Goal: Information Seeking & Learning: Learn about a topic

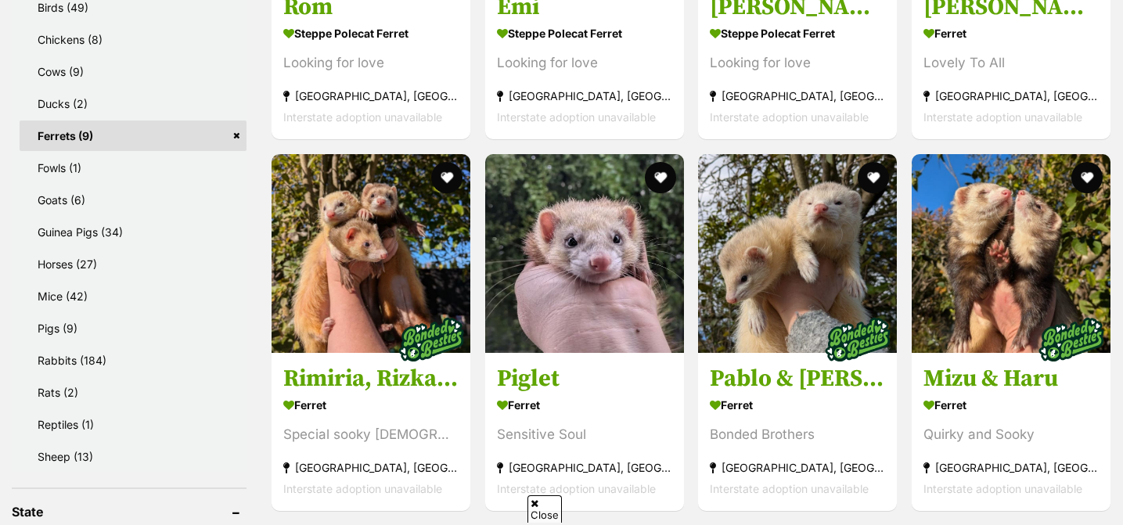
scroll to position [834, 0]
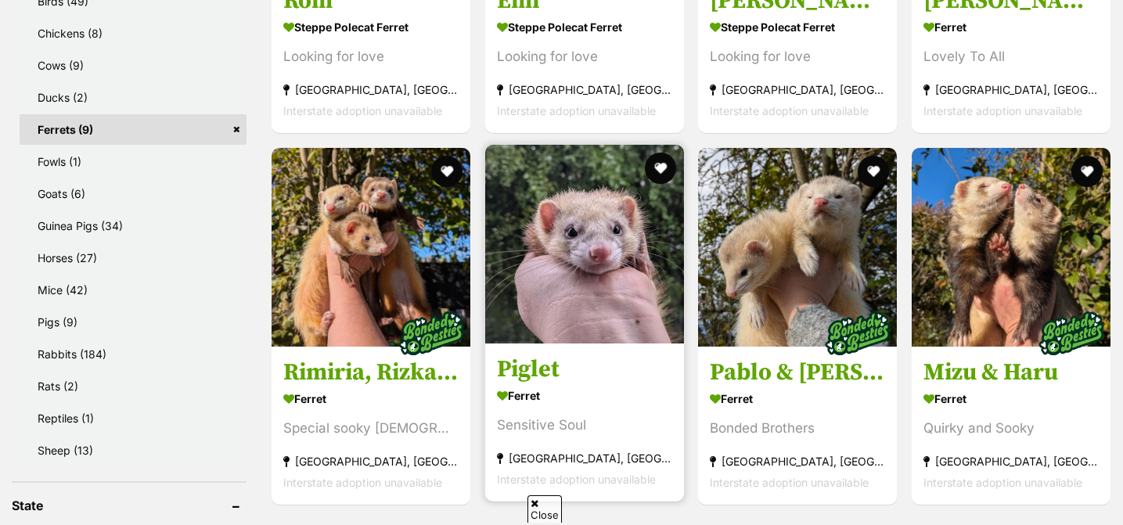
click at [578, 275] on img at bounding box center [584, 244] width 199 height 199
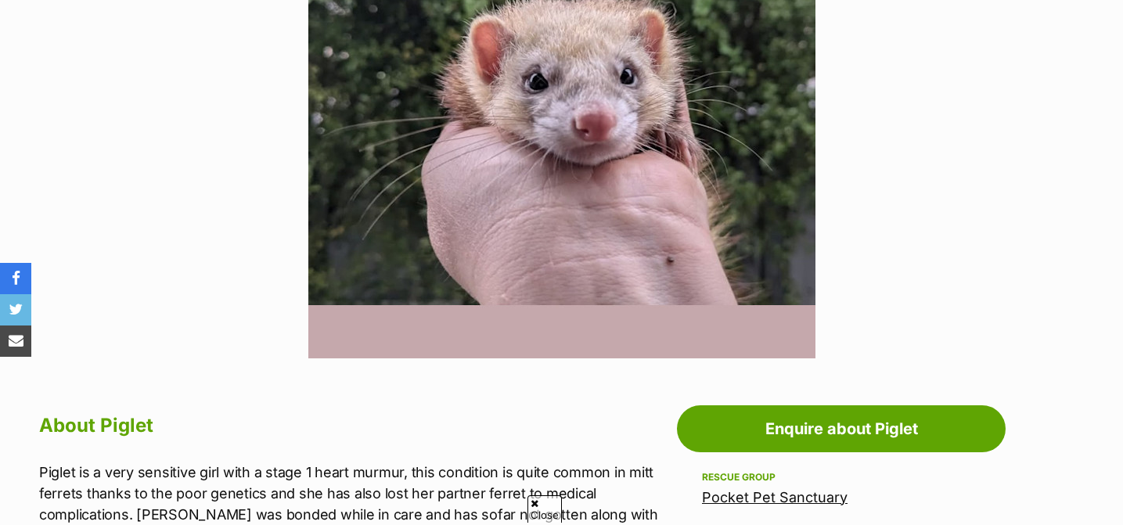
scroll to position [462, 0]
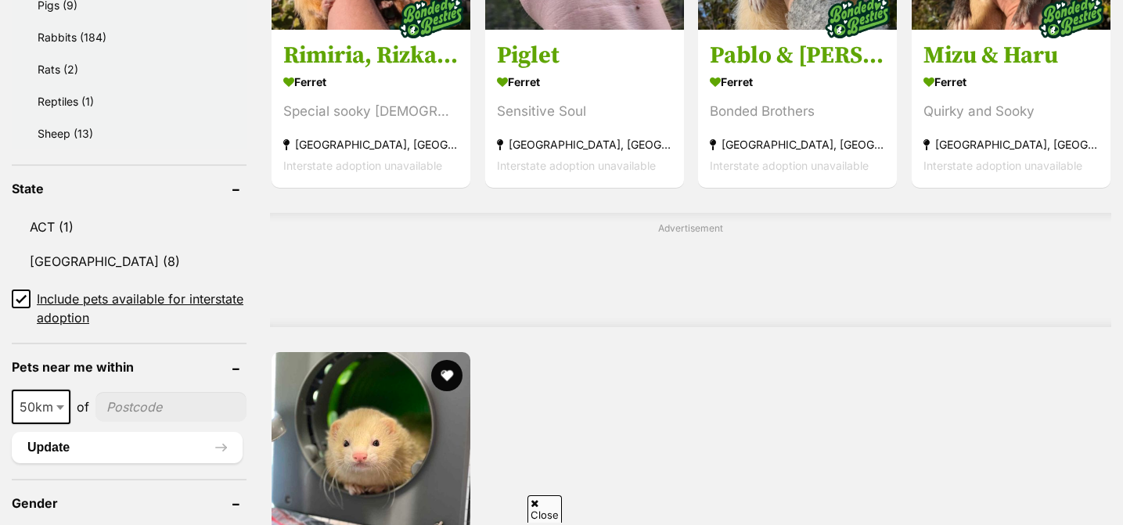
scroll to position [1128, 0]
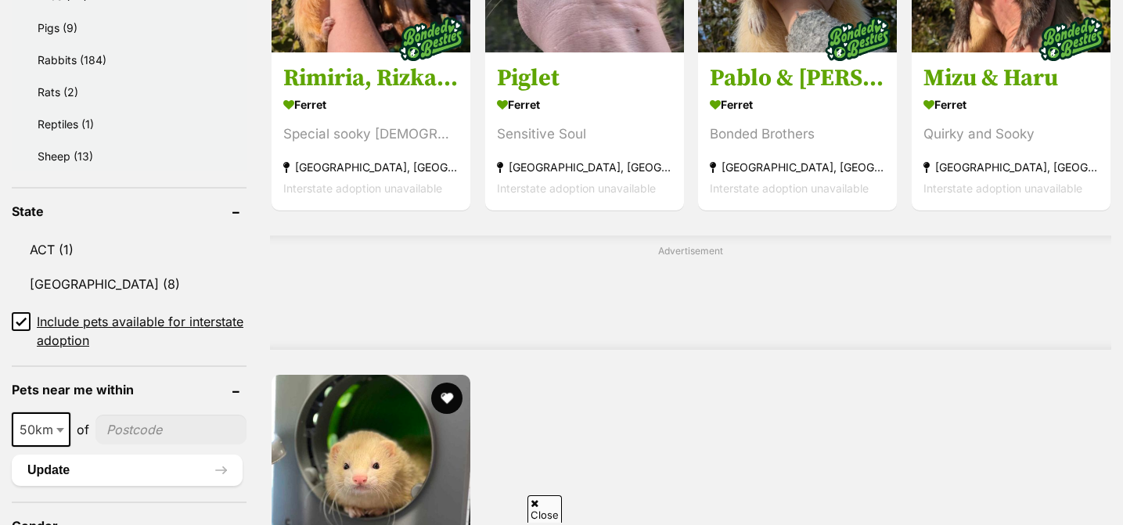
click at [147, 209] on header "State" at bounding box center [129, 211] width 235 height 14
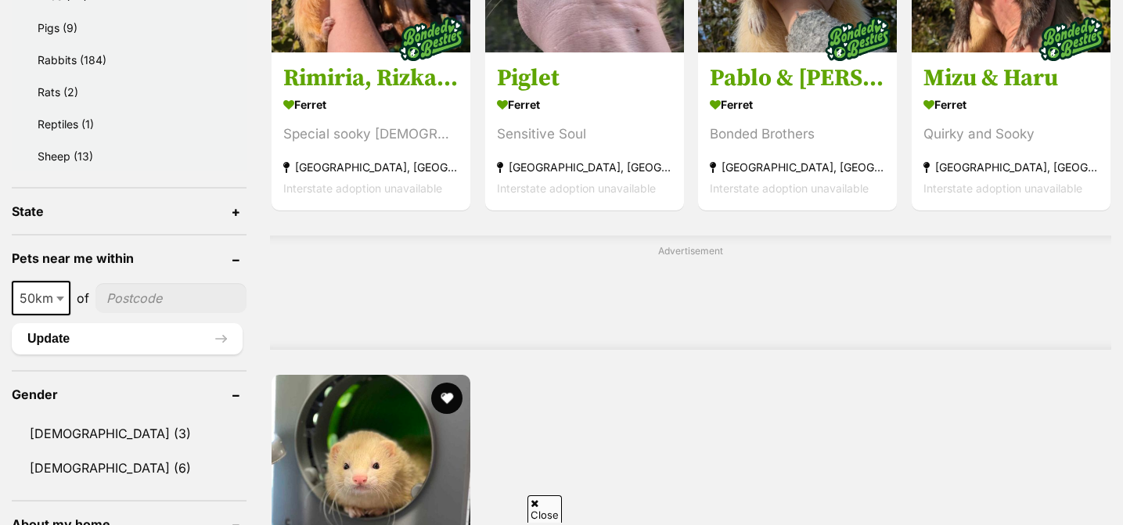
click at [127, 210] on header "State" at bounding box center [129, 211] width 235 height 14
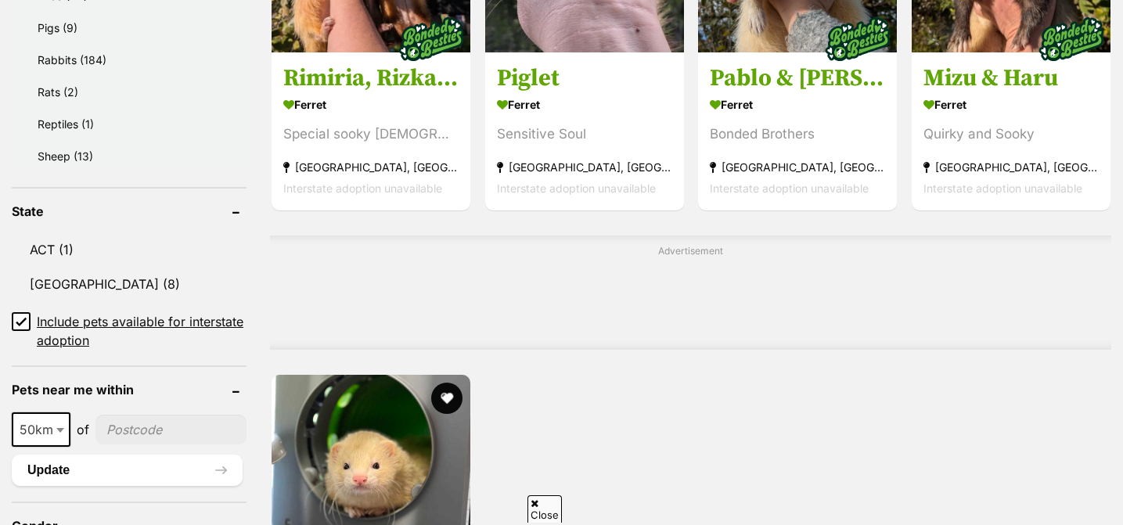
click at [22, 316] on icon at bounding box center [21, 321] width 11 height 11
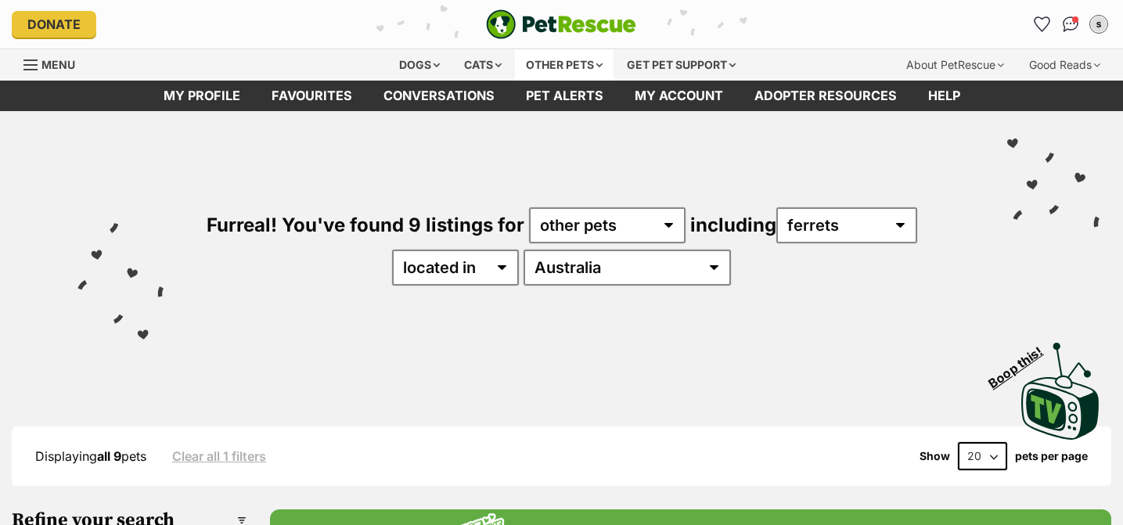
click at [560, 64] on div "Other pets" at bounding box center [564, 64] width 99 height 31
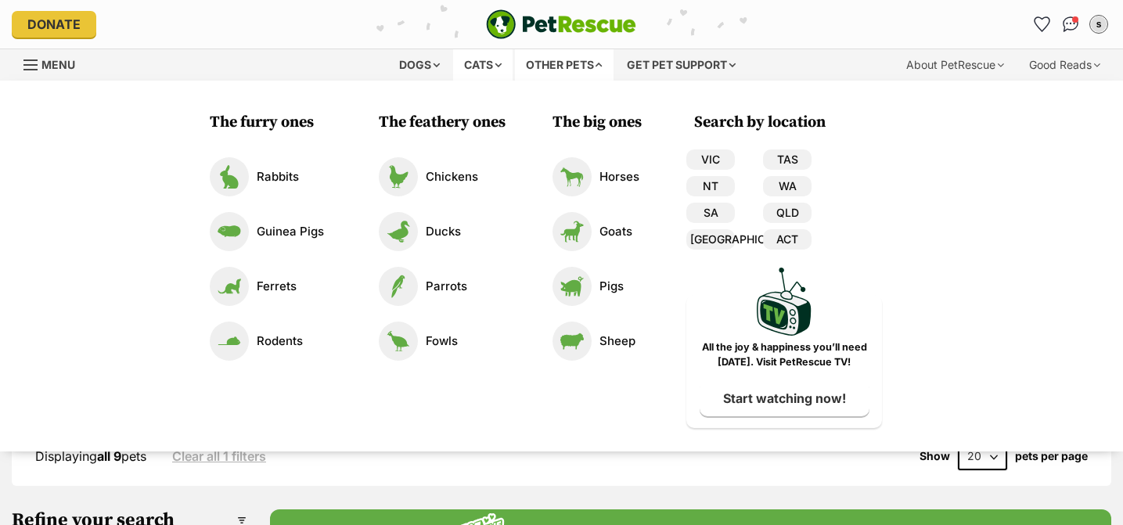
click at [467, 68] on div "Cats" at bounding box center [482, 64] width 59 height 31
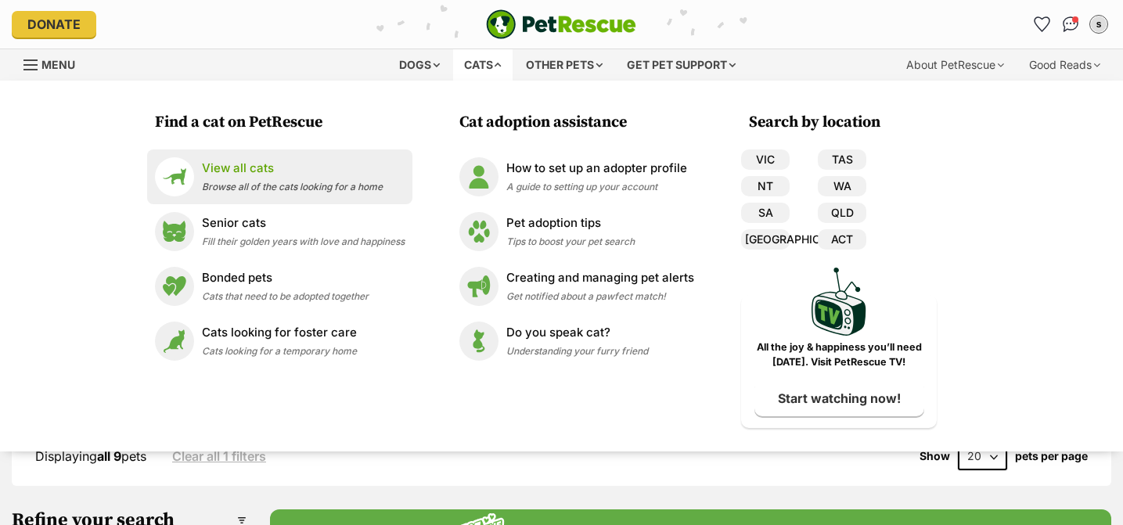
click at [303, 169] on p "View all cats" at bounding box center [292, 169] width 181 height 18
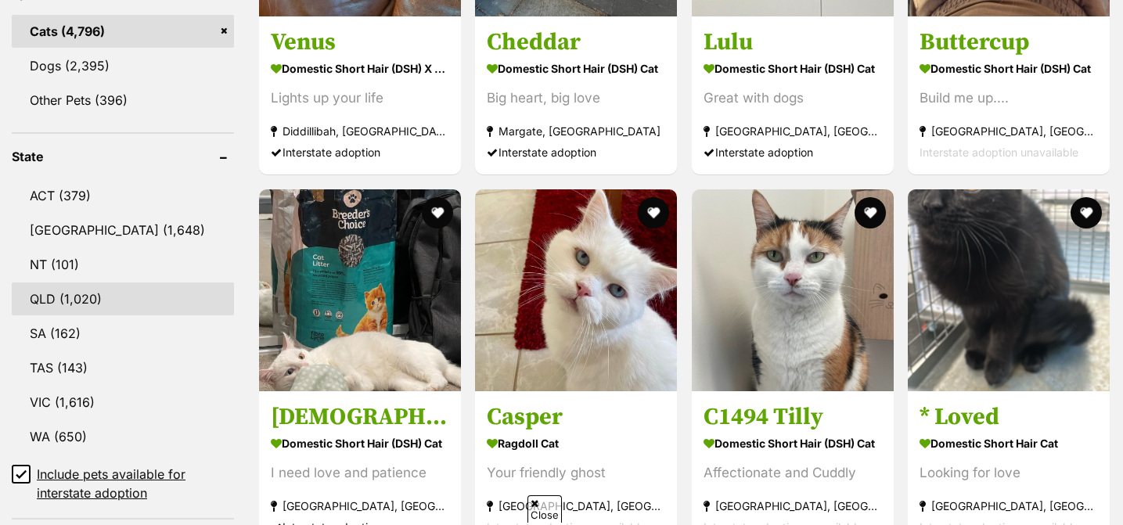
scroll to position [716, 0]
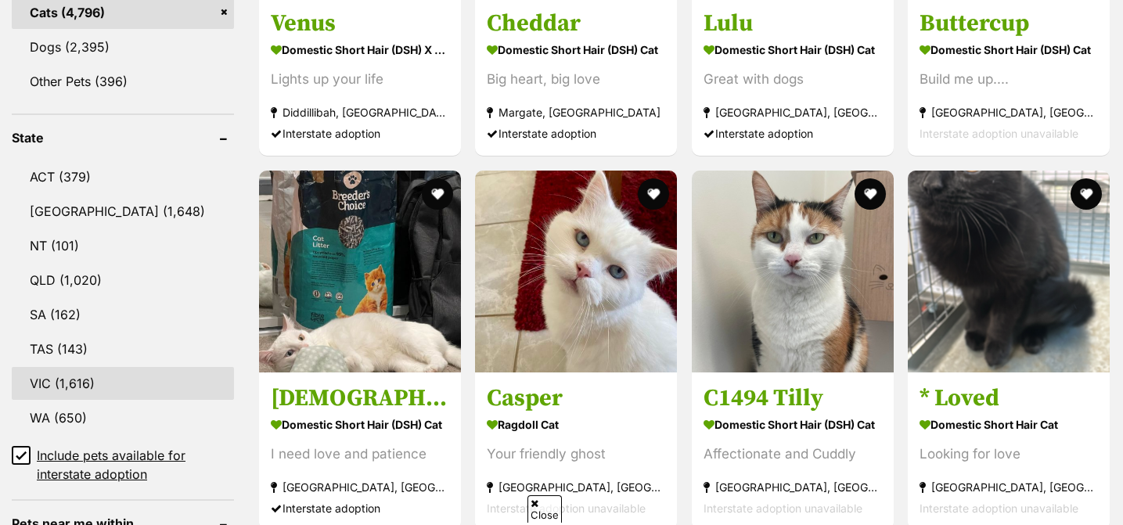
click at [75, 373] on link "VIC (1,616)" at bounding box center [123, 383] width 222 height 33
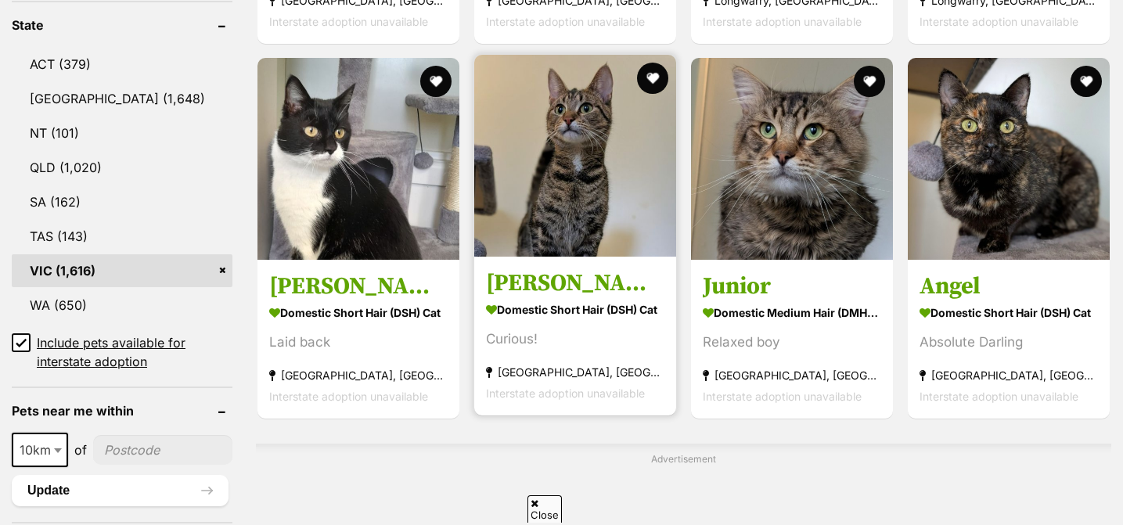
scroll to position [831, 0]
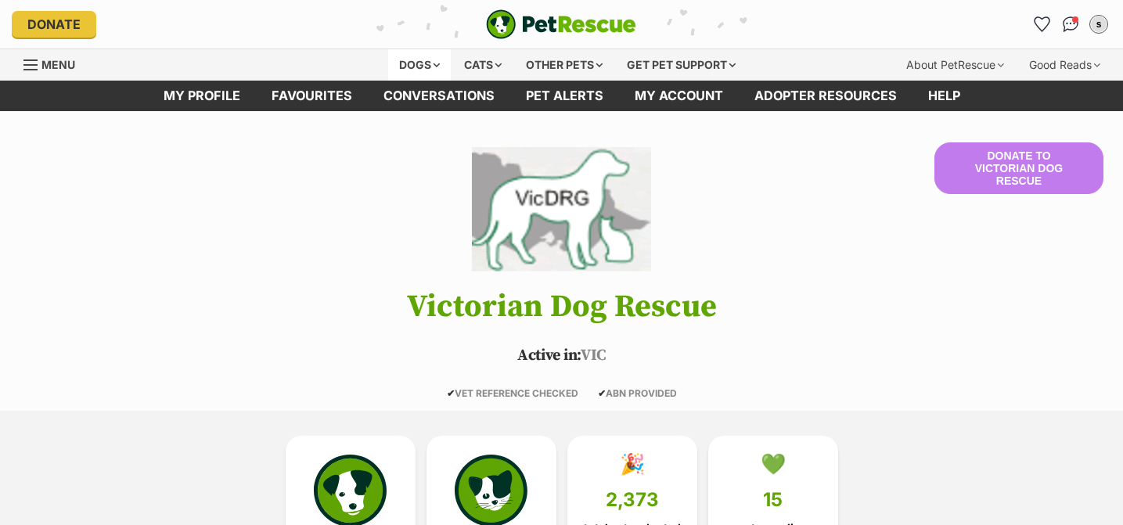
click at [409, 68] on div "Dogs" at bounding box center [419, 64] width 63 height 31
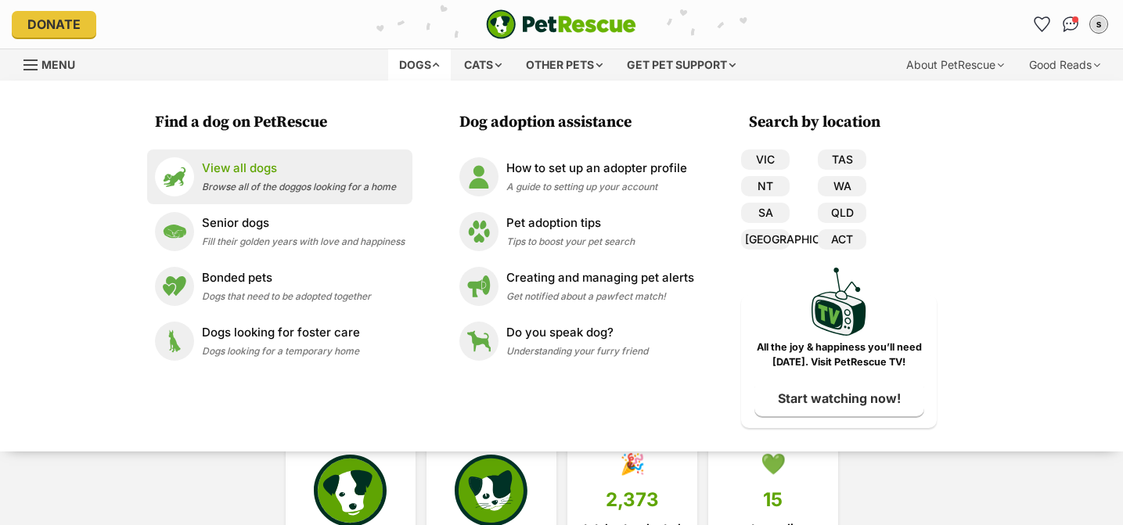
click at [289, 163] on p "View all dogs" at bounding box center [299, 169] width 194 height 18
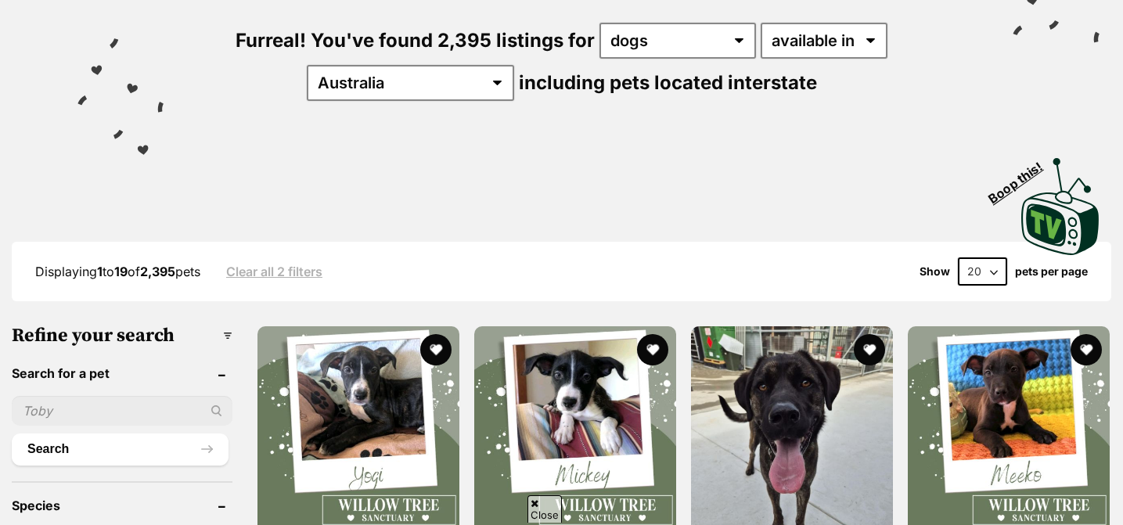
scroll to position [147, 0]
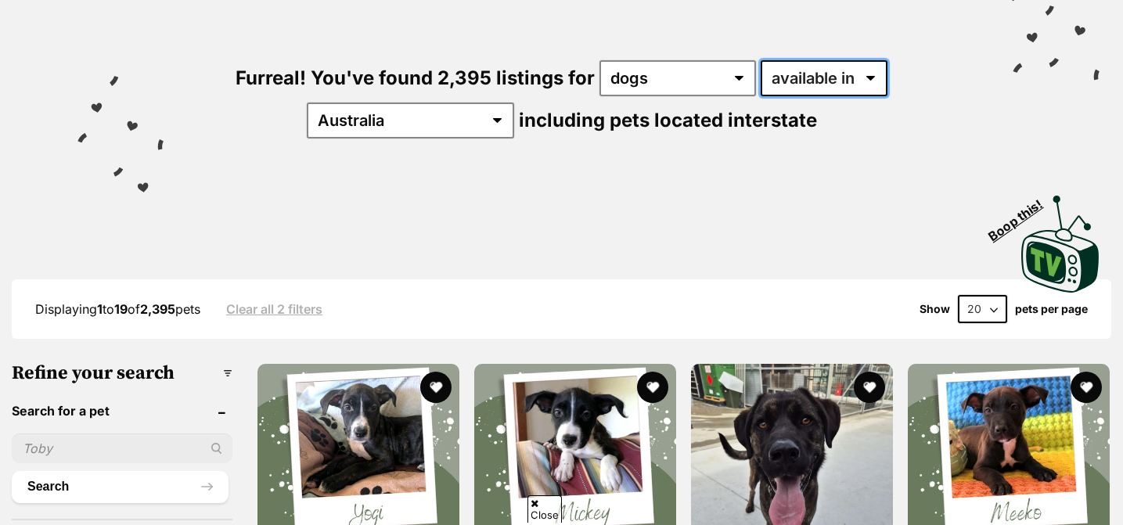
click at [783, 80] on select "available in located in" at bounding box center [824, 78] width 127 height 36
click at [761, 60] on select "available in located in" at bounding box center [824, 78] width 127 height 36
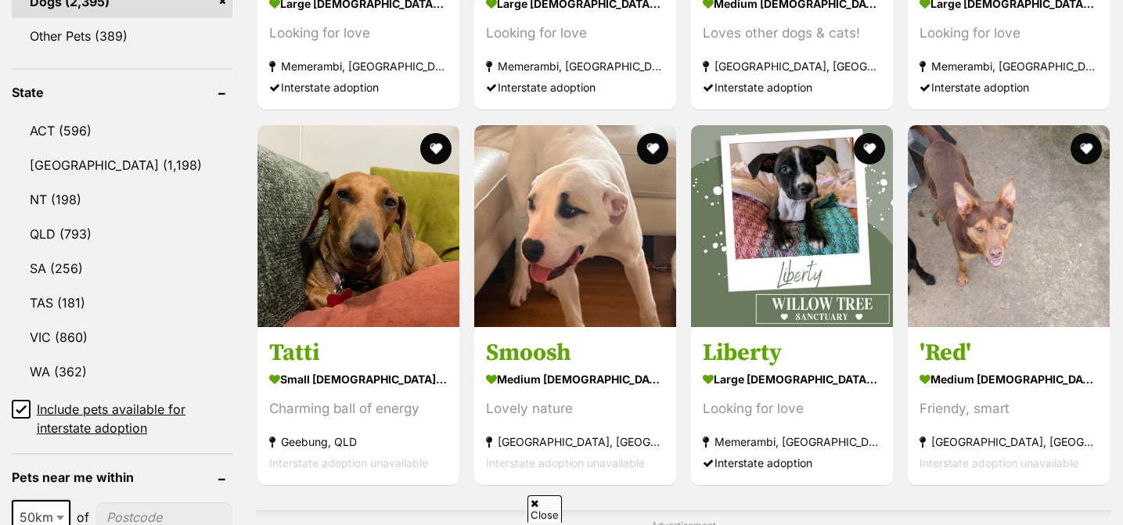
scroll to position [795, 0]
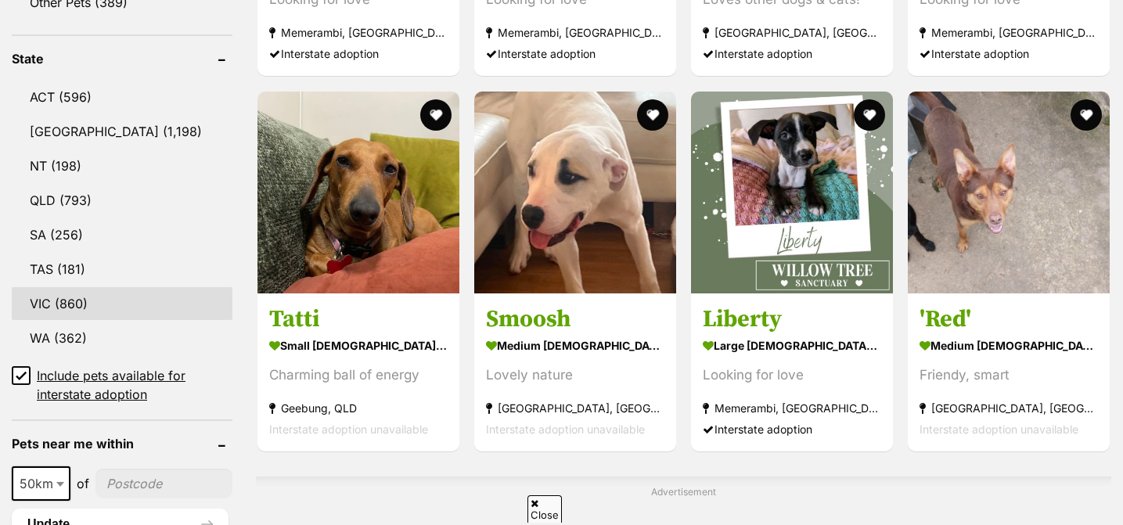
click at [47, 300] on link "VIC (860)" at bounding box center [122, 303] width 221 height 33
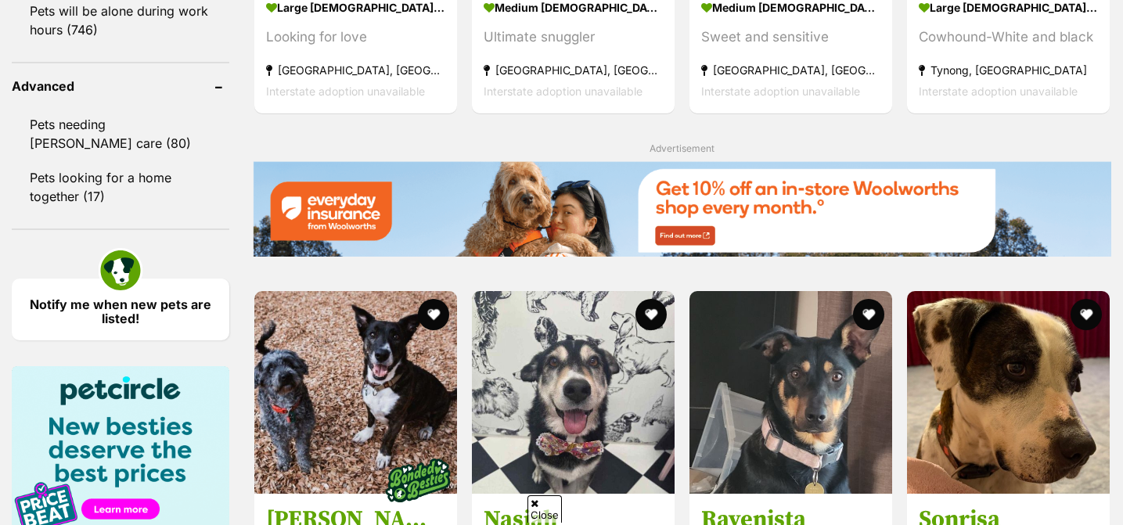
scroll to position [2036, 0]
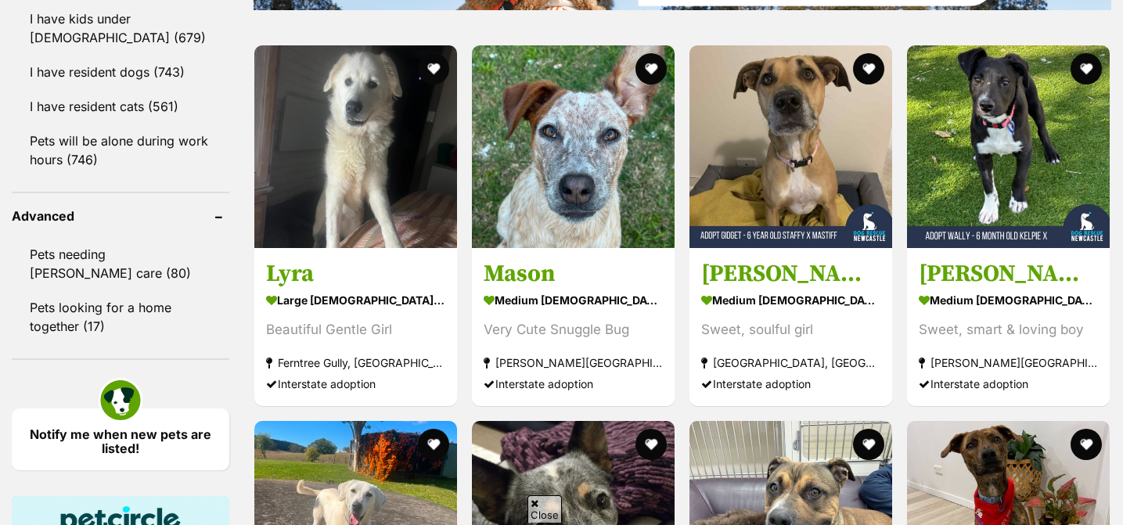
scroll to position [1910, 0]
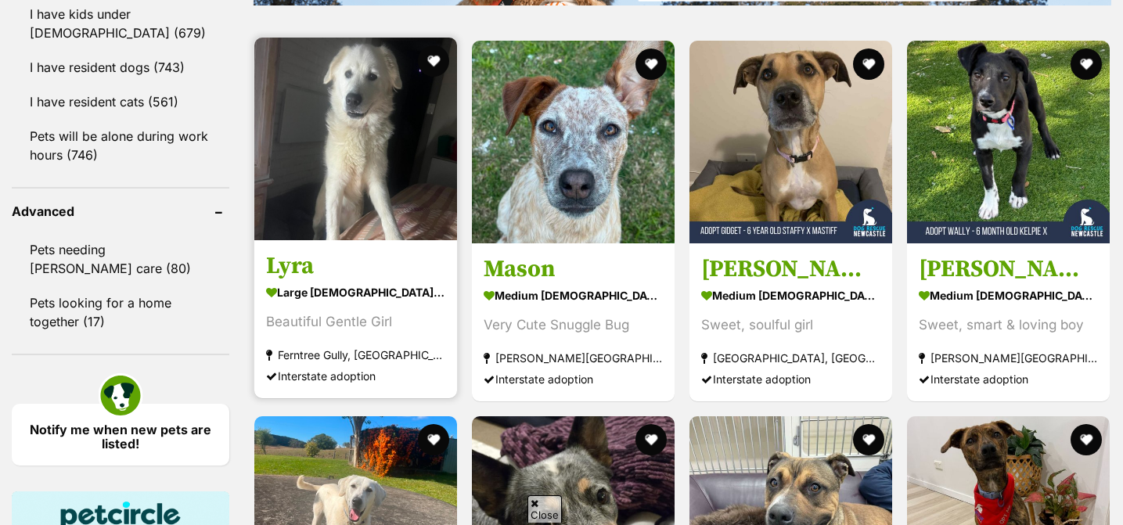
click at [373, 184] on img at bounding box center [355, 139] width 203 height 203
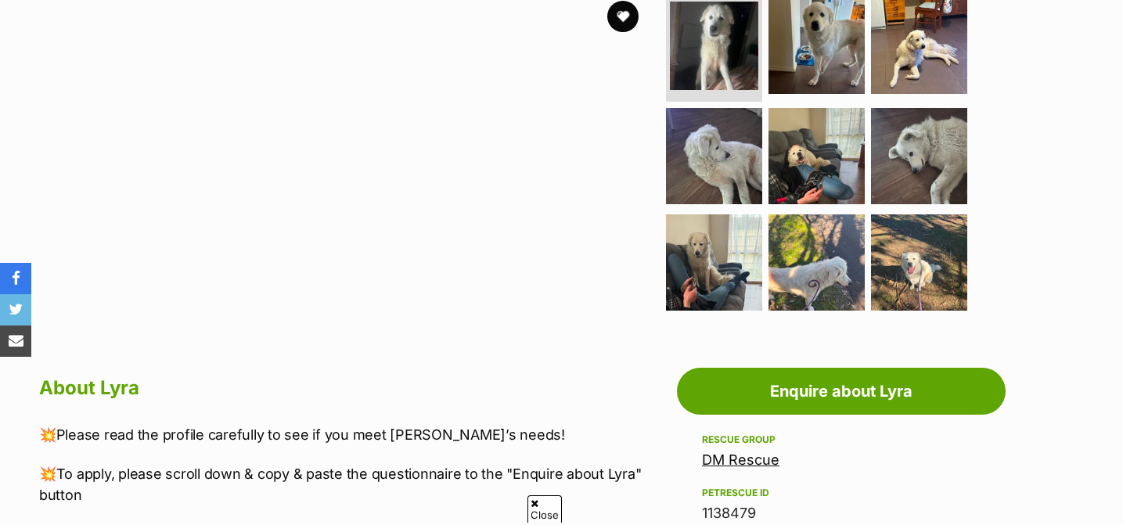
scroll to position [333, 0]
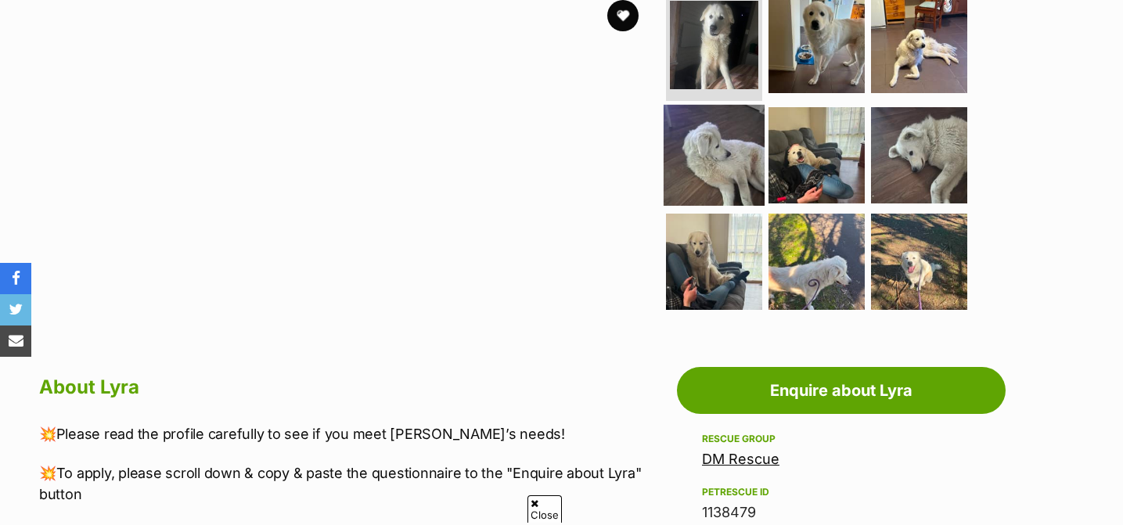
click at [719, 178] on img at bounding box center [714, 155] width 101 height 101
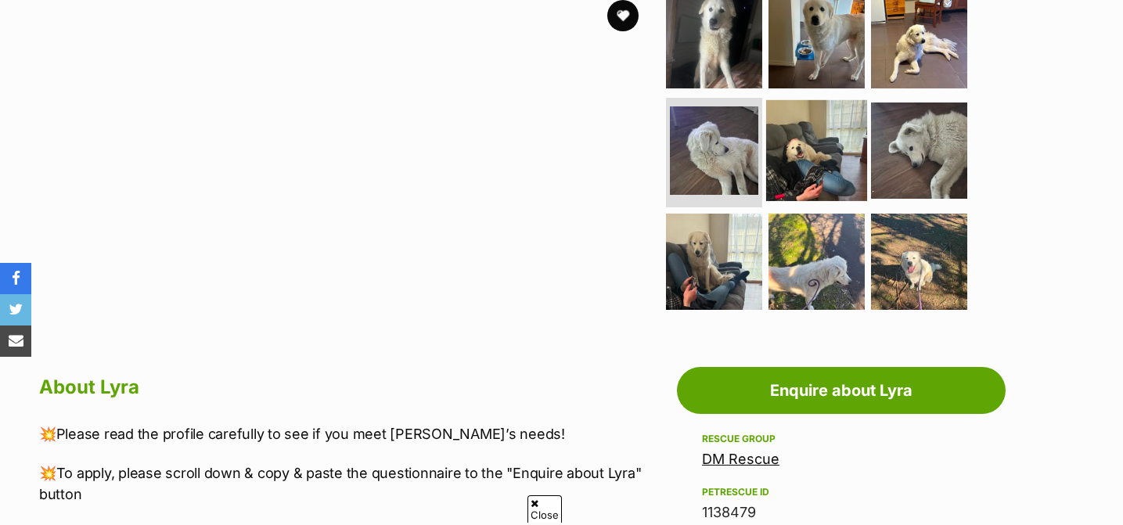
click at [819, 135] on img at bounding box center [816, 150] width 101 height 101
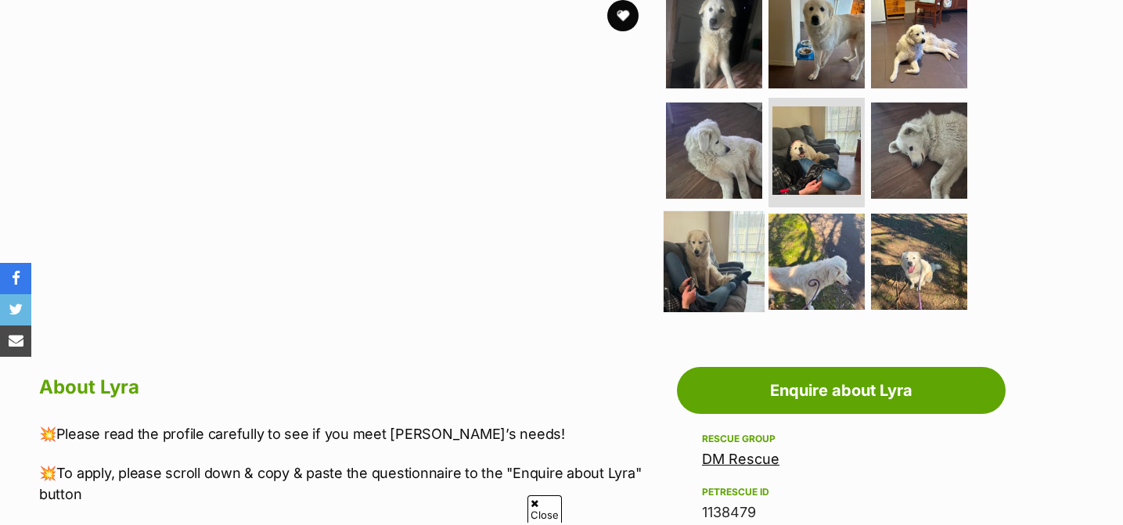
click at [713, 261] on img at bounding box center [714, 261] width 101 height 101
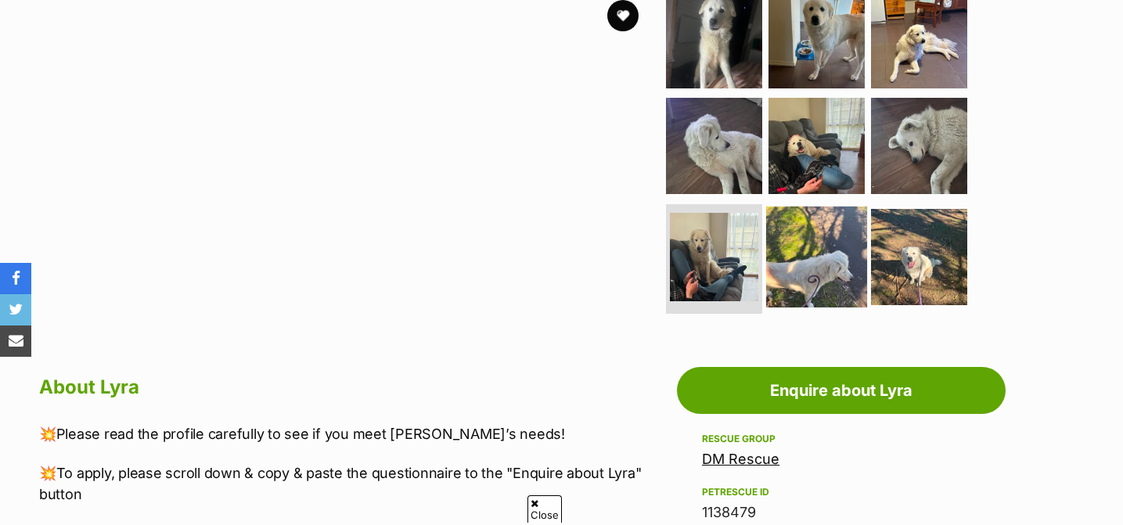
click at [796, 253] on img at bounding box center [816, 257] width 101 height 101
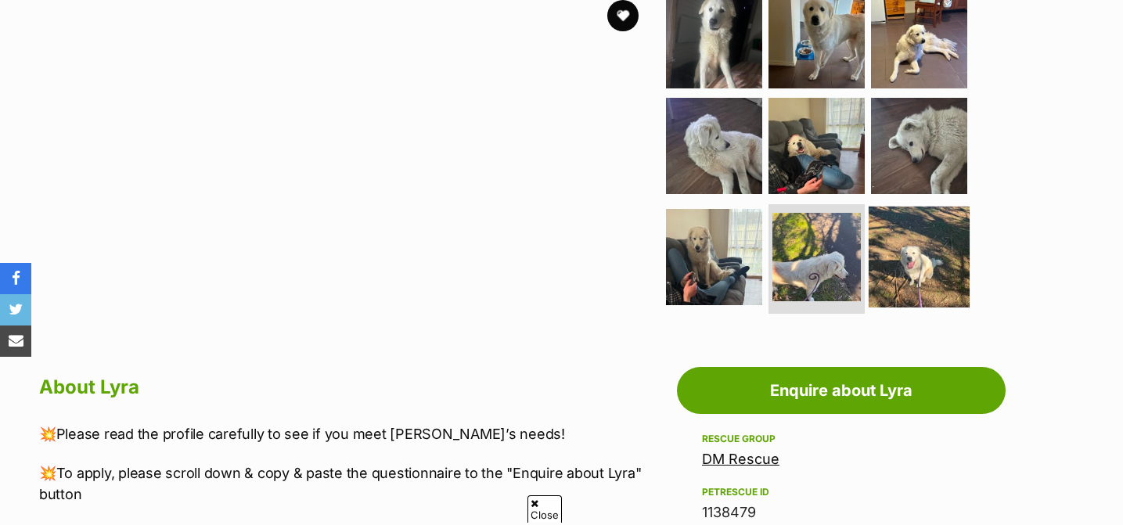
click at [894, 244] on img at bounding box center [919, 257] width 101 height 101
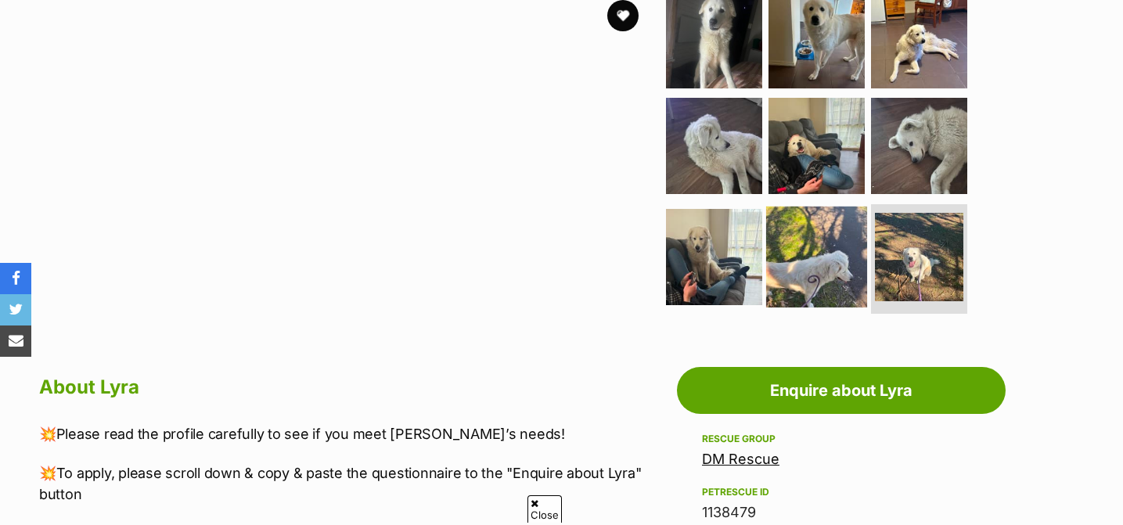
click at [798, 261] on img at bounding box center [816, 257] width 101 height 101
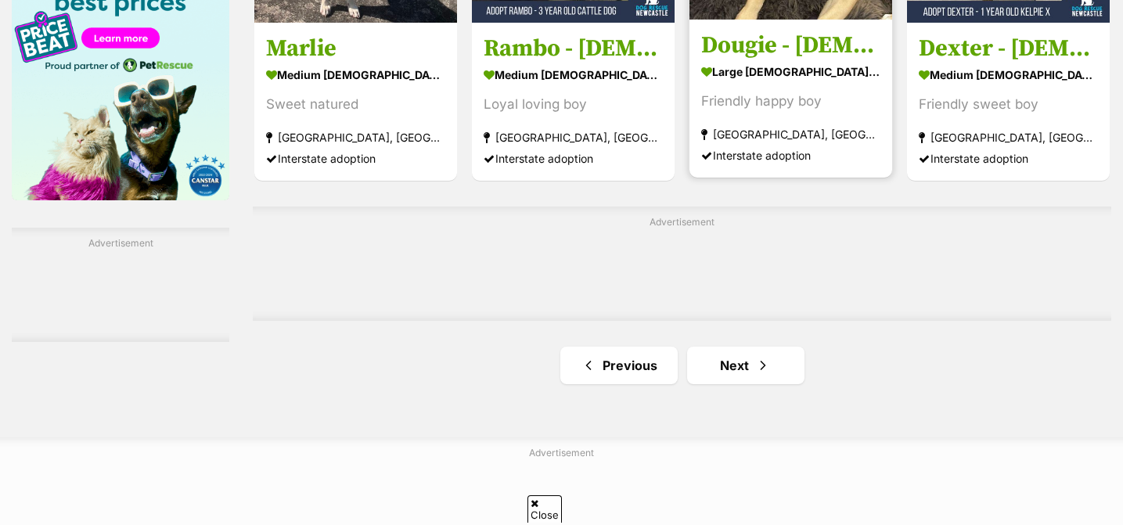
scroll to position [2509, 0]
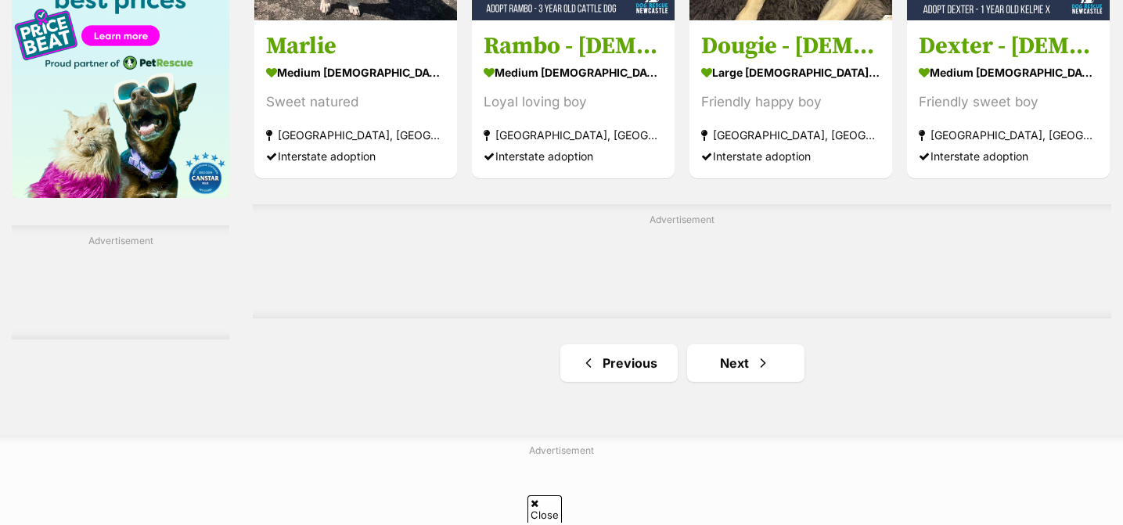
click at [718, 344] on link "Next" at bounding box center [745, 363] width 117 height 38
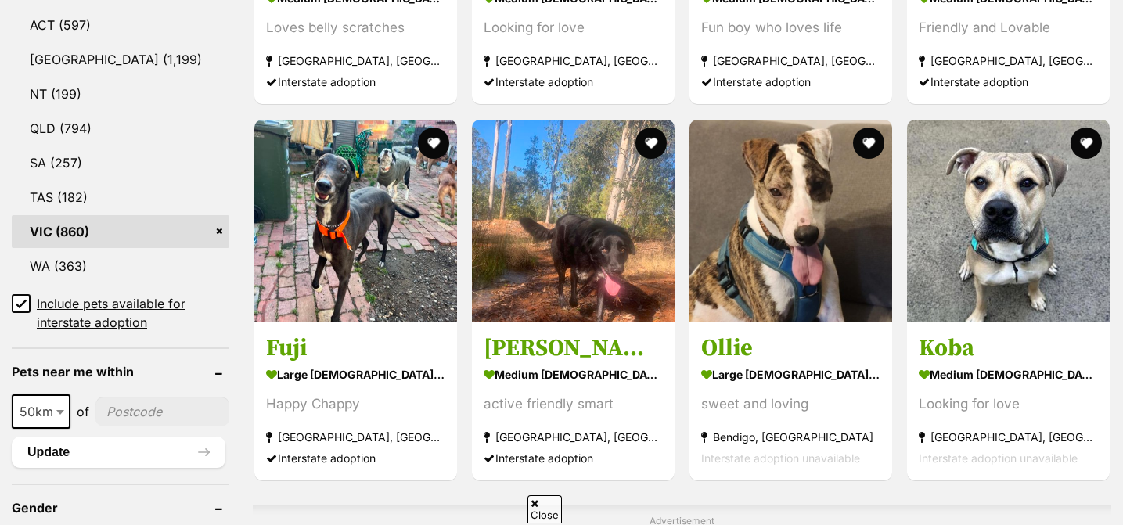
scroll to position [870, 0]
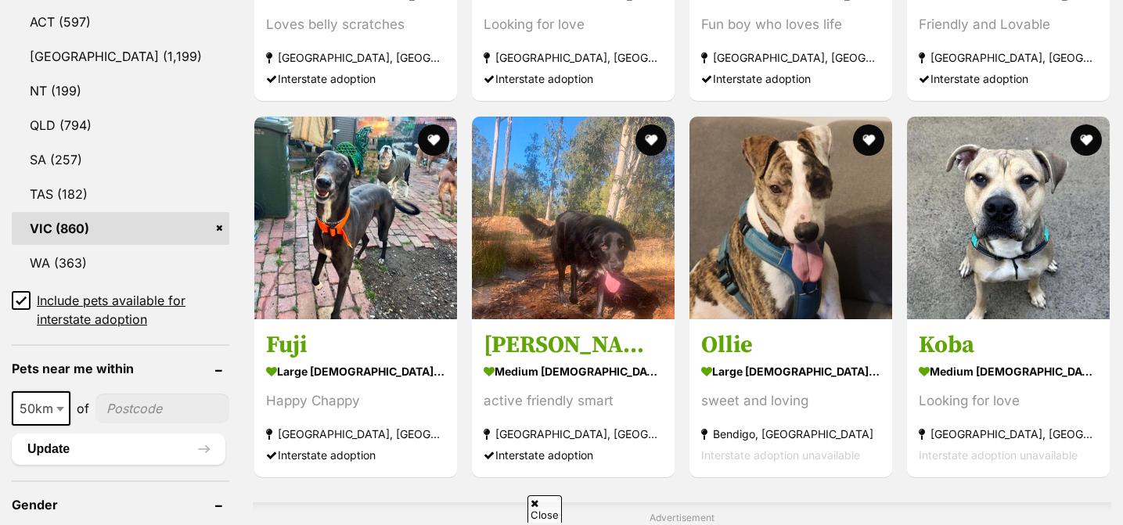
click at [535, 499] on icon at bounding box center [535, 503] width 8 height 10
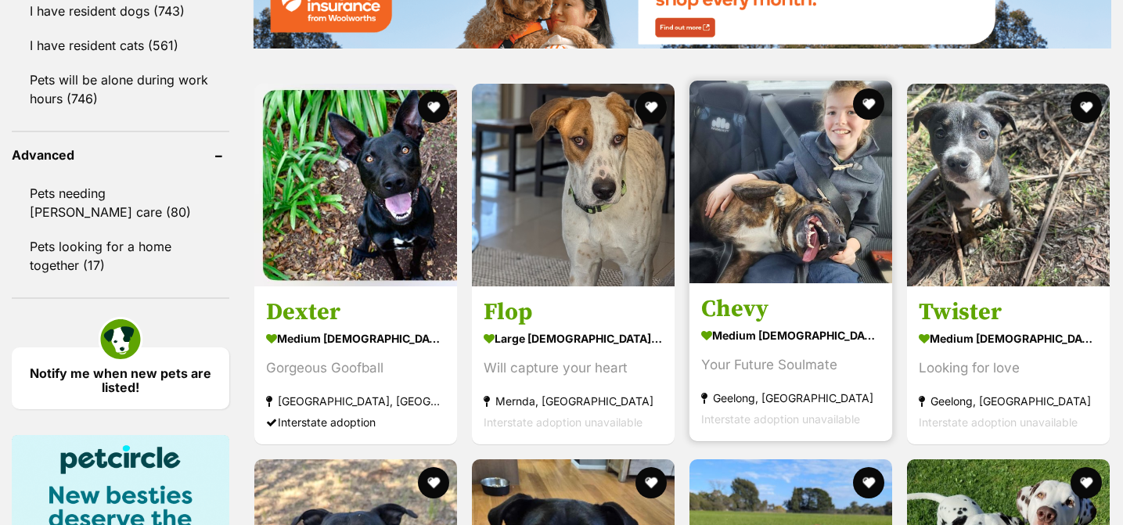
scroll to position [1971, 0]
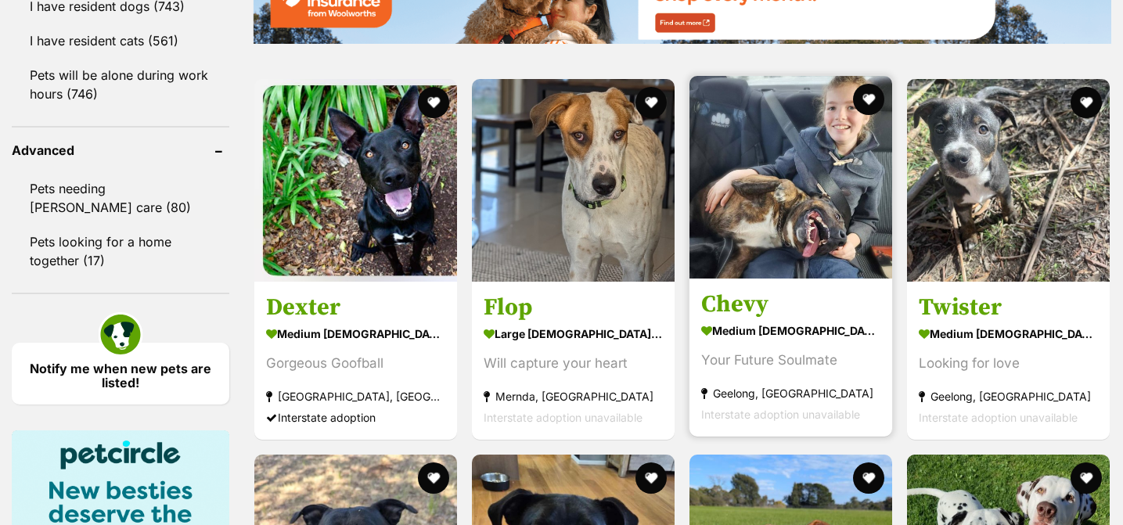
click at [801, 297] on h3 "Chevy" at bounding box center [790, 305] width 179 height 30
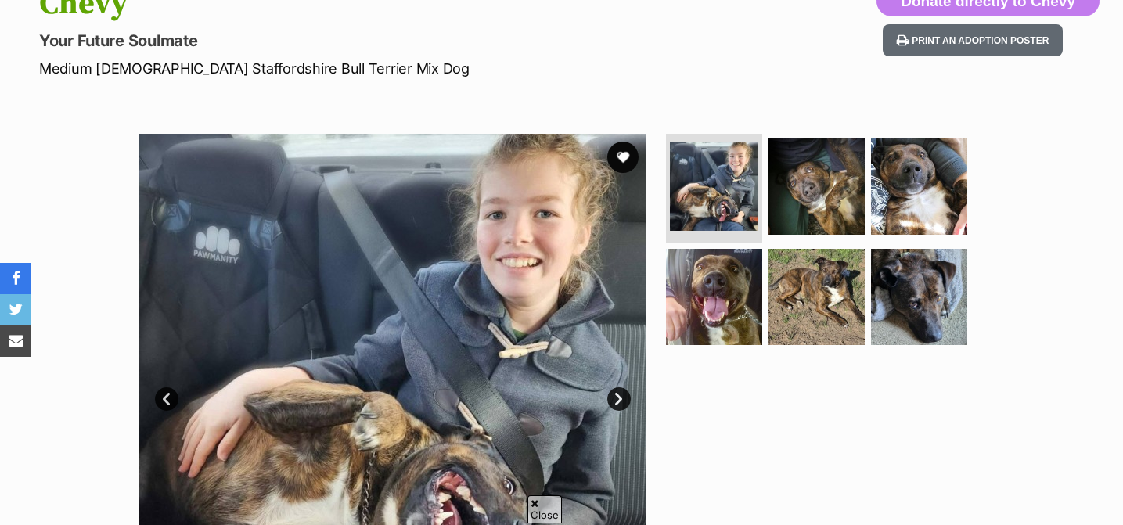
scroll to position [208, 0]
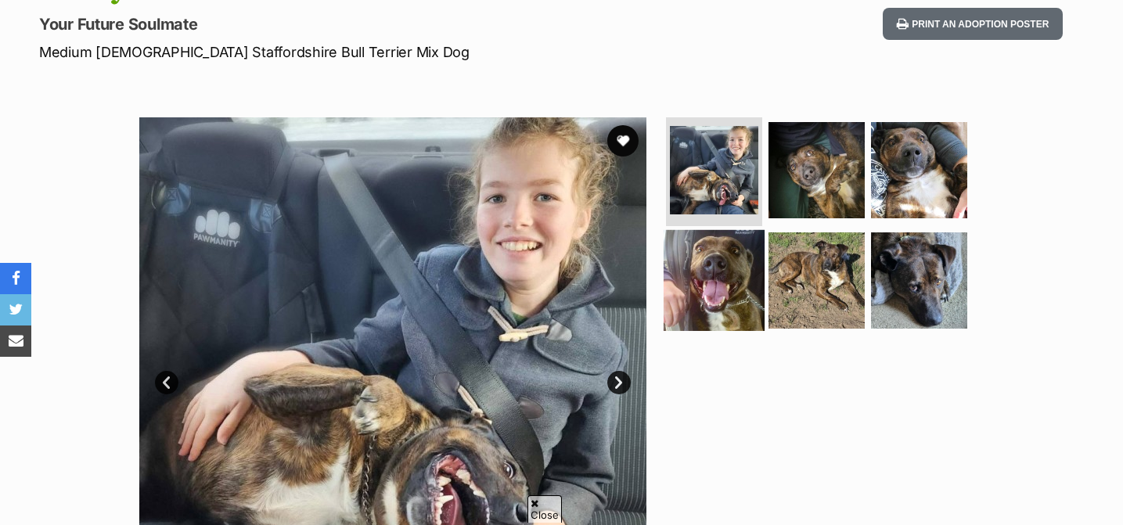
click at [696, 278] on img at bounding box center [714, 280] width 101 height 101
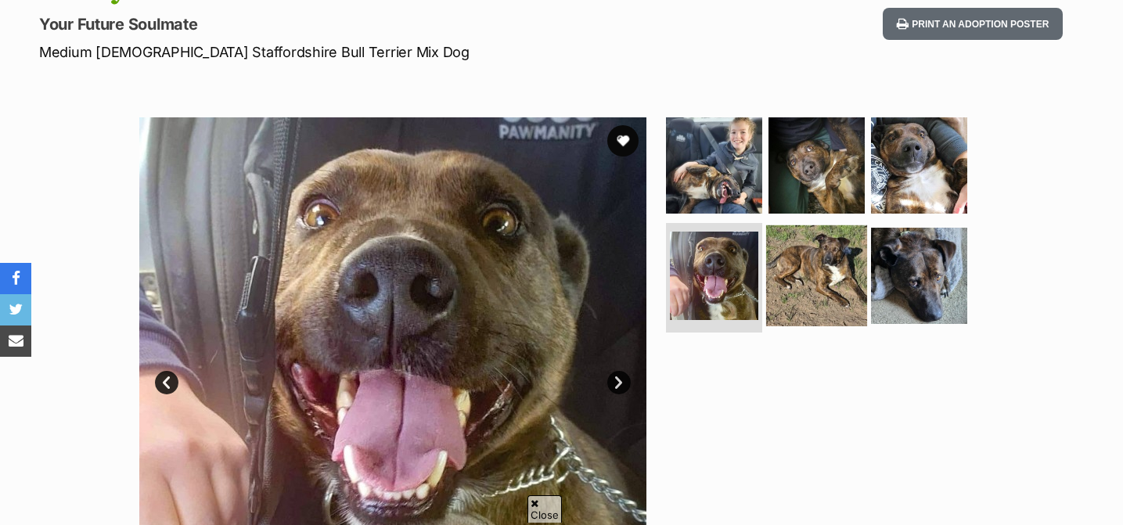
click at [825, 268] on img at bounding box center [816, 275] width 101 height 101
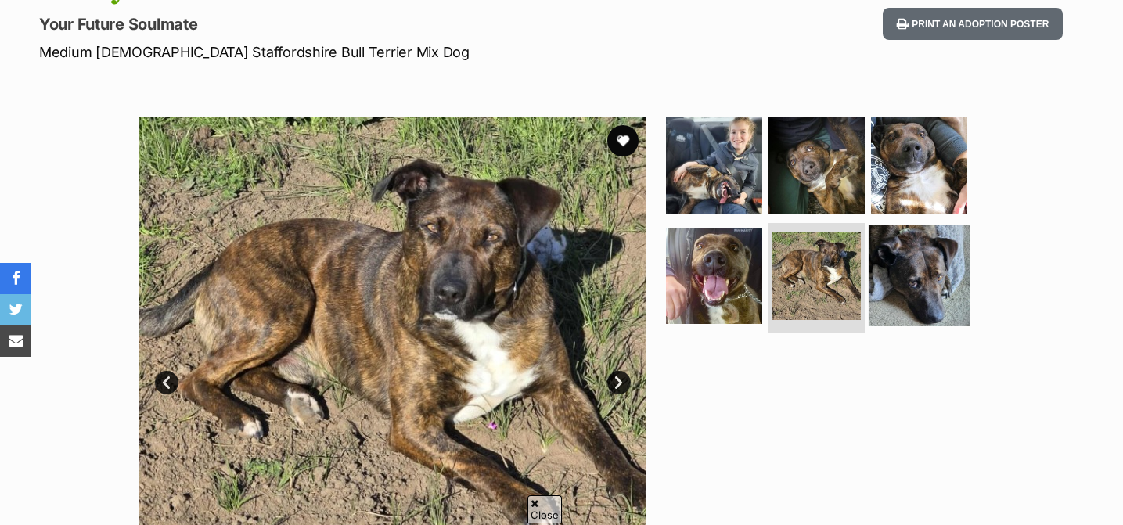
click at [908, 281] on img at bounding box center [919, 275] width 101 height 101
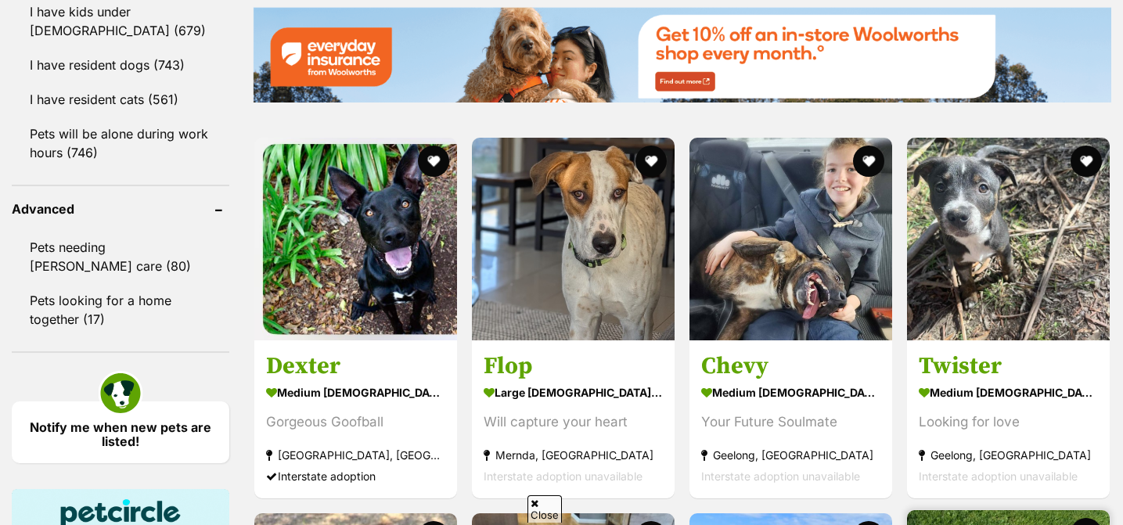
scroll to position [1909, 0]
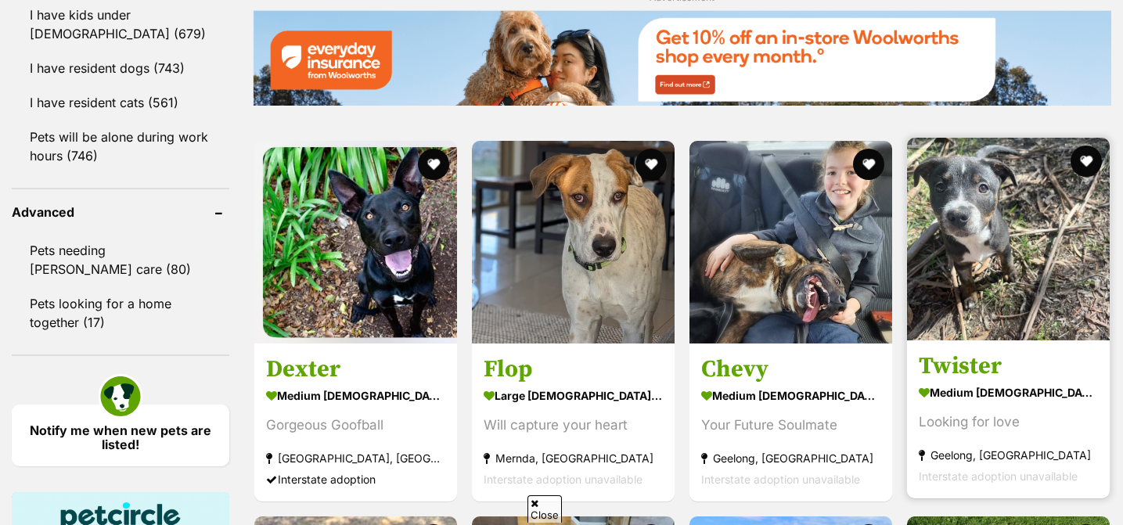
click at [1012, 141] on img at bounding box center [1008, 239] width 203 height 203
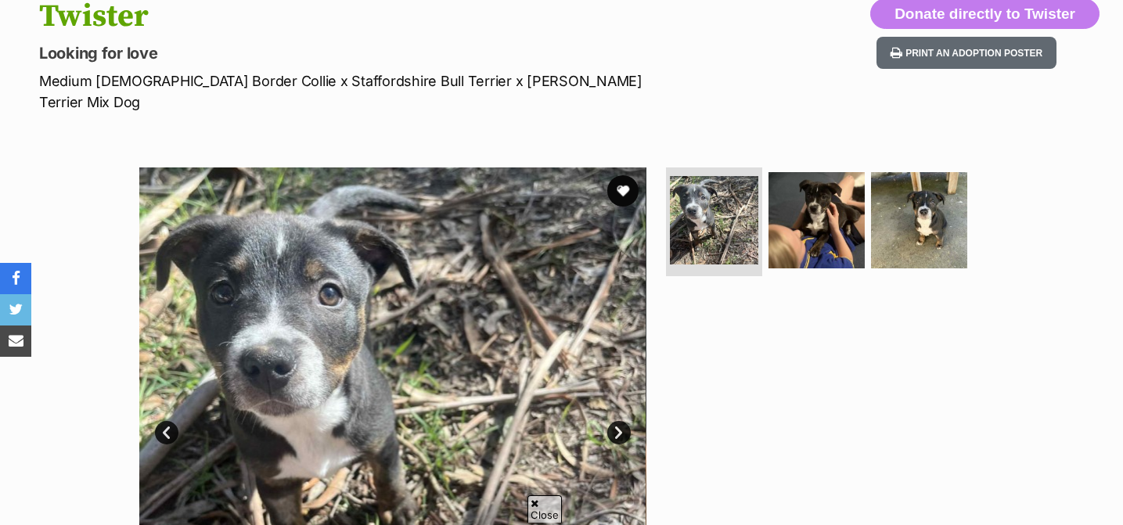
scroll to position [181, 0]
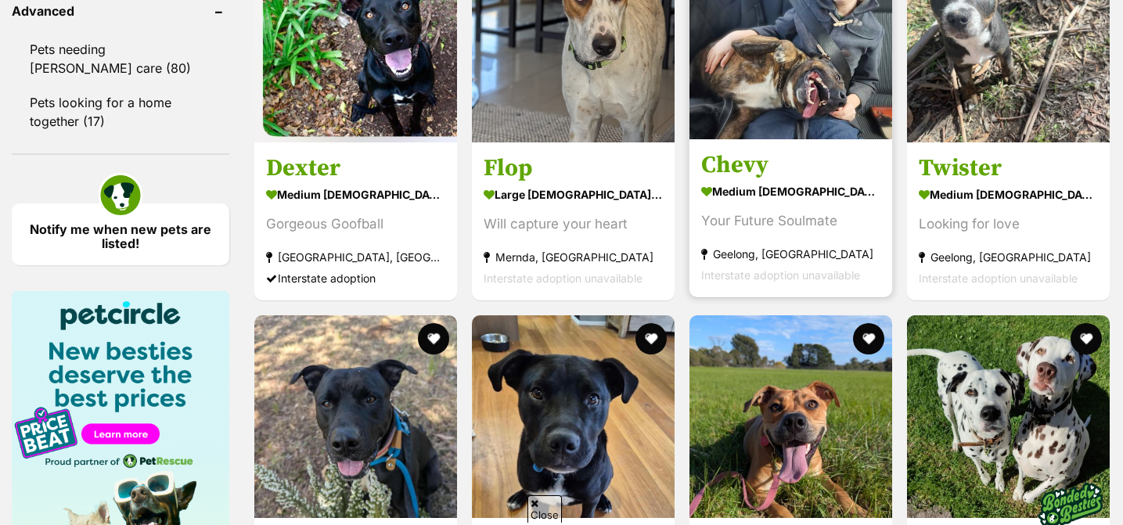
scroll to position [2167, 0]
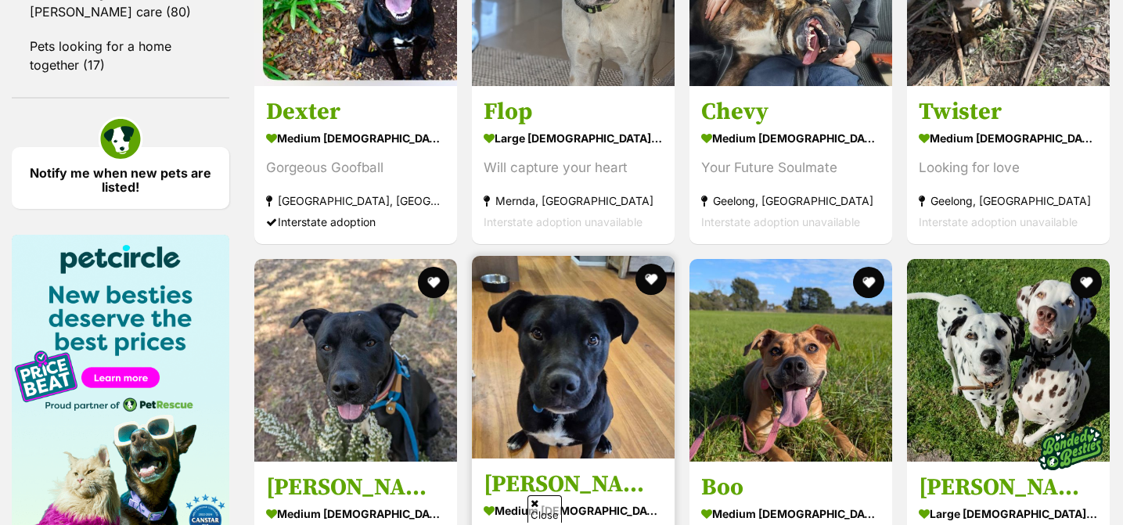
click at [597, 256] on img at bounding box center [573, 357] width 203 height 203
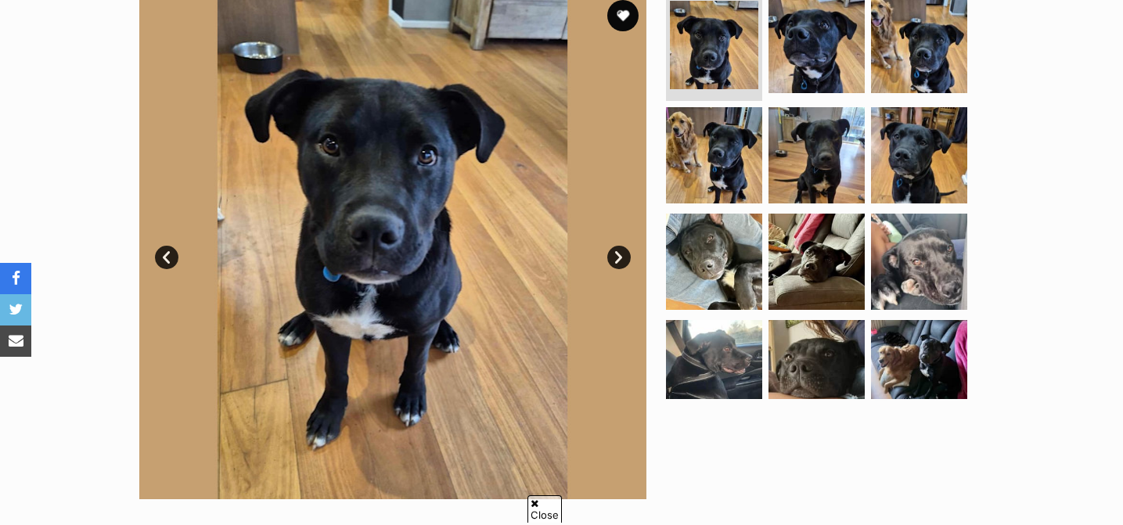
scroll to position [365, 0]
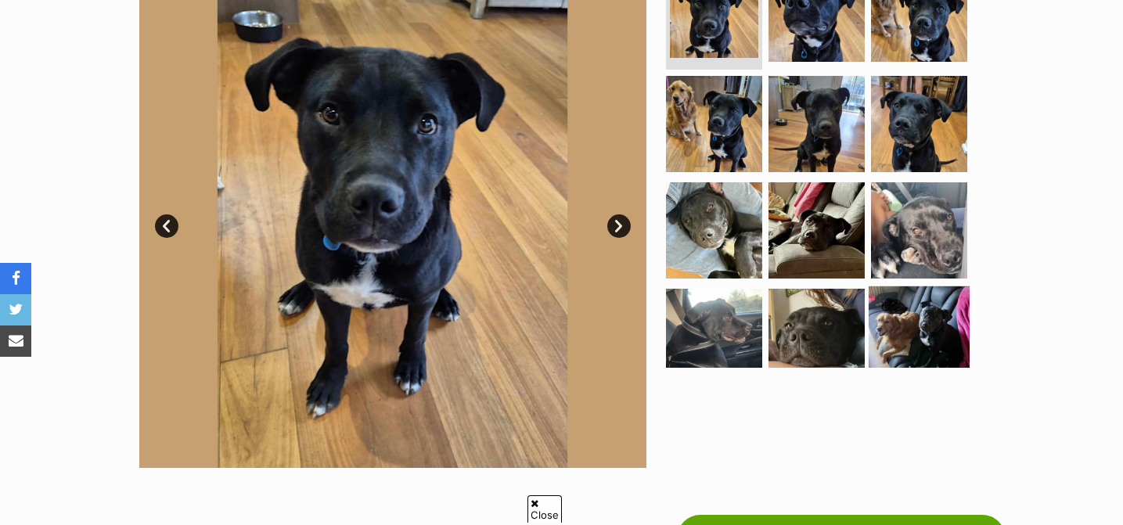
click at [936, 322] on img at bounding box center [919, 336] width 101 height 101
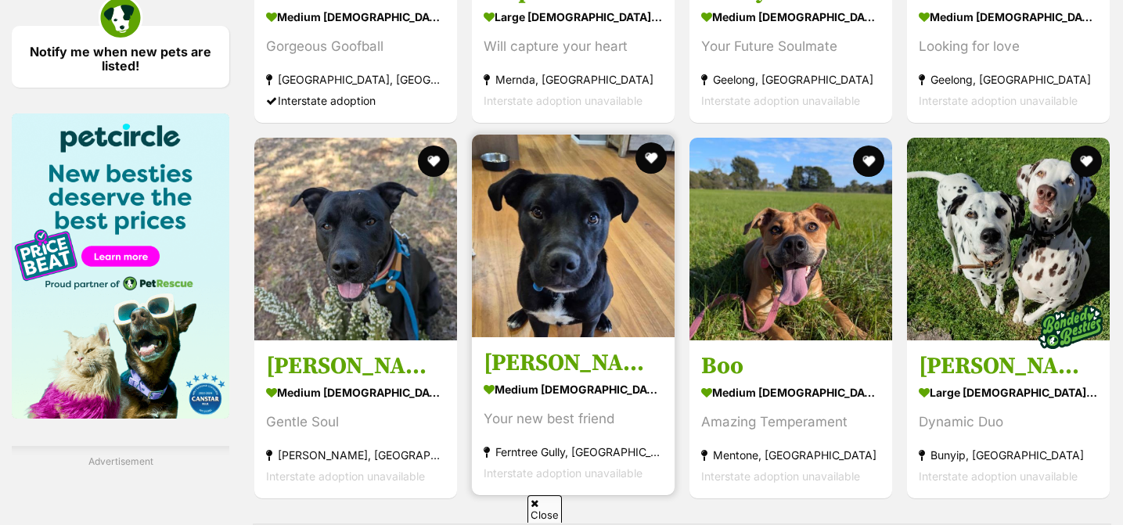
scroll to position [2304, 0]
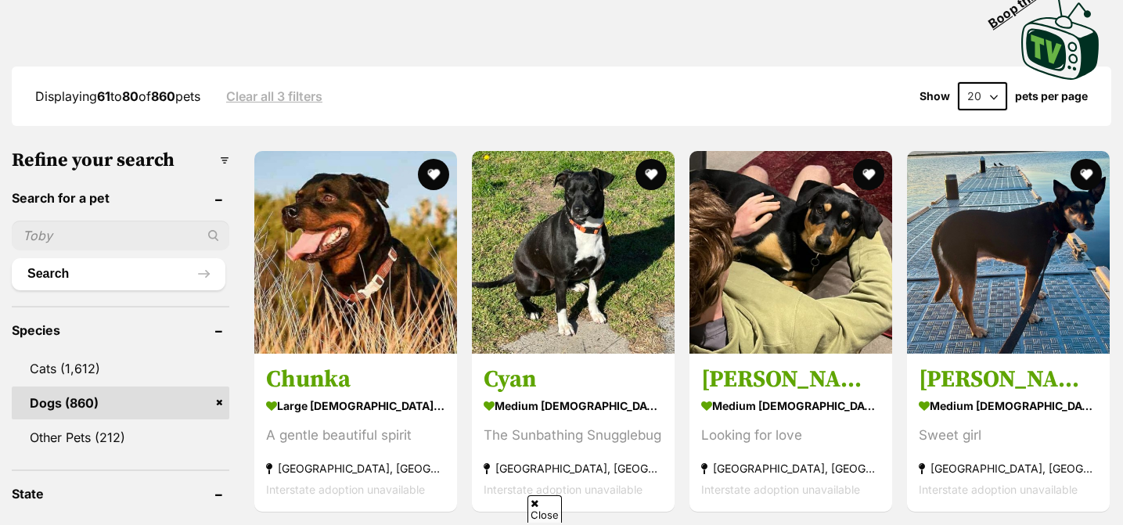
scroll to position [362, 0]
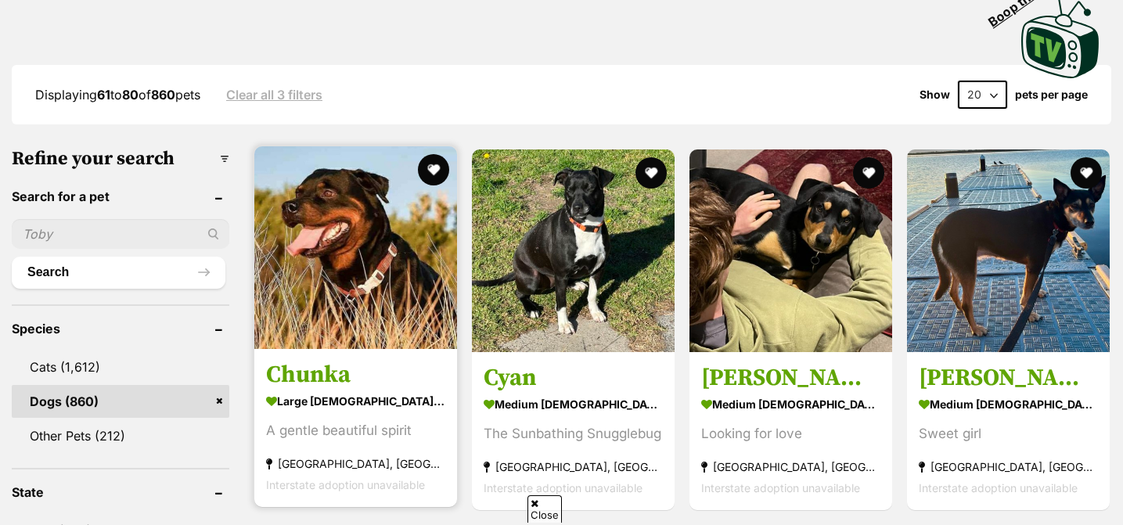
click at [365, 336] on img at bounding box center [355, 247] width 203 height 203
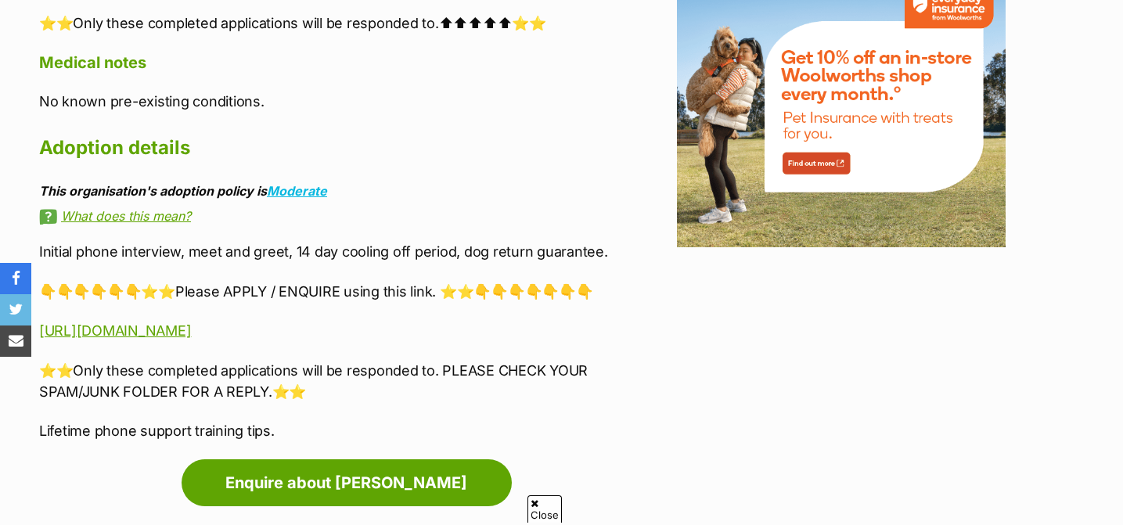
scroll to position [1574, 0]
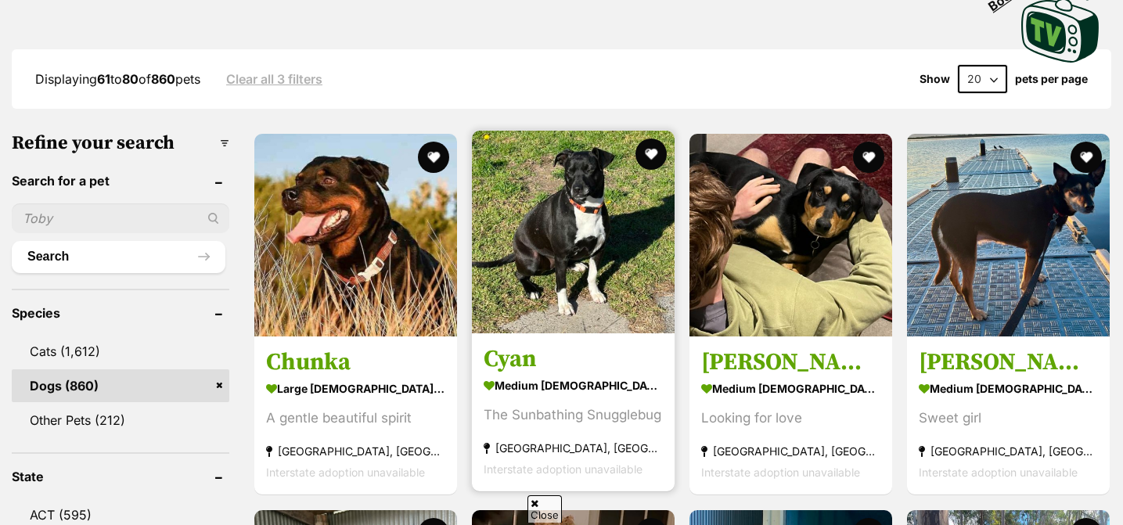
scroll to position [380, 0]
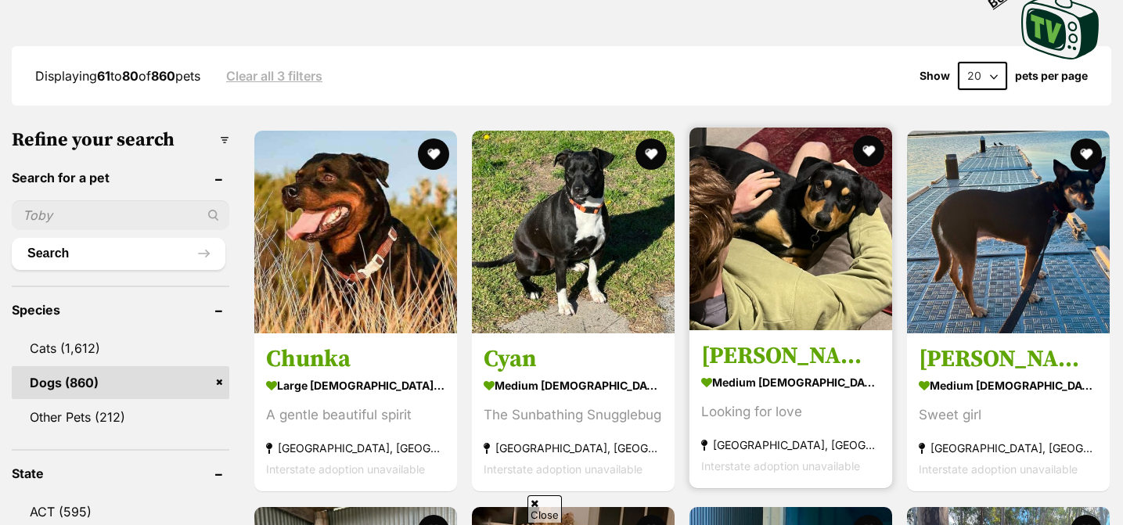
click at [817, 362] on h3 "Charlemagne" at bounding box center [790, 357] width 179 height 30
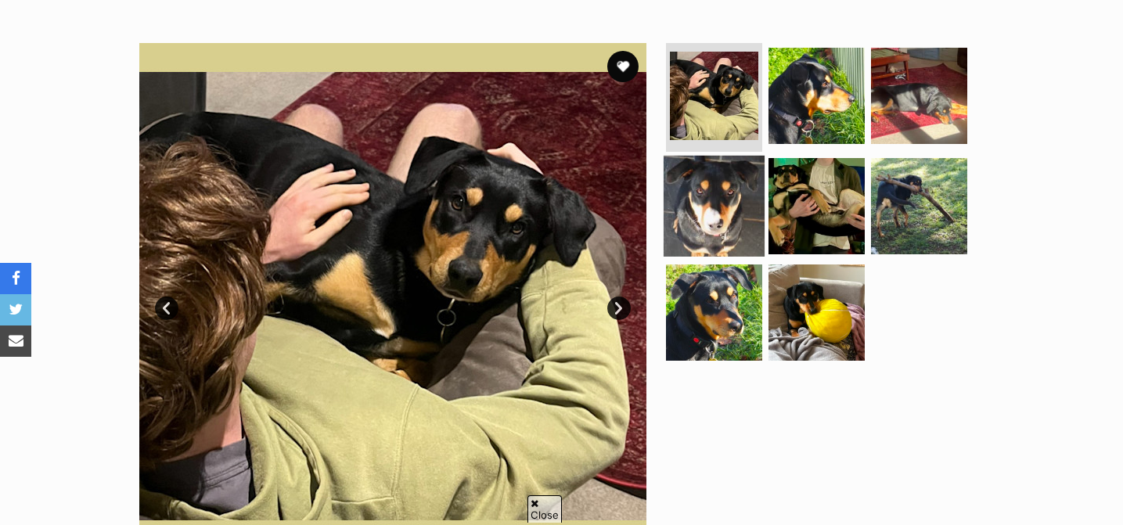
scroll to position [283, 0]
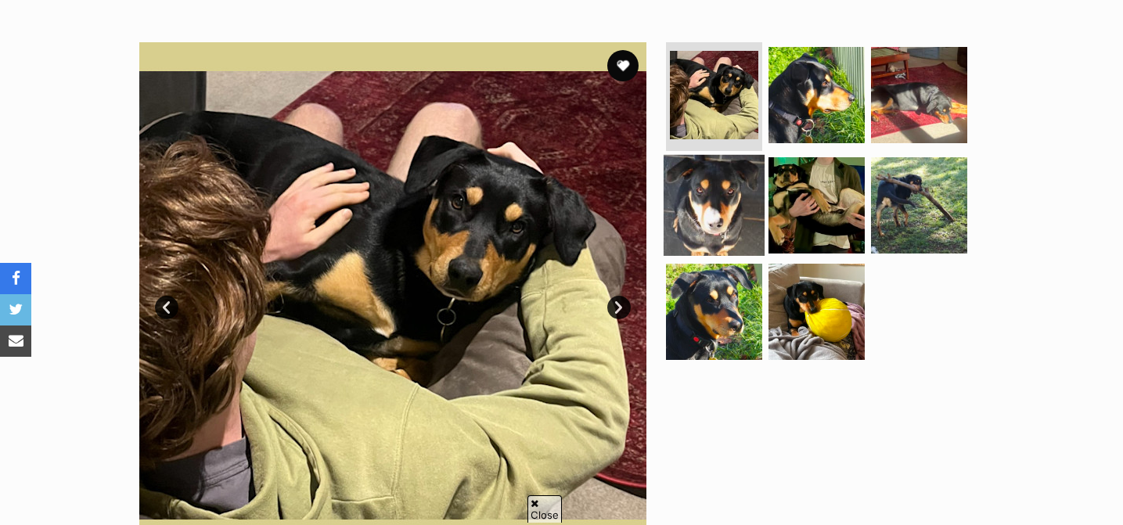
click at [720, 221] on img at bounding box center [714, 205] width 101 height 101
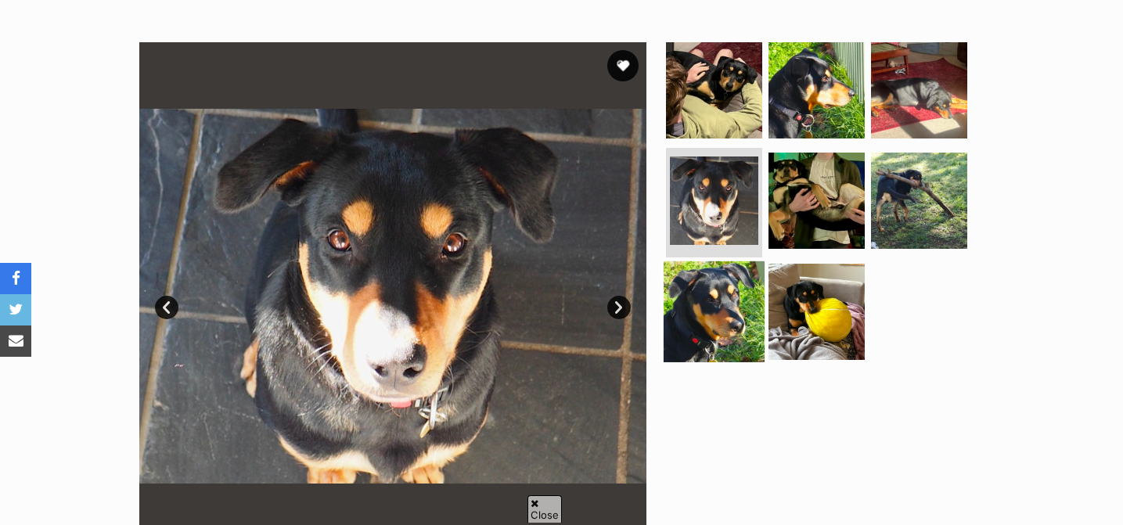
click at [723, 311] on img at bounding box center [714, 311] width 101 height 101
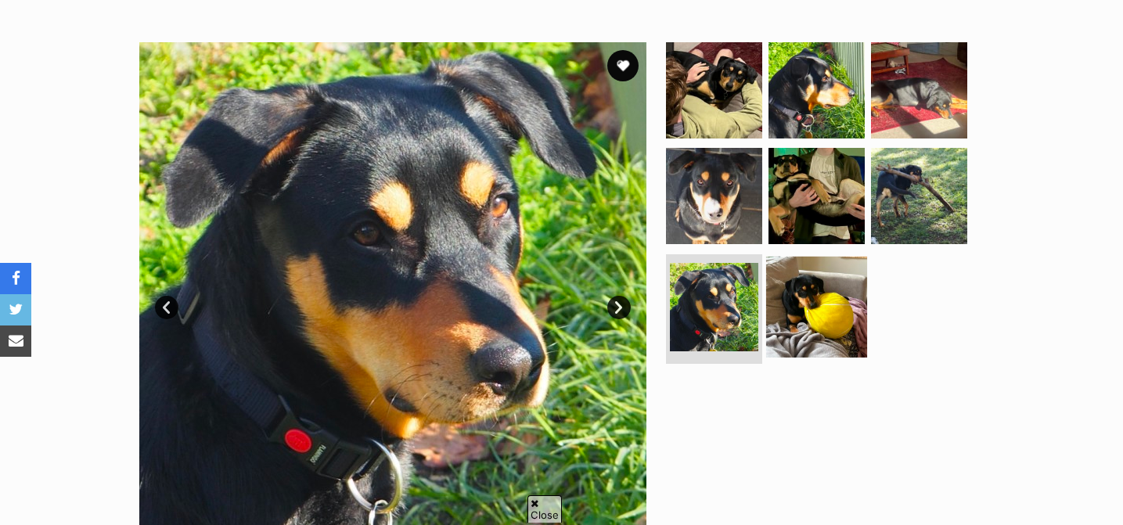
click at [819, 294] on img at bounding box center [816, 307] width 101 height 101
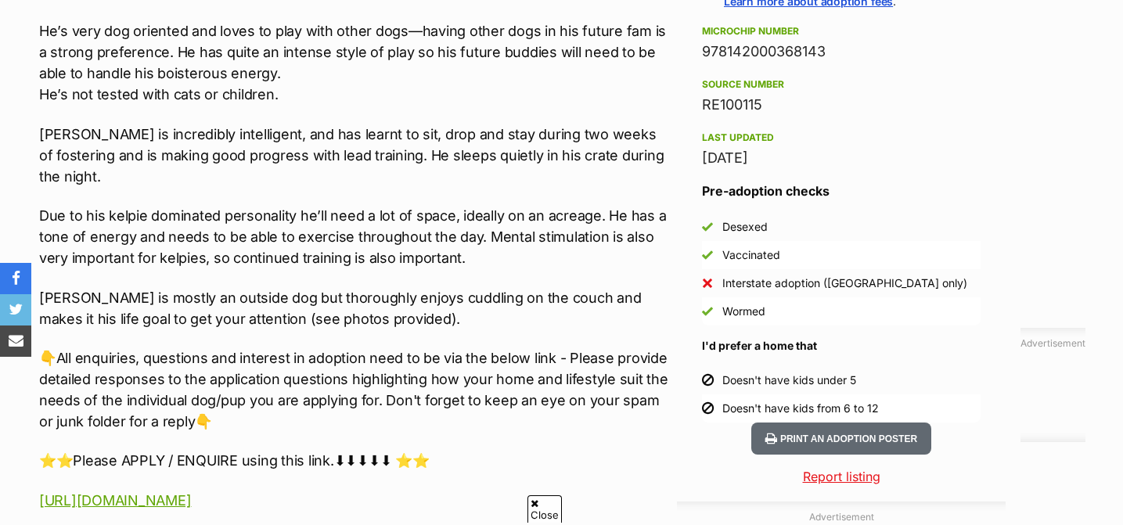
scroll to position [1246, 0]
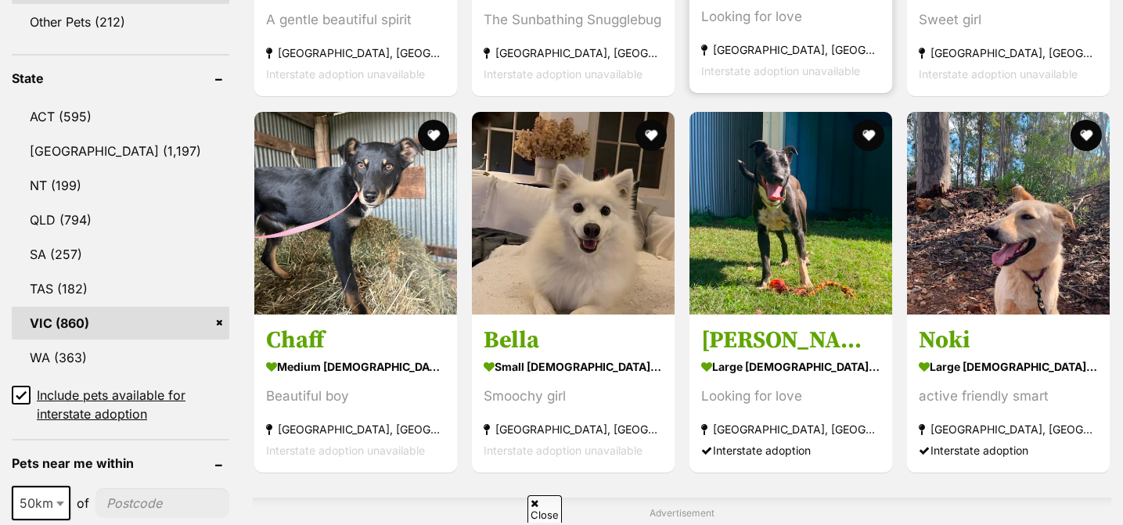
scroll to position [776, 0]
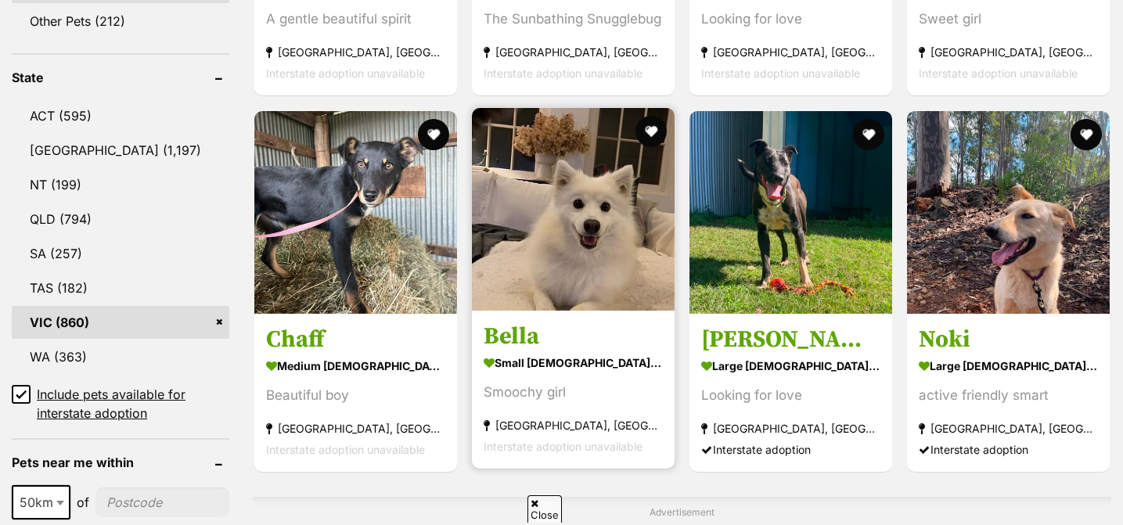
click at [585, 234] on img at bounding box center [573, 209] width 203 height 203
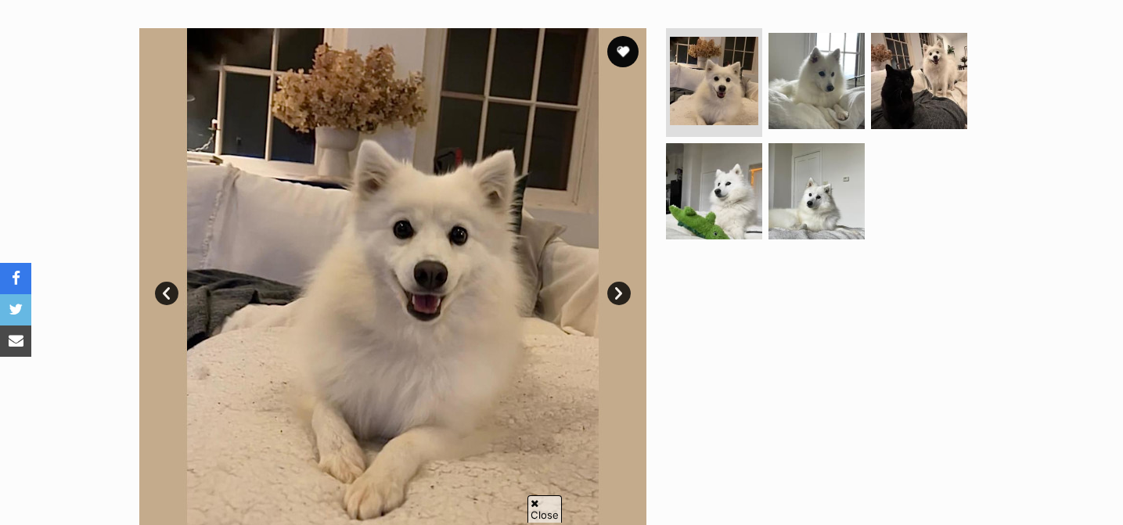
scroll to position [333, 0]
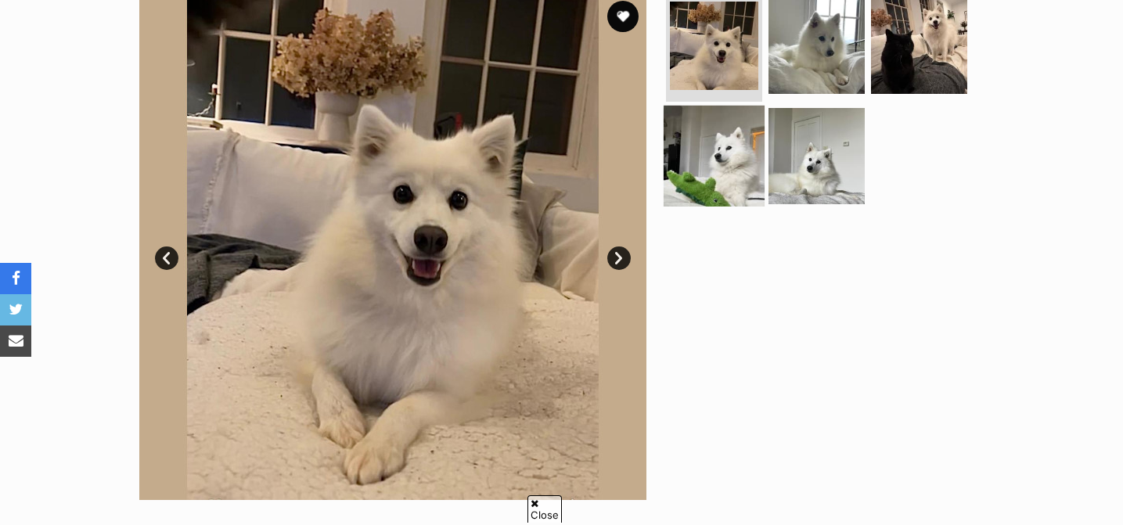
click at [712, 148] on img at bounding box center [714, 156] width 101 height 101
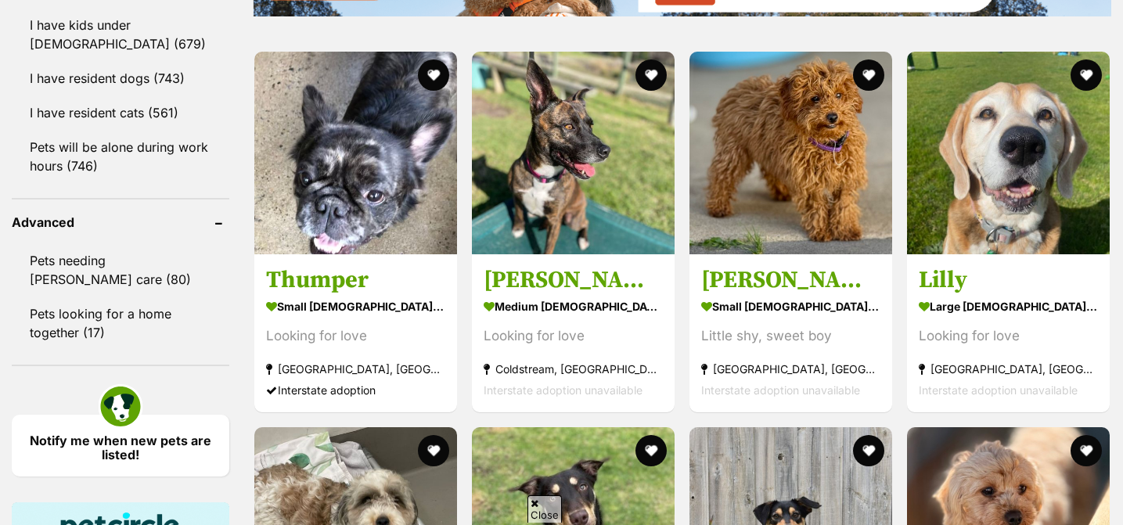
scroll to position [1905, 0]
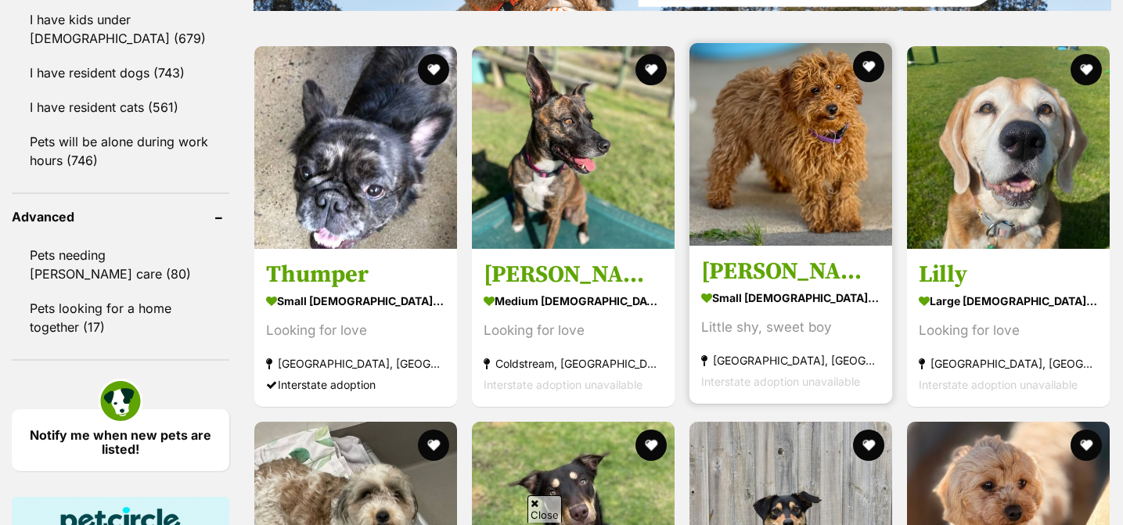
click at [800, 190] on img at bounding box center [790, 144] width 203 height 203
click at [768, 269] on h3 "[PERSON_NAME]" at bounding box center [790, 272] width 179 height 30
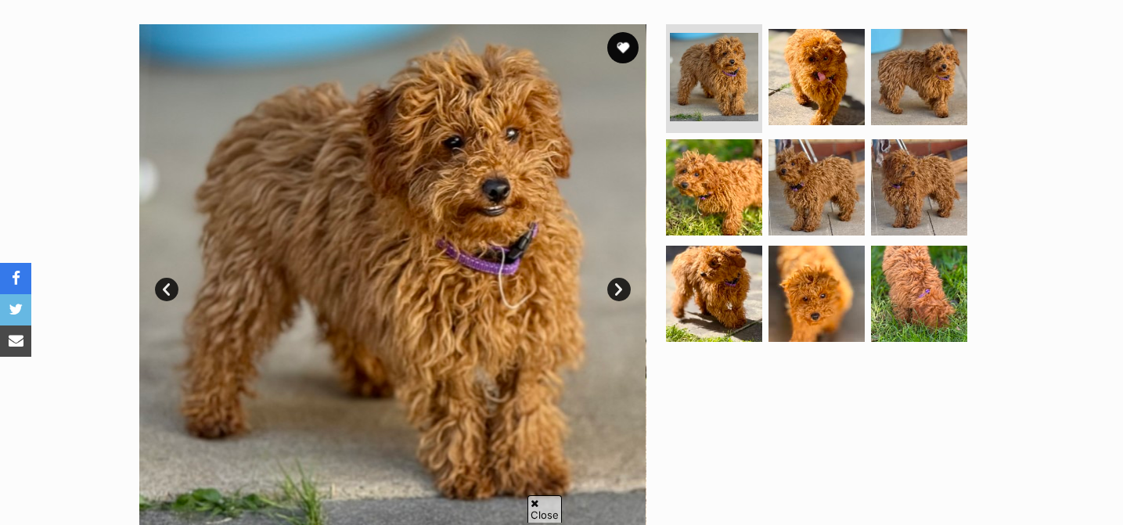
scroll to position [298, 0]
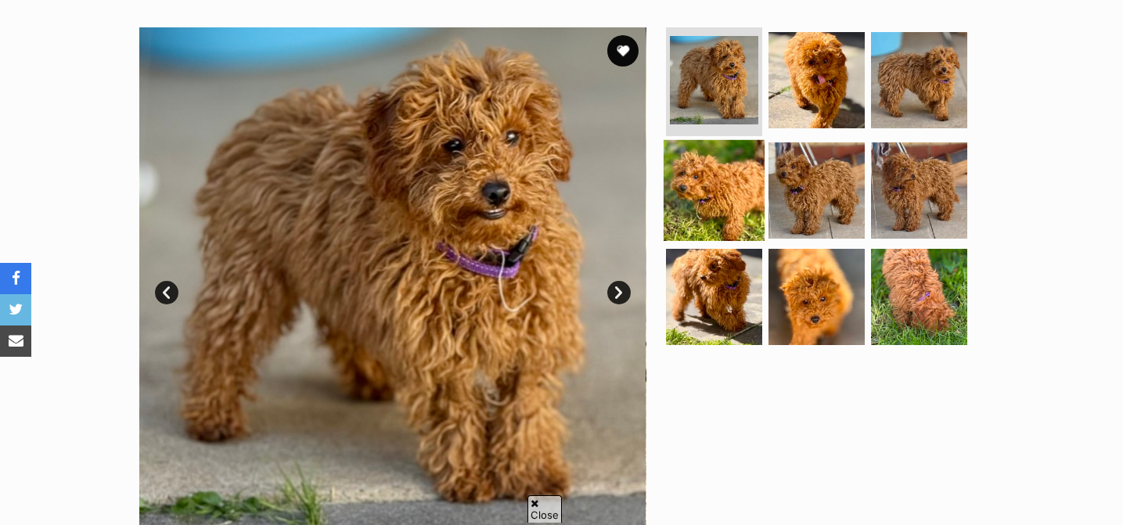
click at [736, 188] on img at bounding box center [714, 190] width 101 height 101
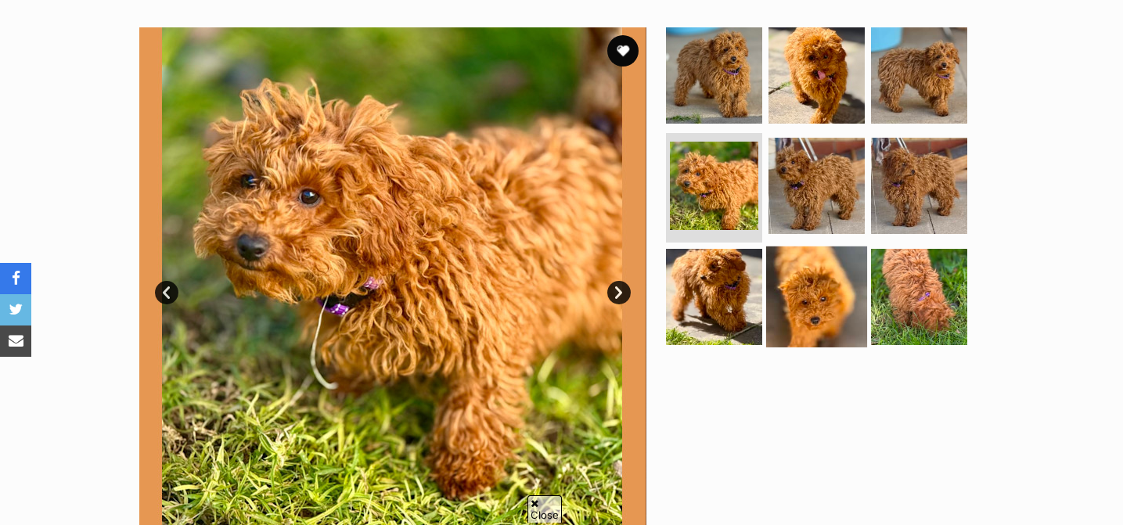
click at [809, 303] on img at bounding box center [816, 296] width 101 height 101
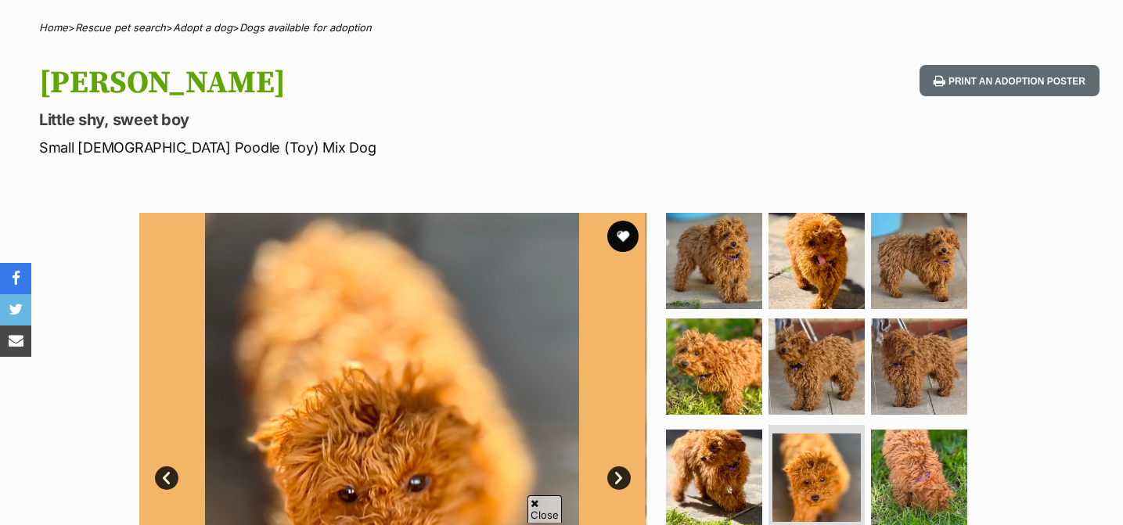
scroll to position [64, 0]
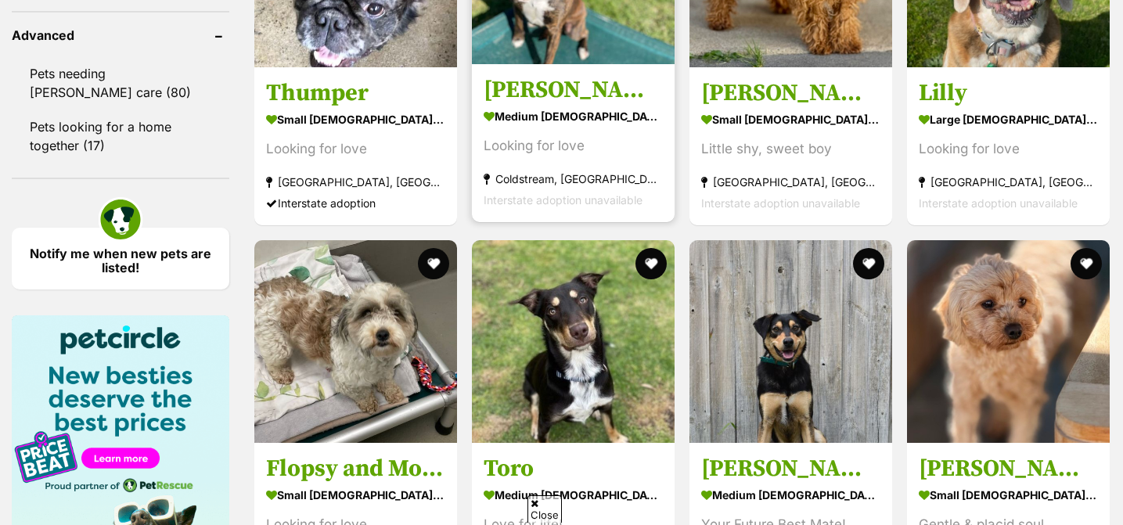
scroll to position [2096, 0]
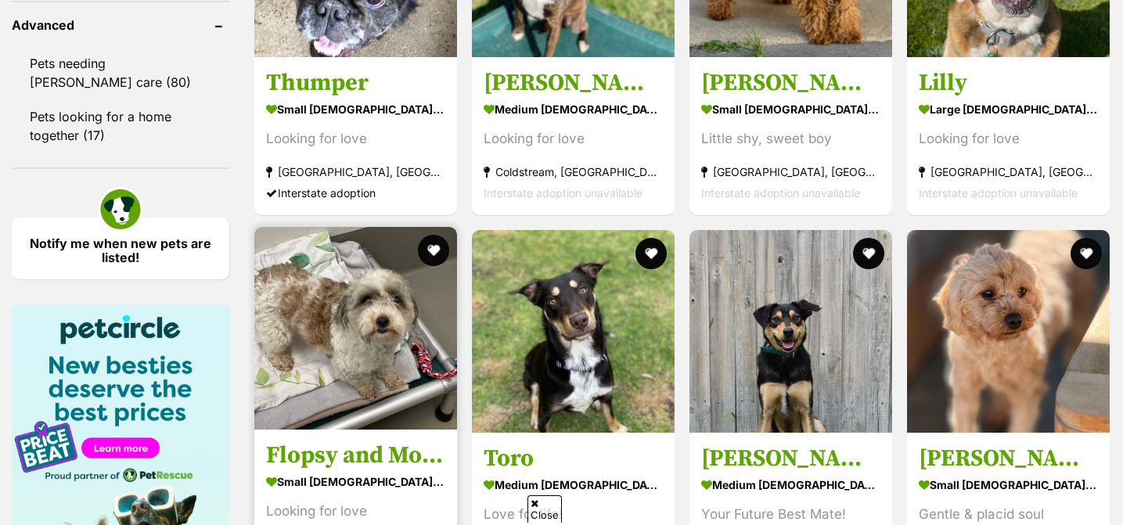
click at [372, 316] on img at bounding box center [355, 328] width 203 height 203
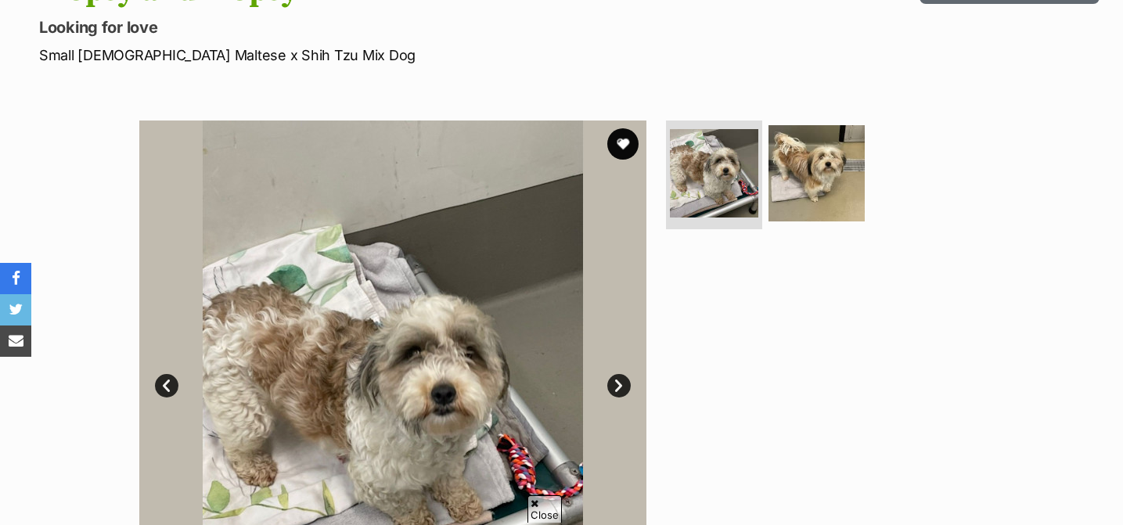
scroll to position [201, 0]
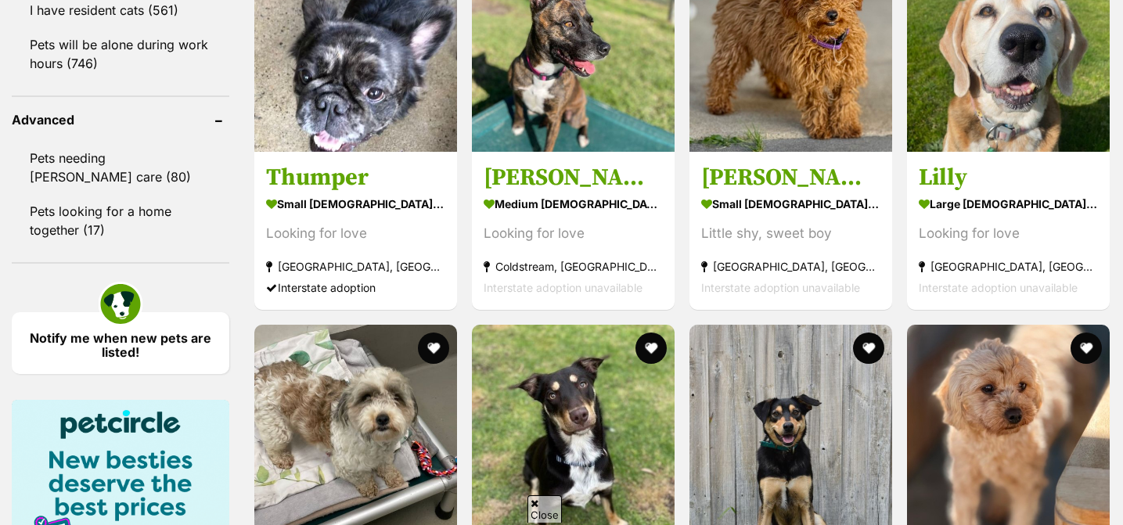
scroll to position [1905, 0]
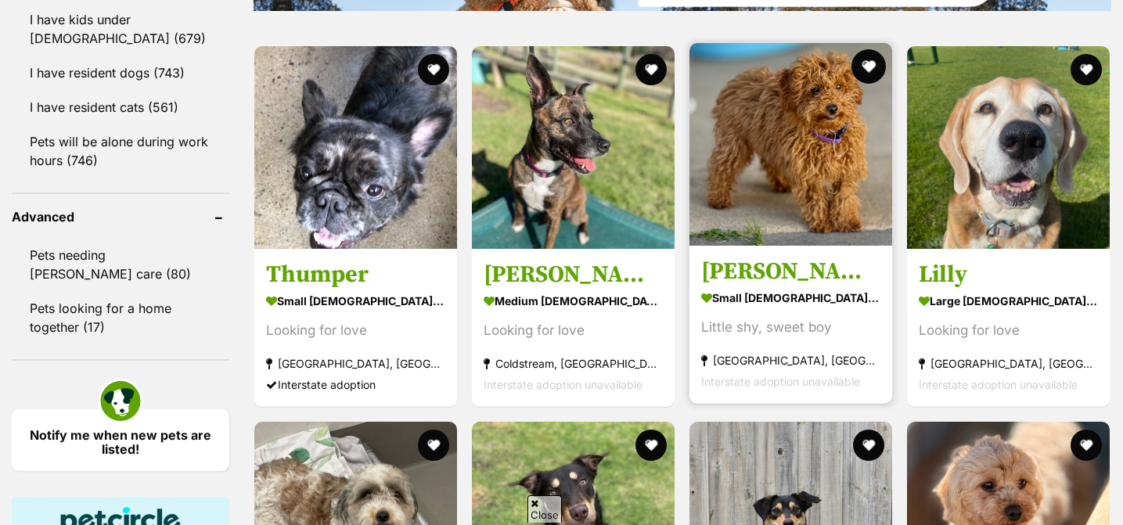
click at [860, 63] on button "favourite" at bounding box center [868, 66] width 34 height 34
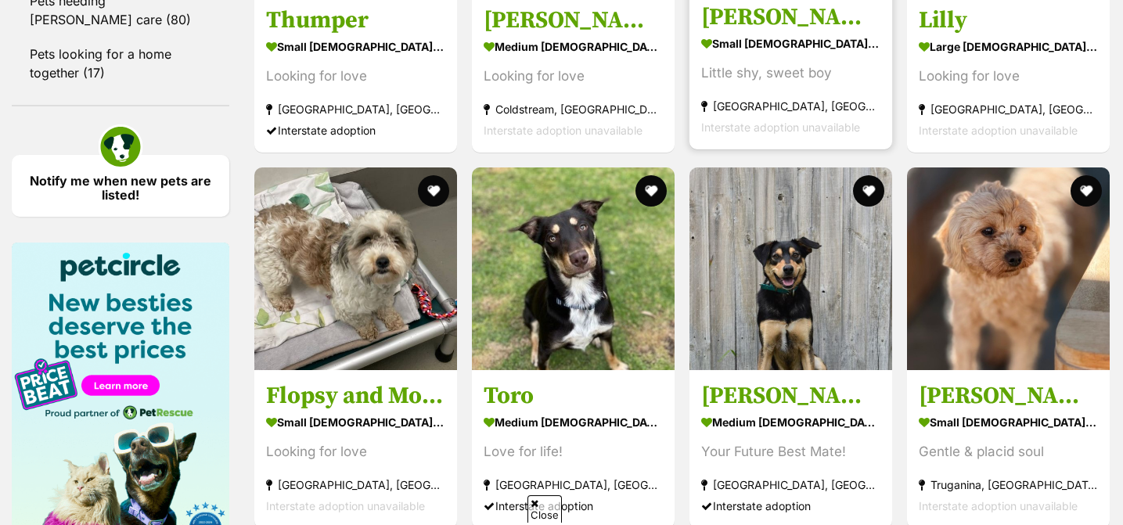
scroll to position [2179, 0]
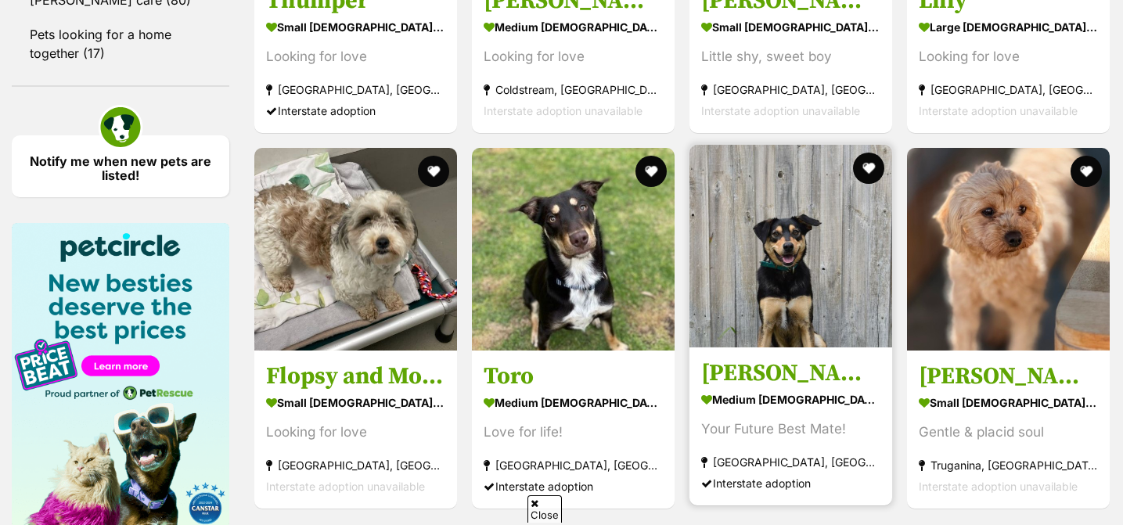
click at [779, 341] on img at bounding box center [790, 246] width 203 height 203
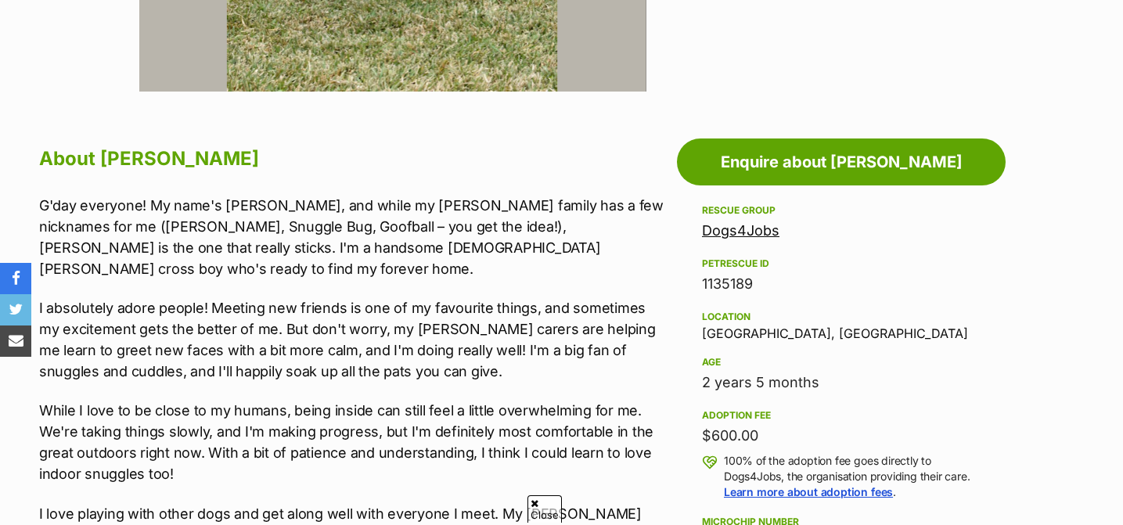
scroll to position [772, 0]
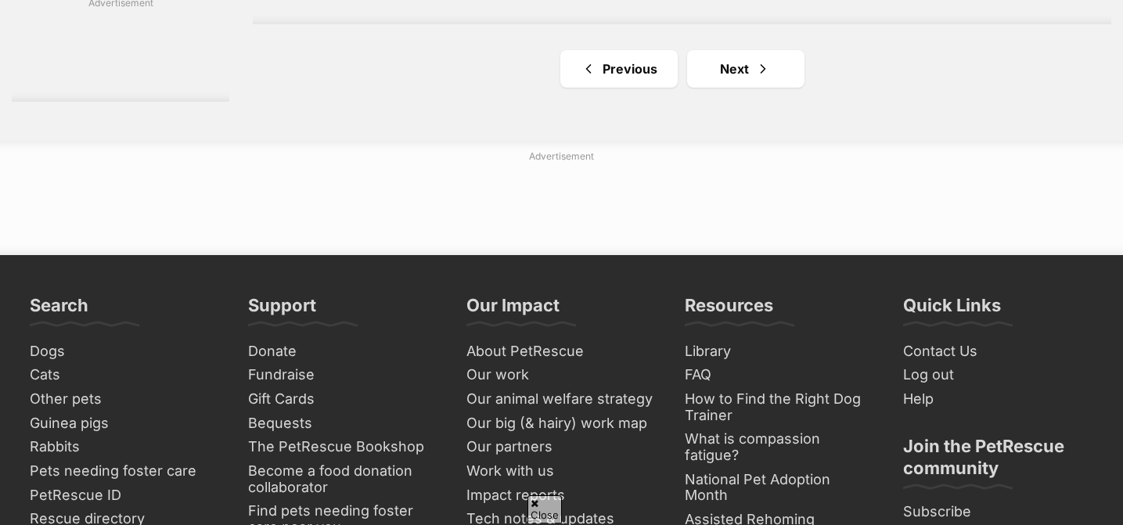
scroll to position [2805, 0]
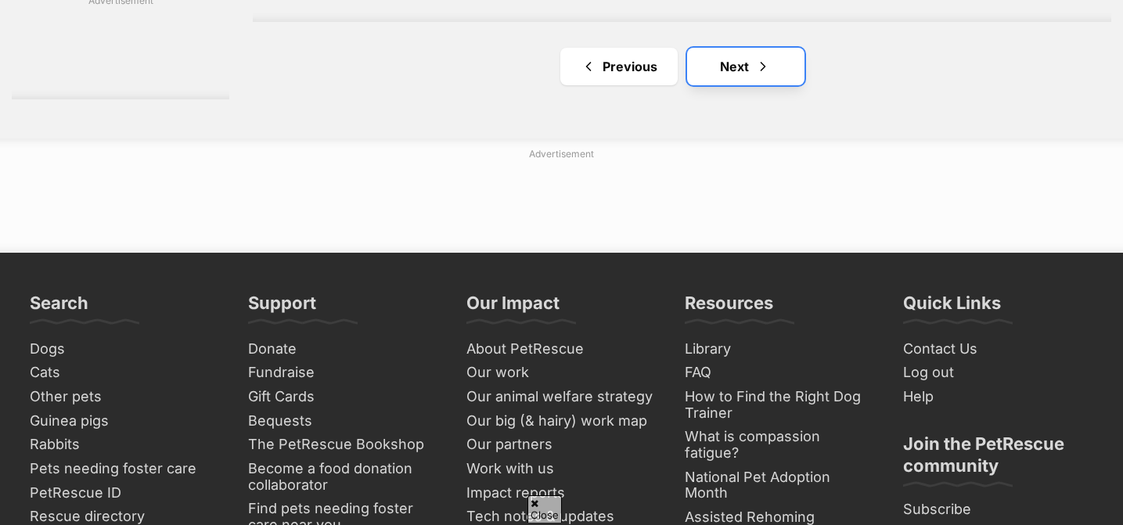
click at [763, 64] on span "Next page" at bounding box center [763, 66] width 16 height 19
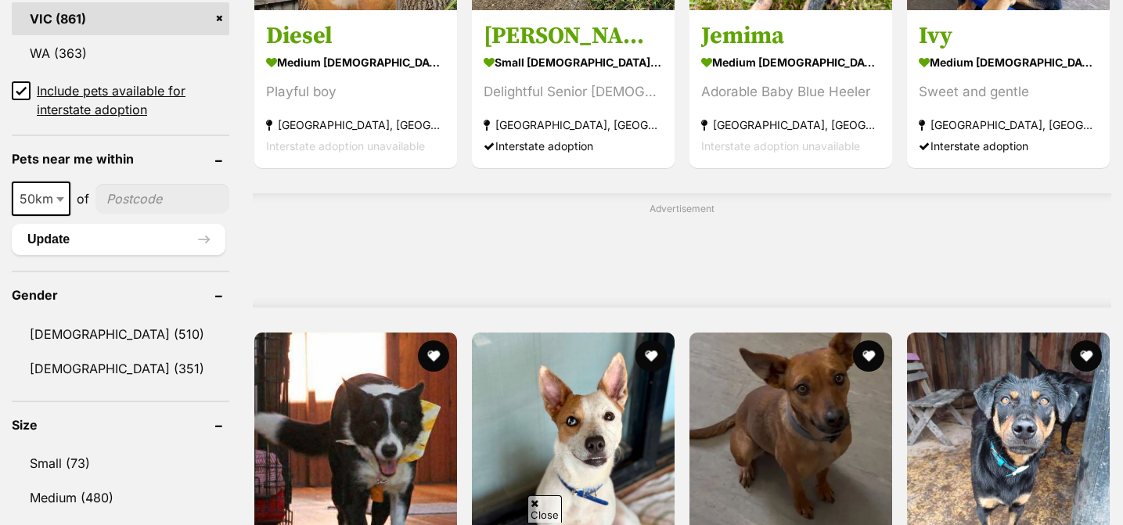
scroll to position [1128, 0]
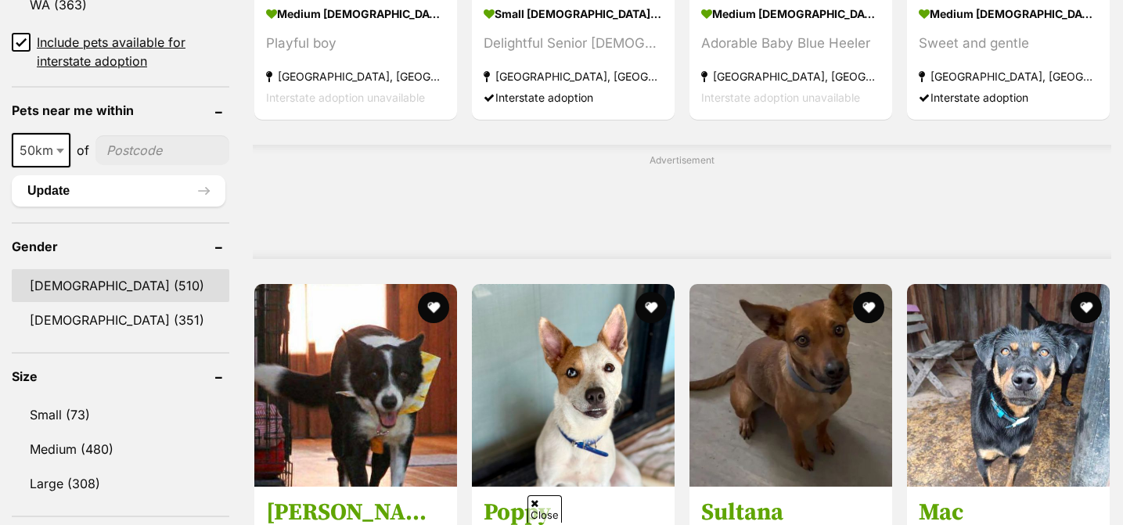
click at [67, 276] on link "Male (510)" at bounding box center [121, 285] width 218 height 33
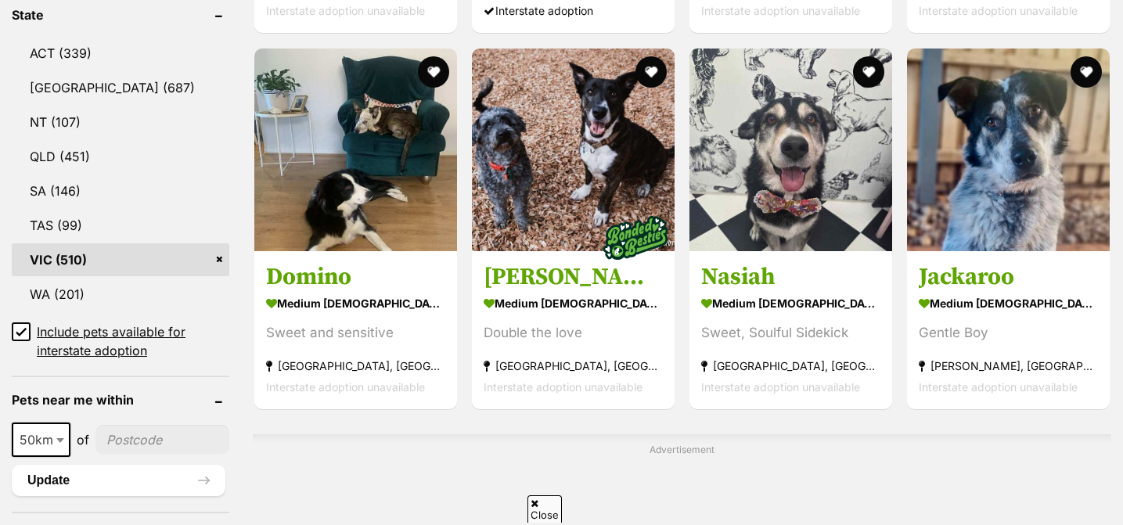
scroll to position [842, 0]
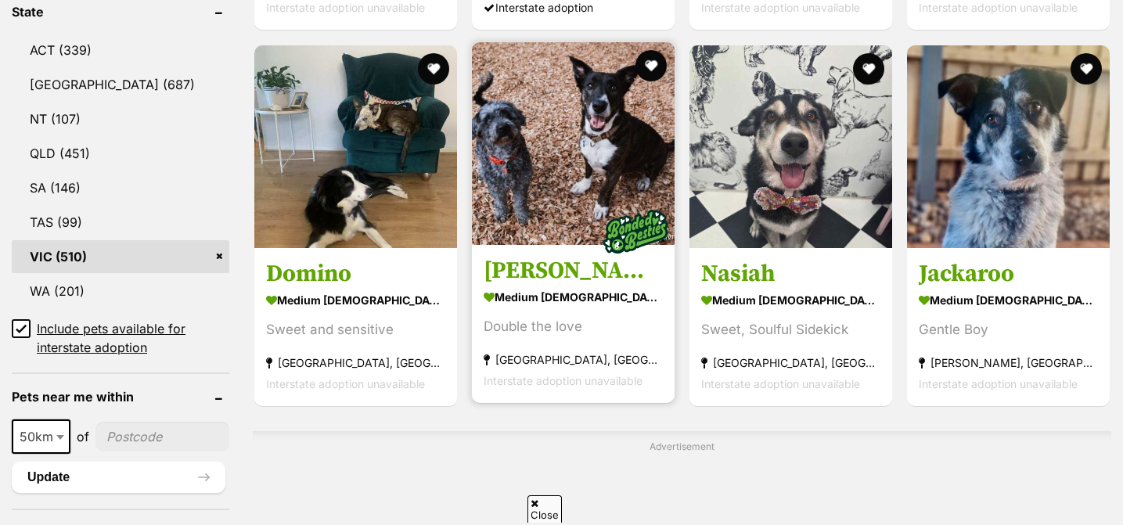
click at [512, 155] on img at bounding box center [573, 143] width 203 height 203
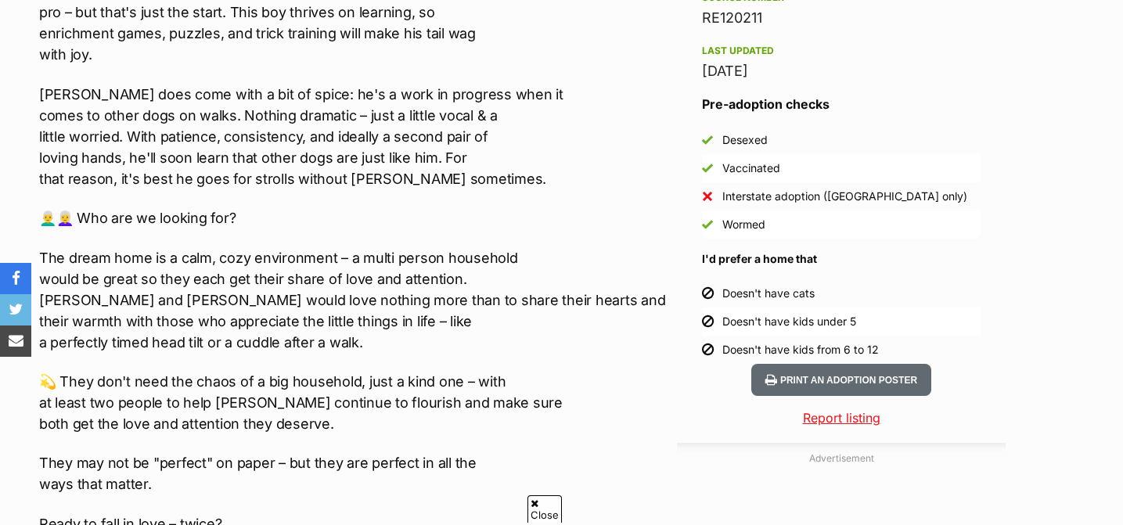
scroll to position [1443, 0]
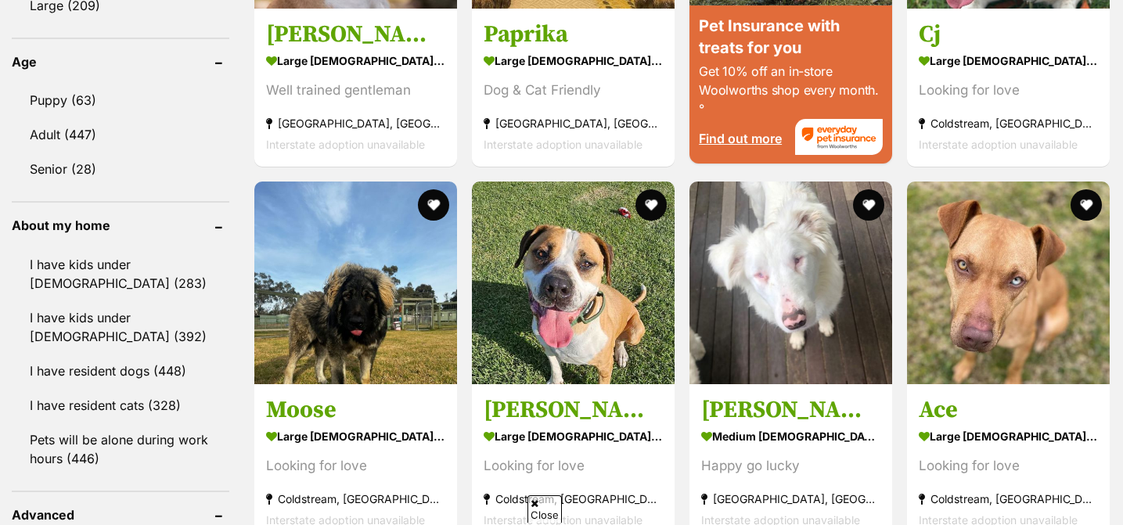
scroll to position [1606, 0]
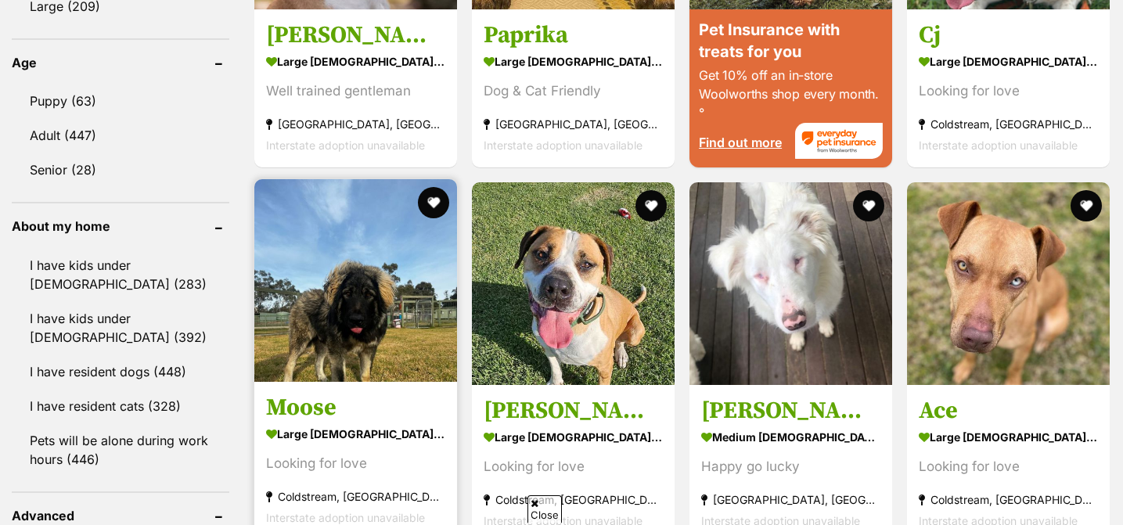
click at [389, 340] on img at bounding box center [355, 280] width 203 height 203
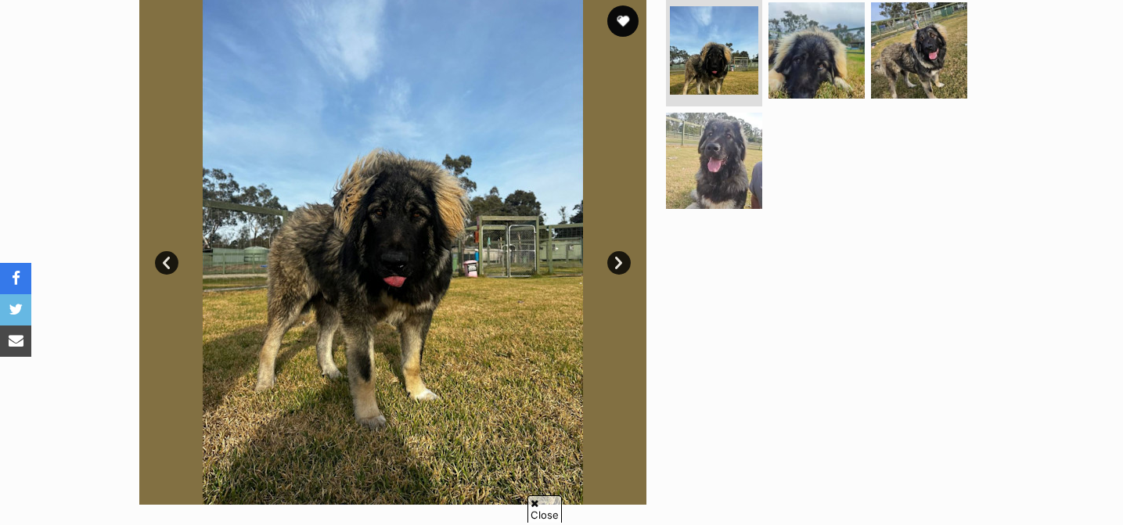
scroll to position [331, 0]
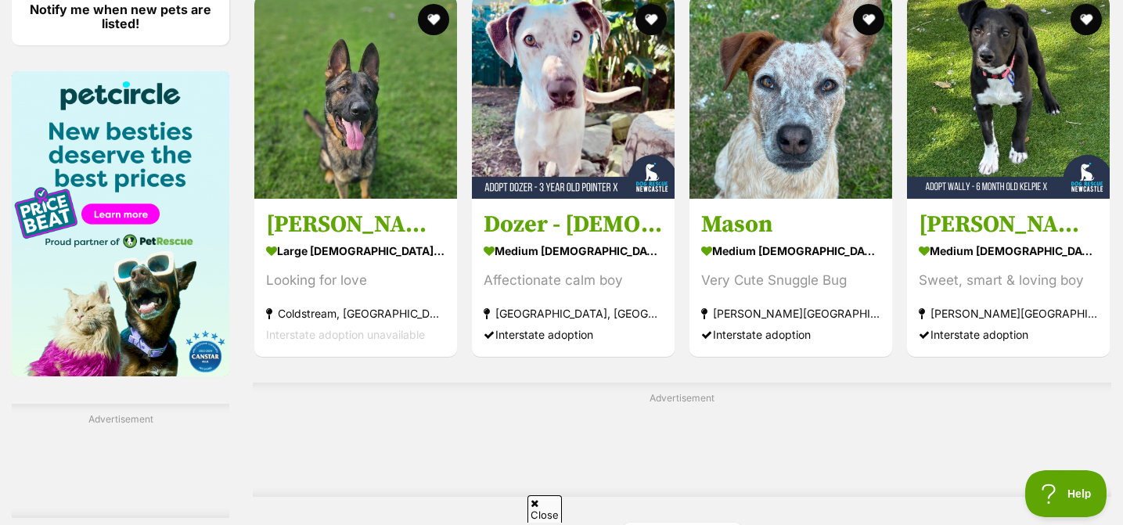
scroll to position [2327, 0]
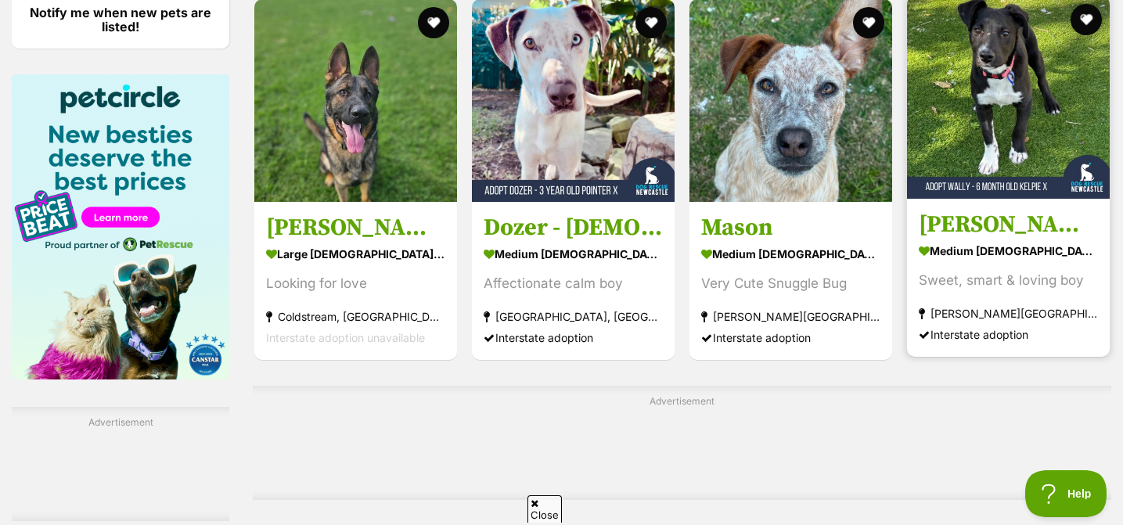
click at [1018, 239] on h3 "[PERSON_NAME] - [DEMOGRAPHIC_DATA] Kelpie X" at bounding box center [1008, 225] width 179 height 30
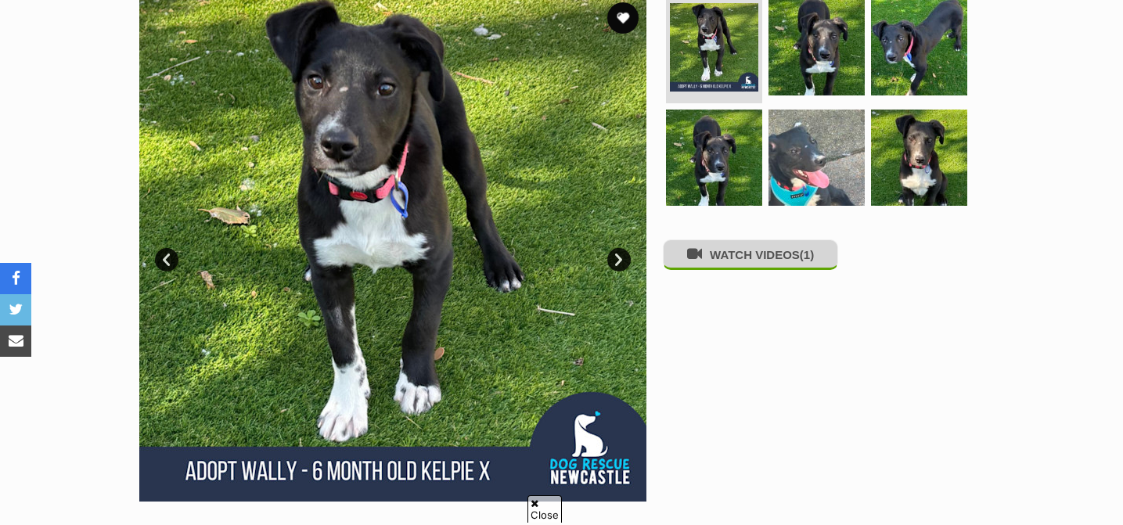
scroll to position [376, 0]
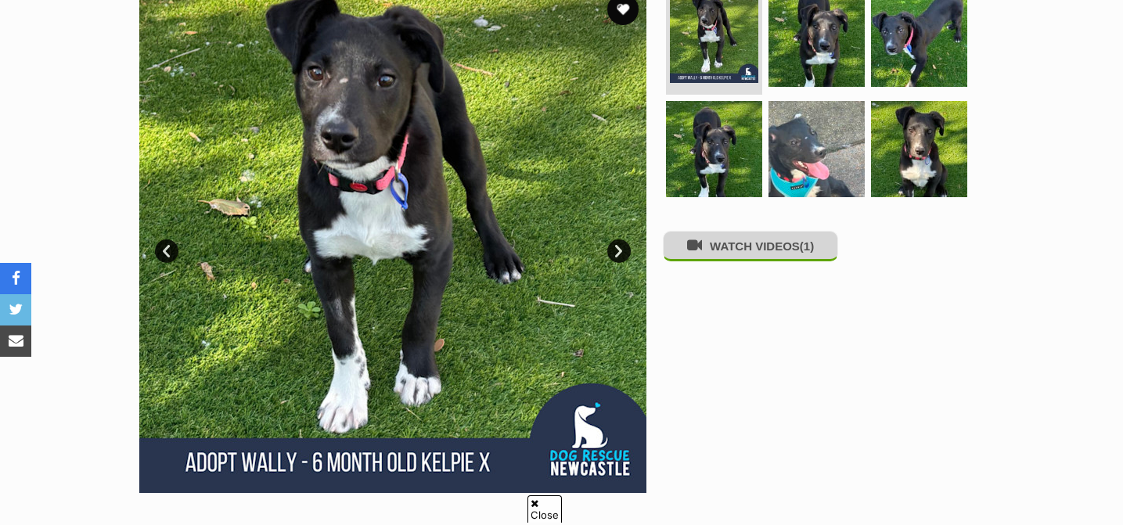
click at [709, 231] on button "WATCH VIDEOS (1)" at bounding box center [750, 246] width 175 height 31
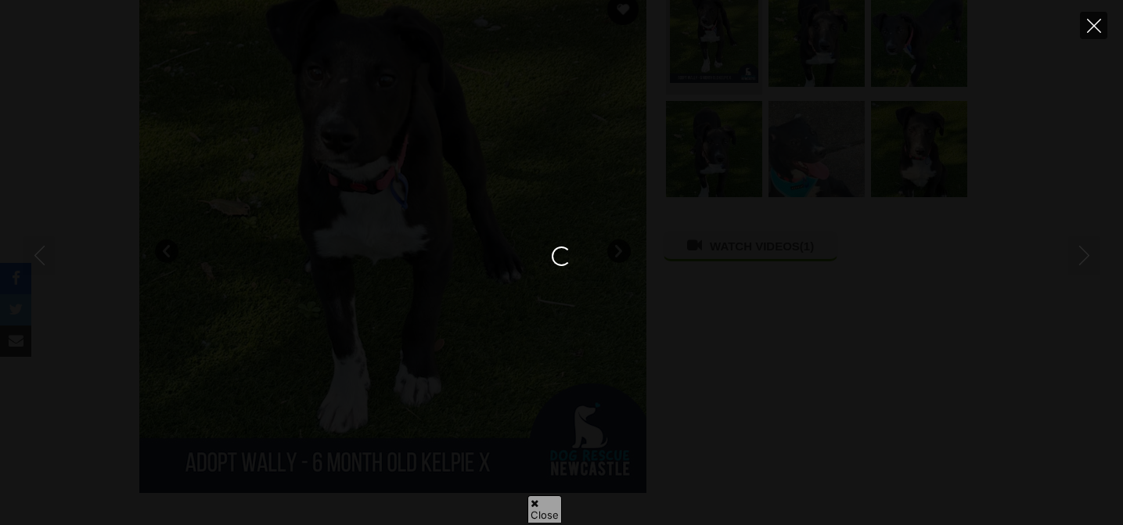
click at [1093, 31] on icon "Close" at bounding box center [1094, 26] width 14 height 14
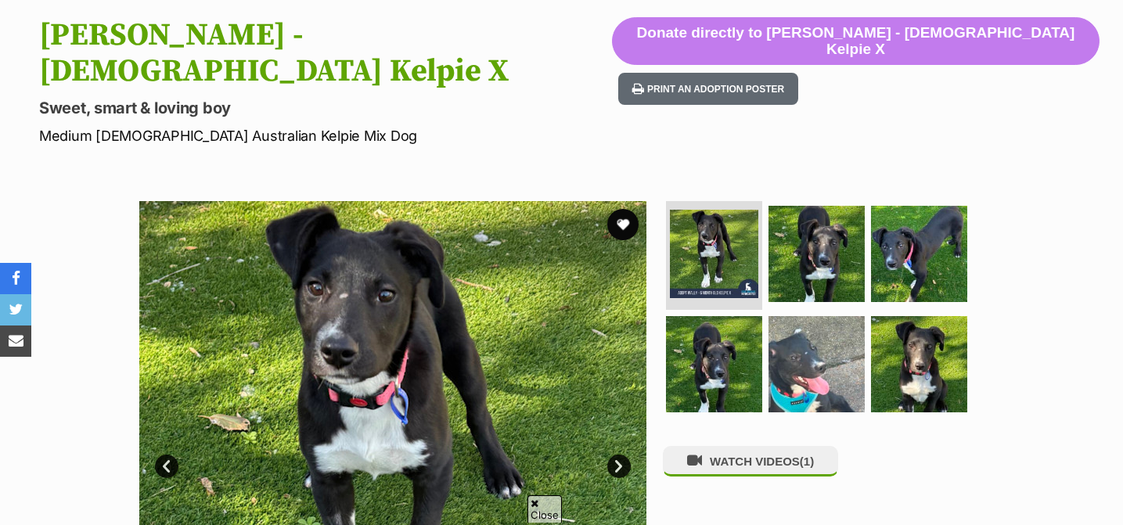
scroll to position [0, 0]
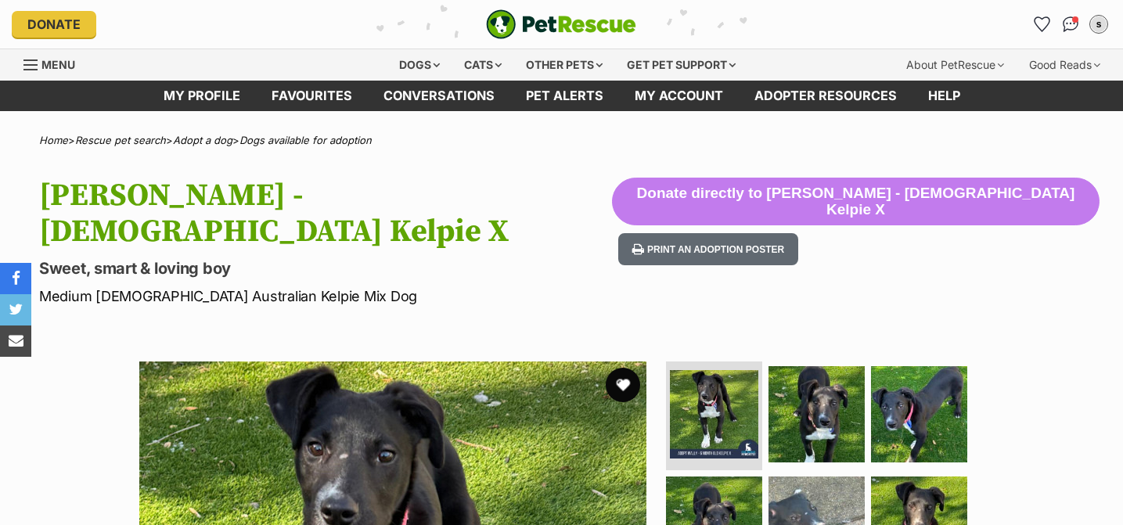
click at [621, 368] on button "favourite" at bounding box center [623, 385] width 34 height 34
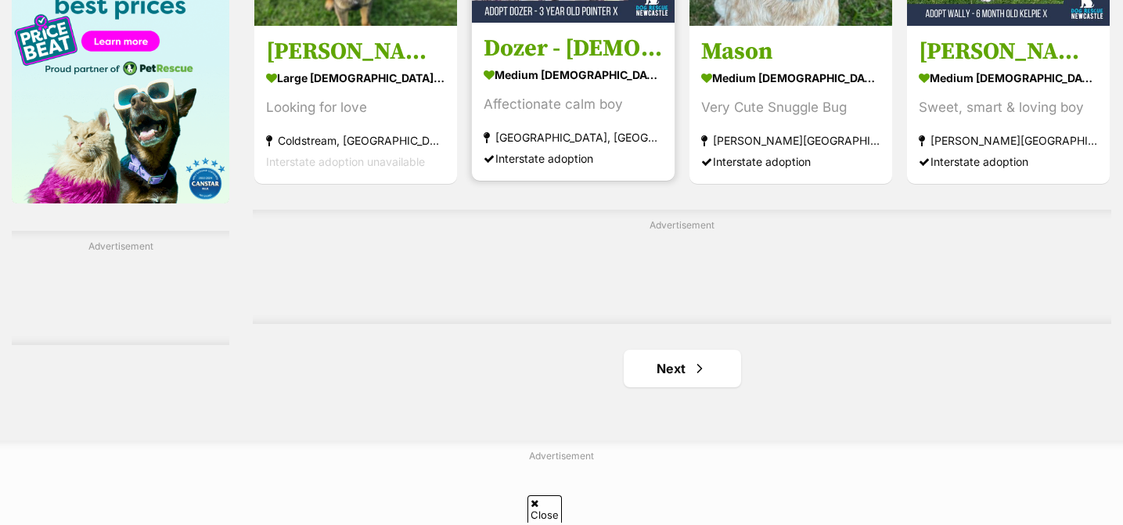
scroll to position [2596, 0]
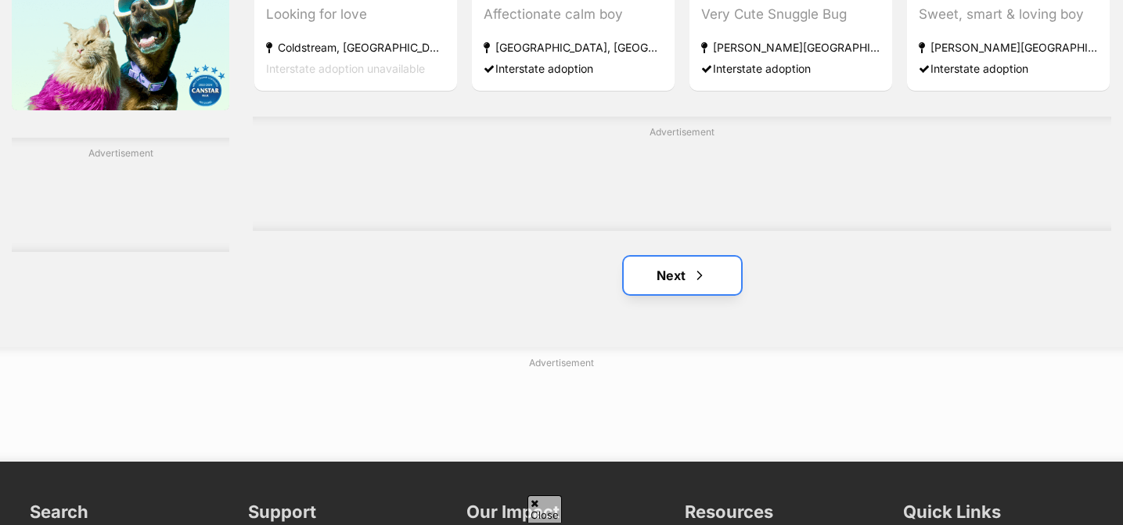
click at [691, 289] on link "Next" at bounding box center [682, 276] width 117 height 38
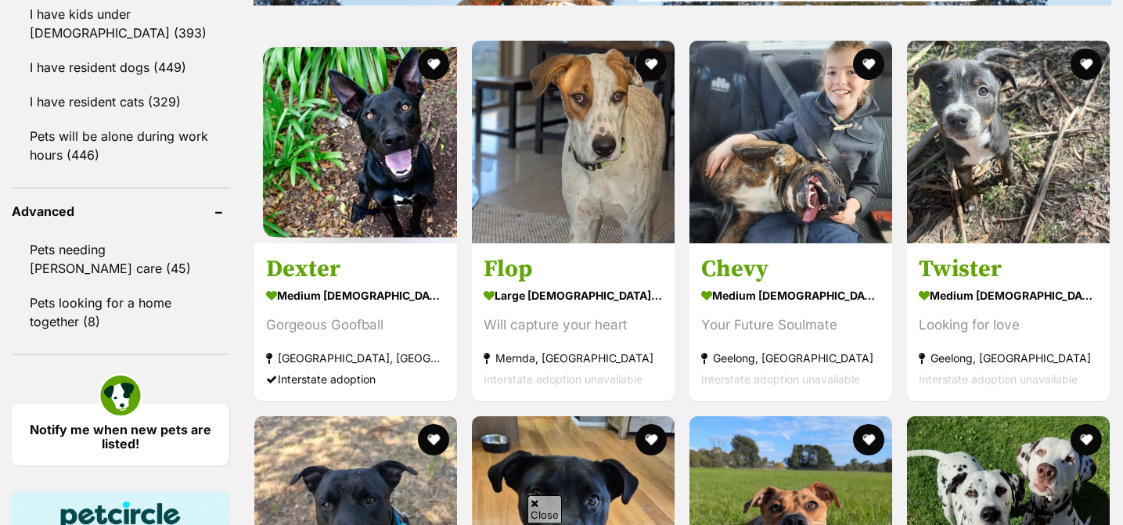
scroll to position [1907, 0]
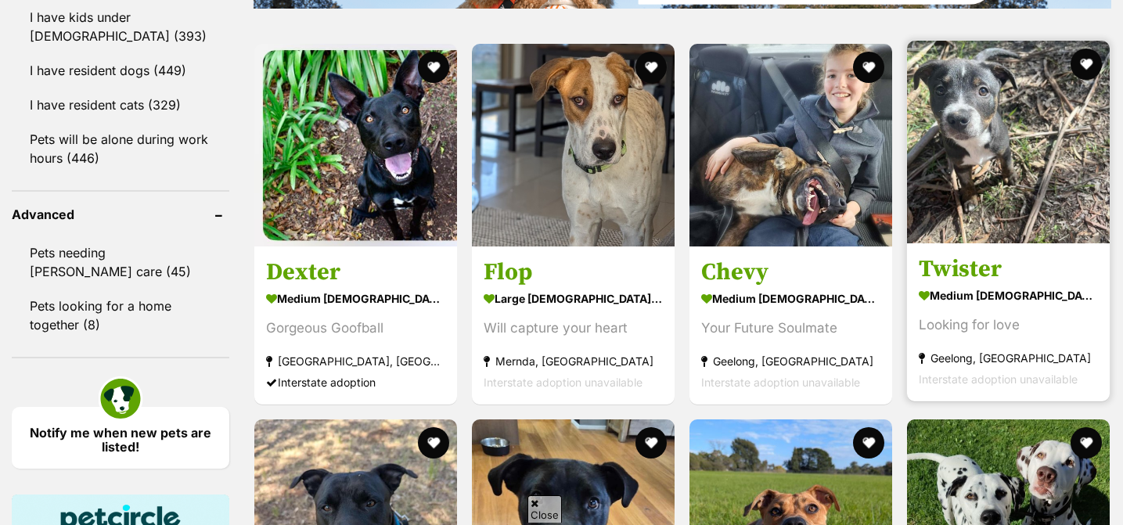
click at [1022, 221] on img at bounding box center [1008, 142] width 203 height 203
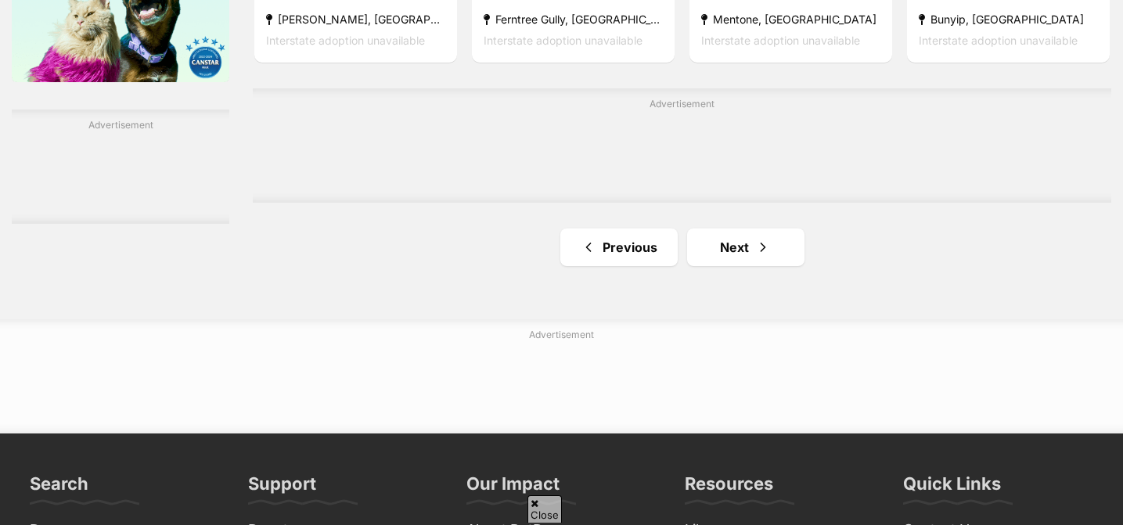
scroll to position [2636, 0]
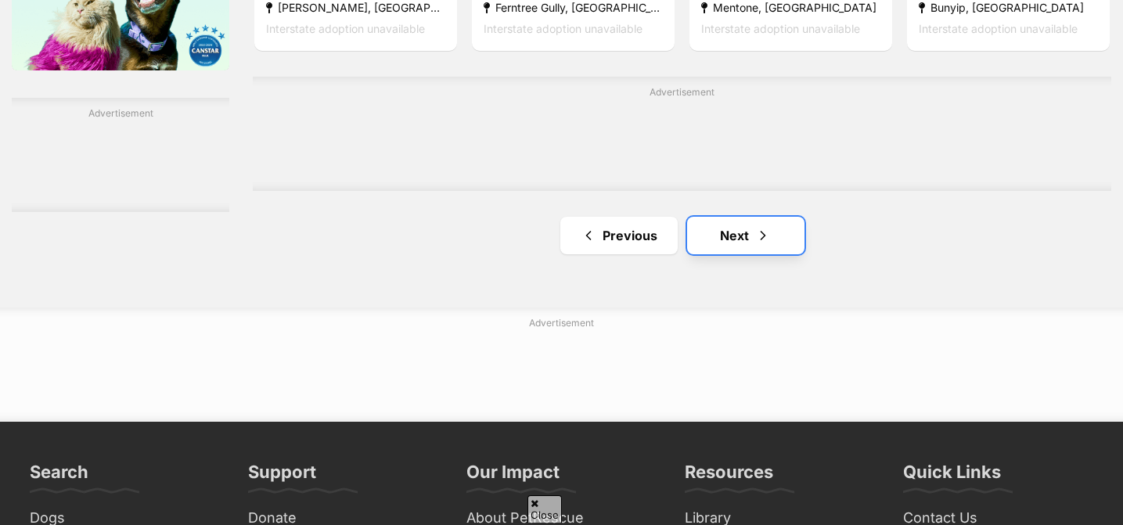
click at [735, 254] on link "Next" at bounding box center [745, 236] width 117 height 38
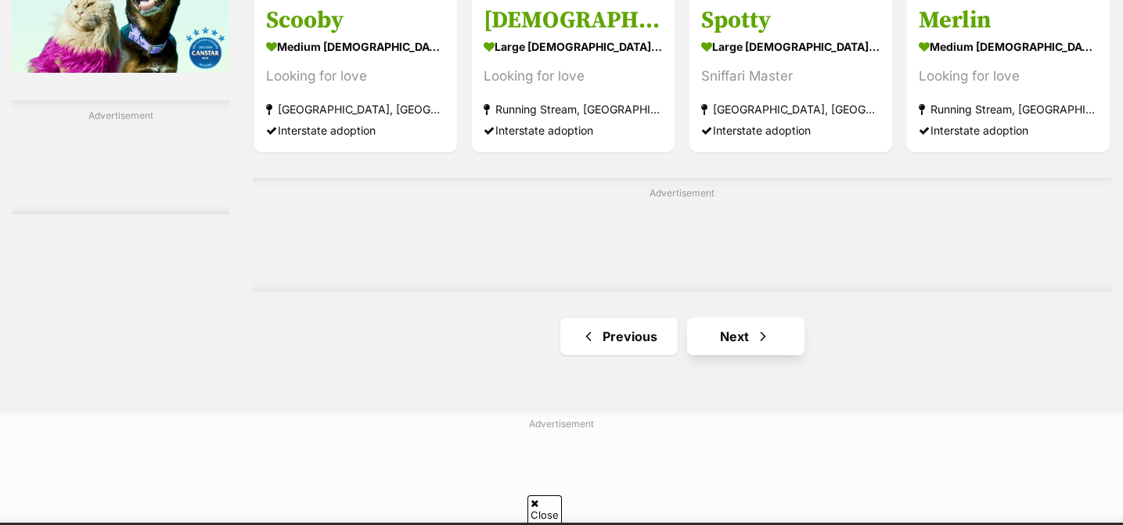
scroll to position [2642, 0]
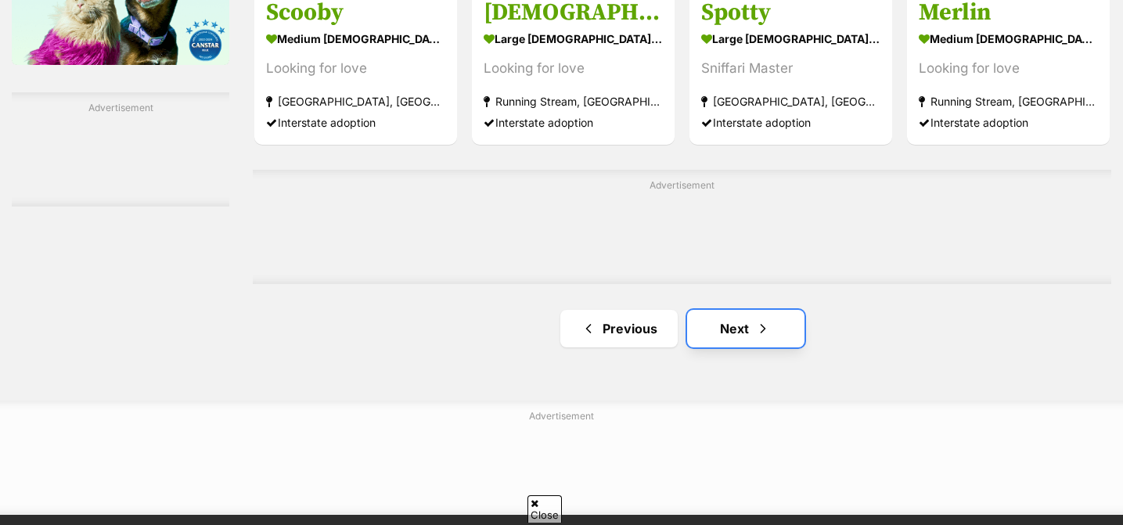
click at [743, 324] on link "Next" at bounding box center [745, 329] width 117 height 38
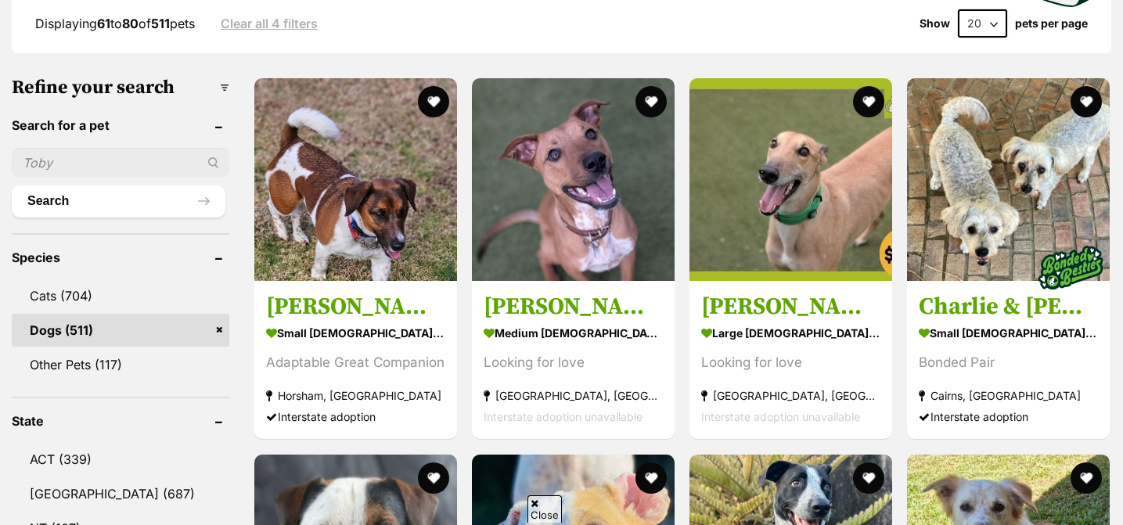
scroll to position [461, 0]
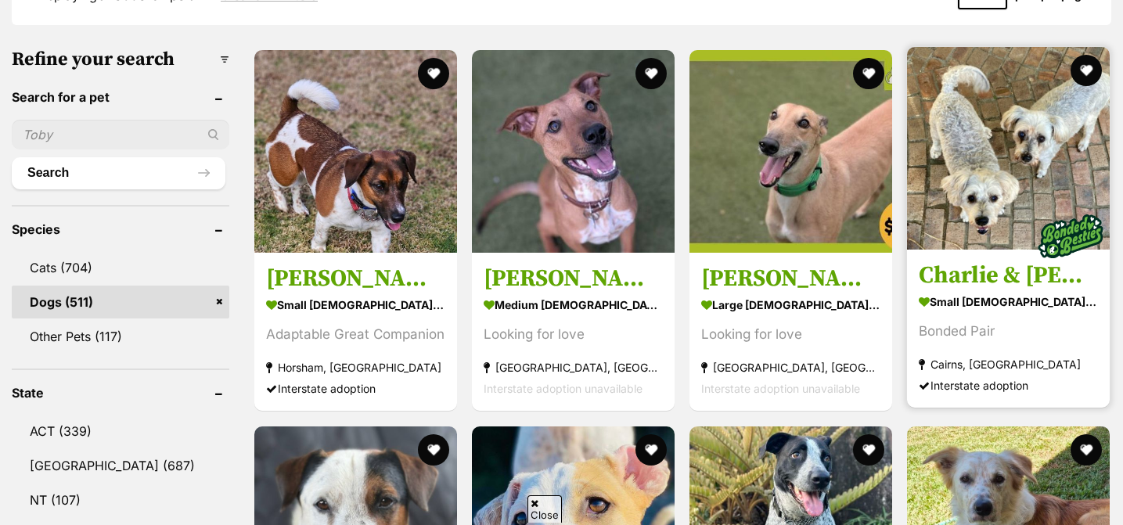
click at [985, 245] on img at bounding box center [1008, 148] width 203 height 203
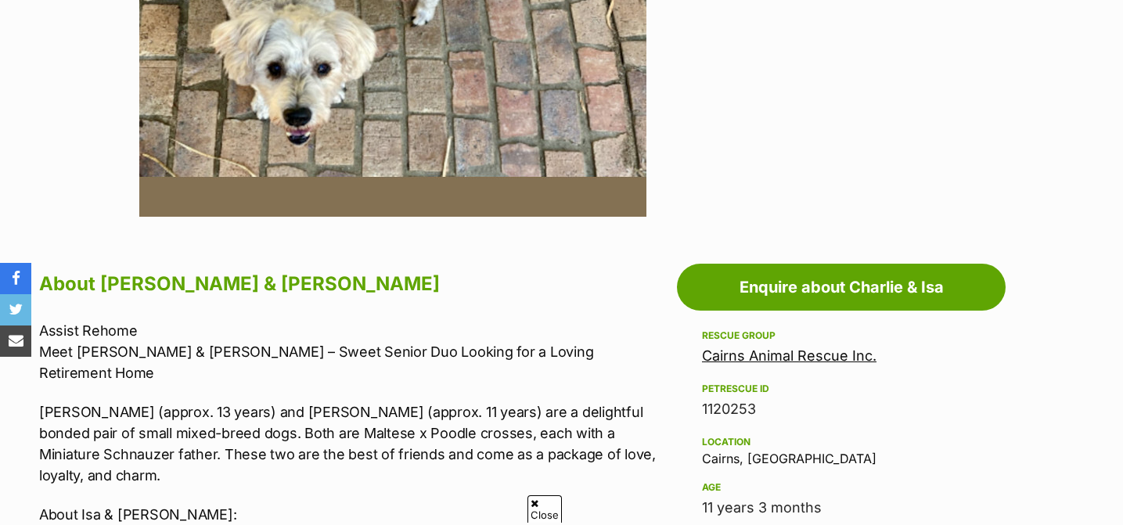
scroll to position [394, 0]
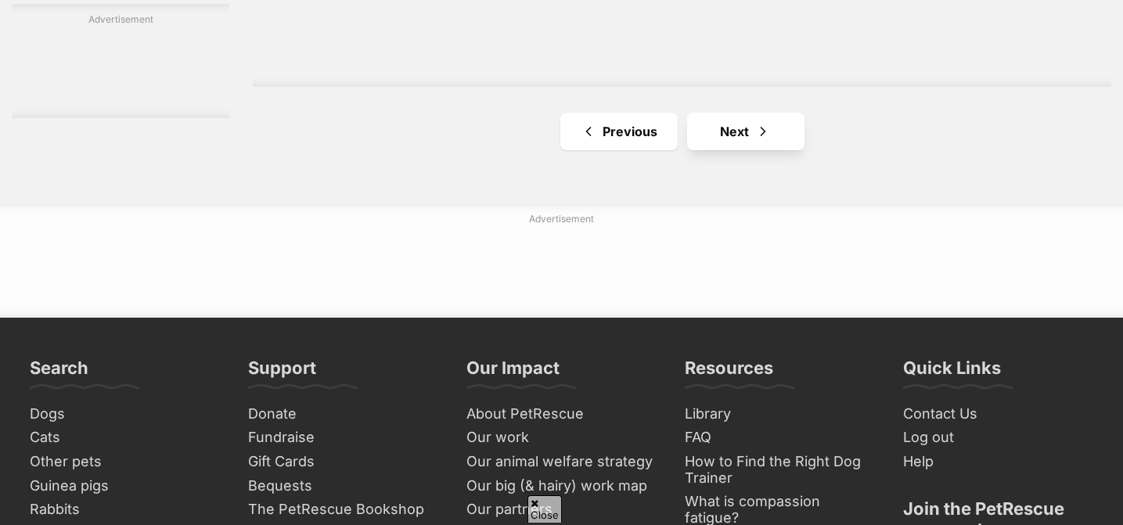
scroll to position [2752, 0]
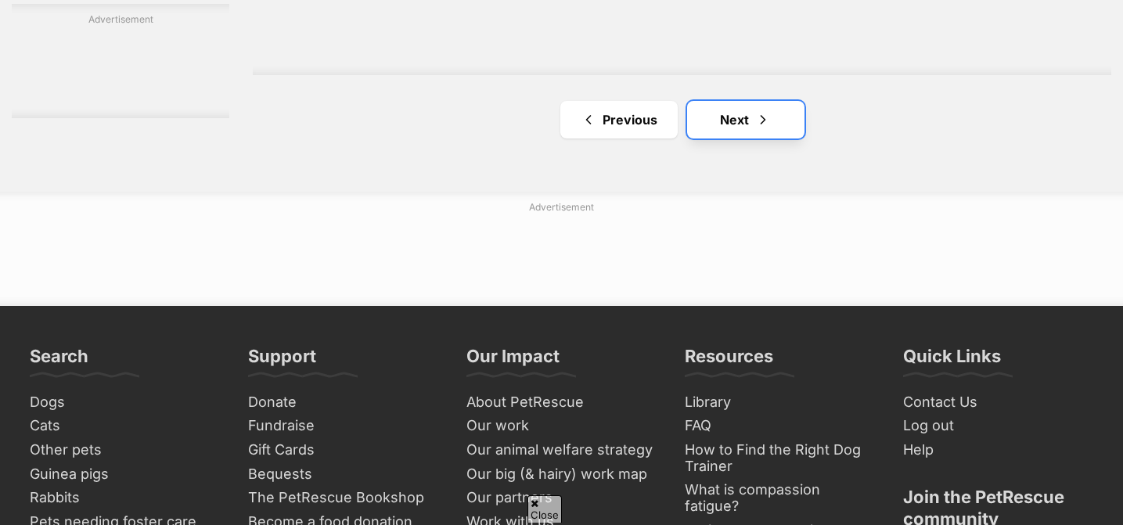
click at [768, 119] on span "Next page" at bounding box center [763, 119] width 16 height 19
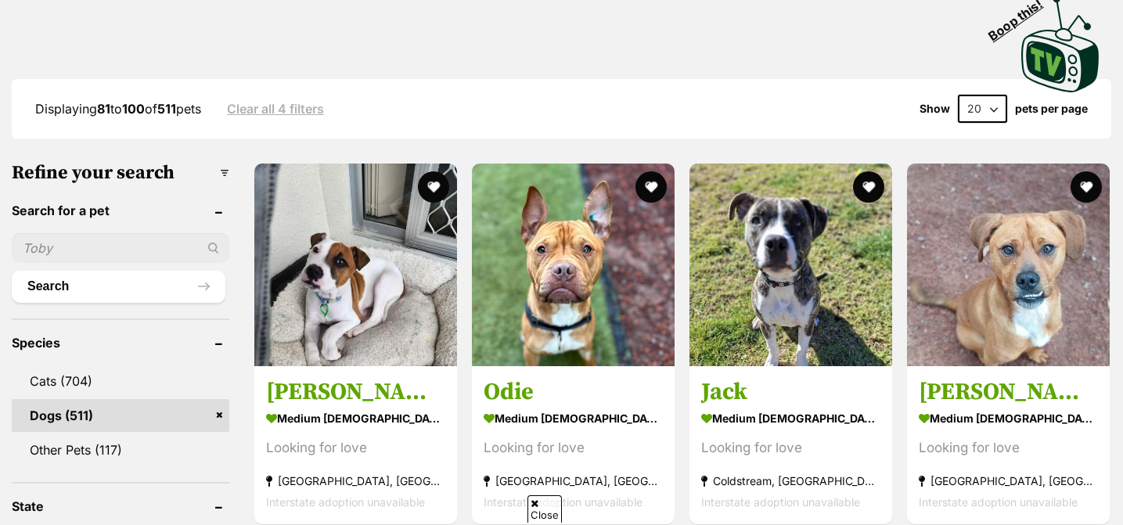
scroll to position [350, 0]
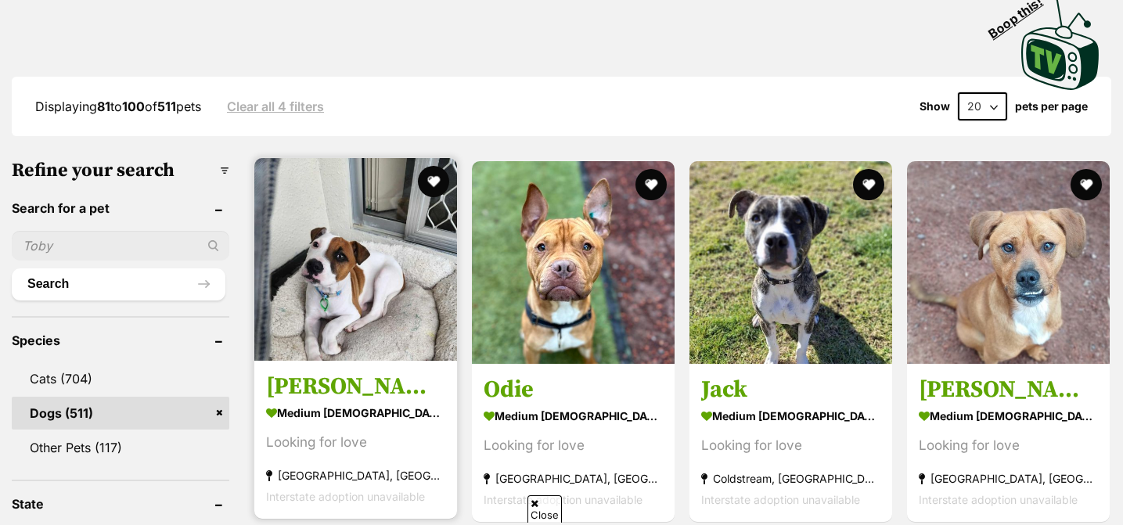
click at [311, 313] on img at bounding box center [355, 259] width 203 height 203
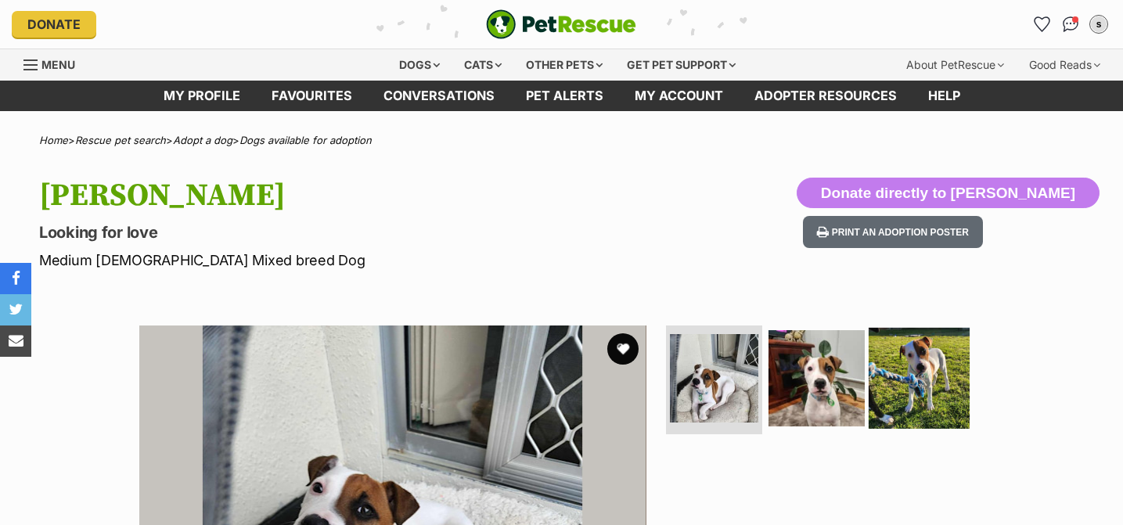
click at [931, 390] on img at bounding box center [919, 377] width 101 height 101
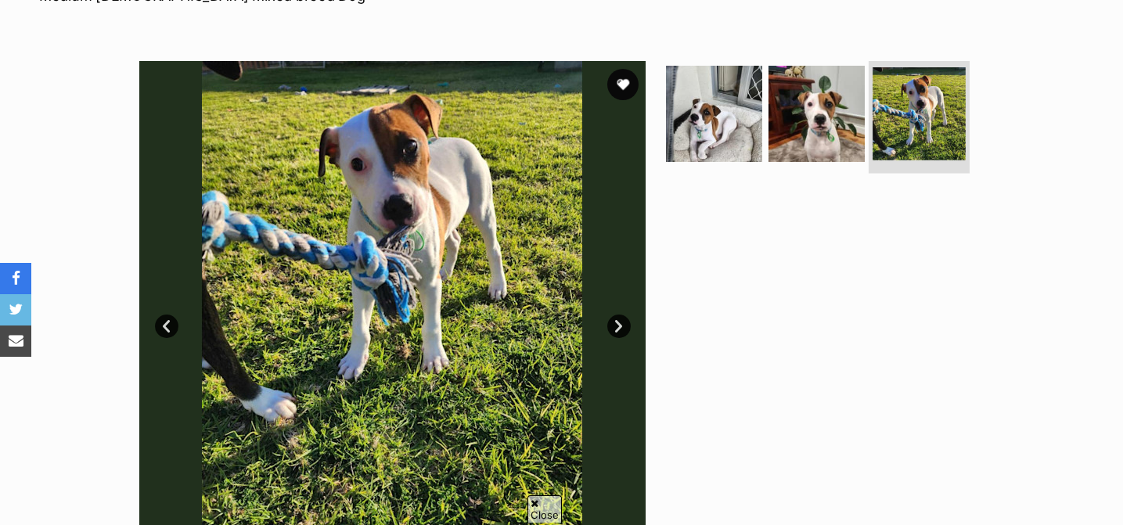
scroll to position [261, 0]
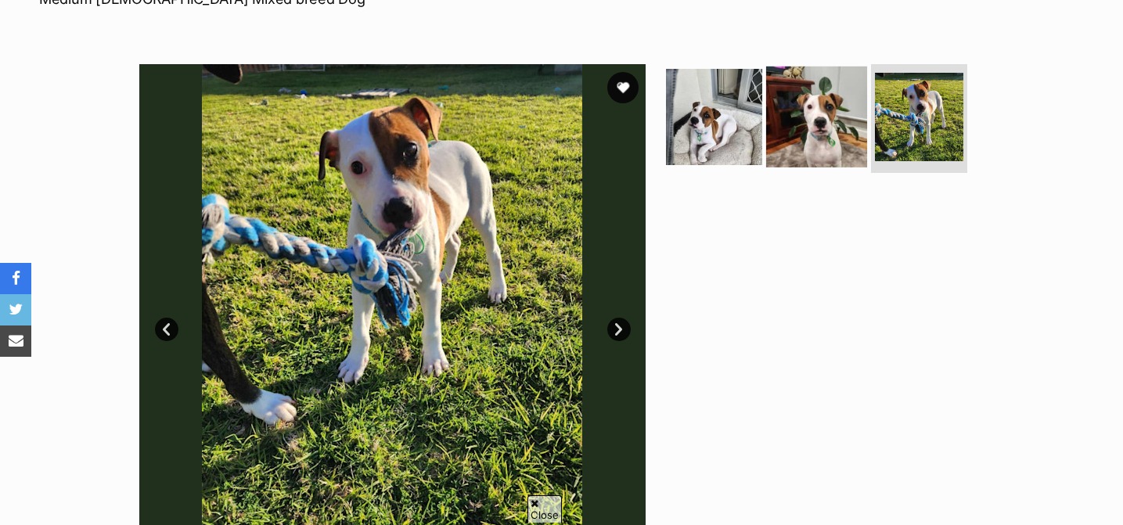
click at [845, 152] on img at bounding box center [816, 116] width 101 height 101
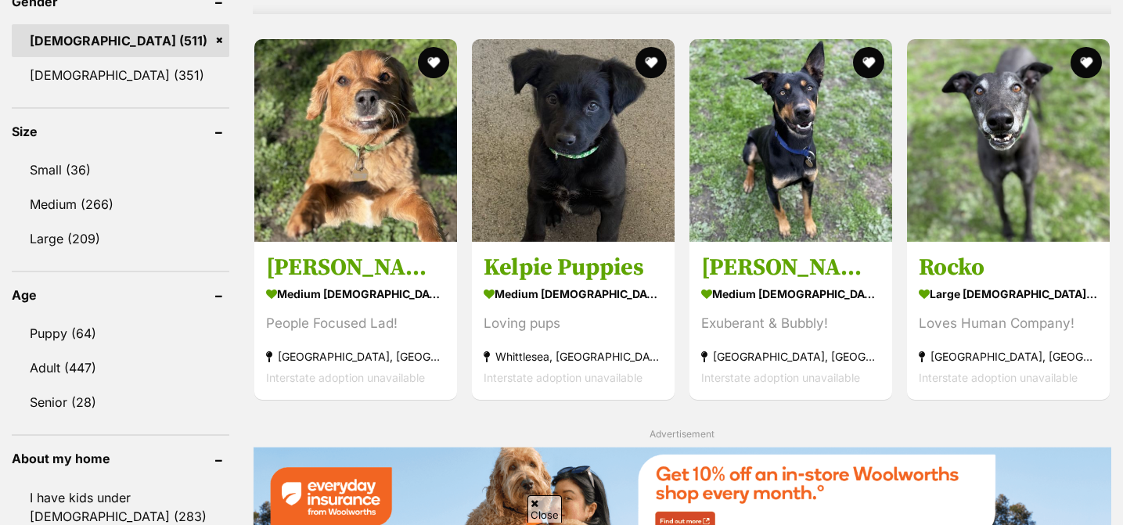
scroll to position [1373, 0]
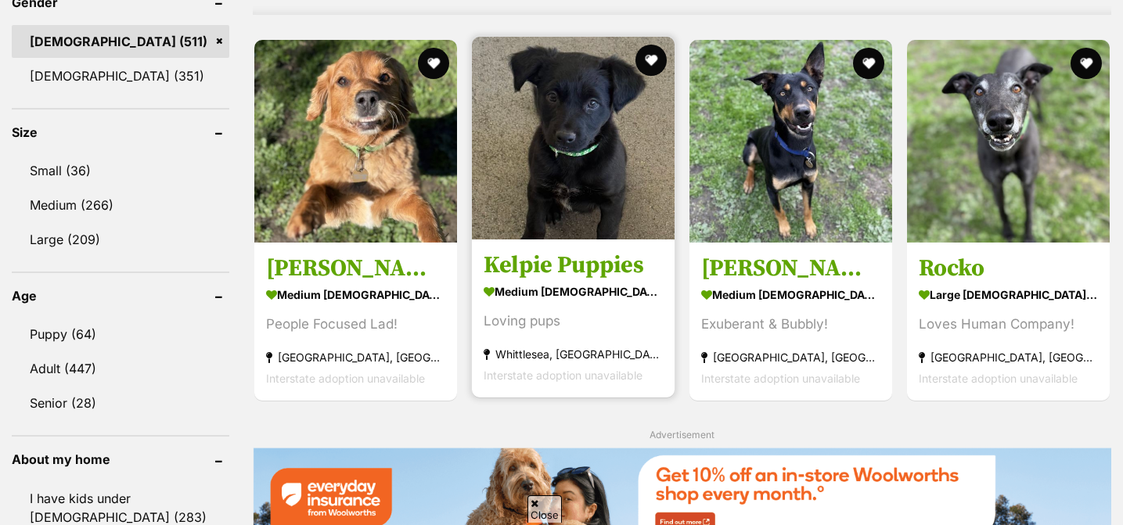
click at [584, 173] on img at bounding box center [573, 138] width 203 height 203
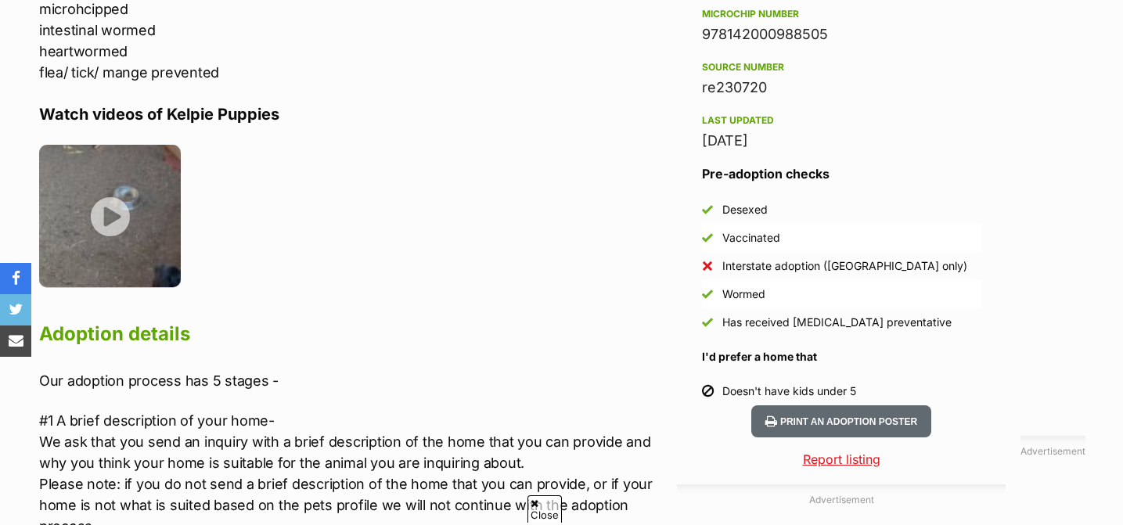
scroll to position [1376, 0]
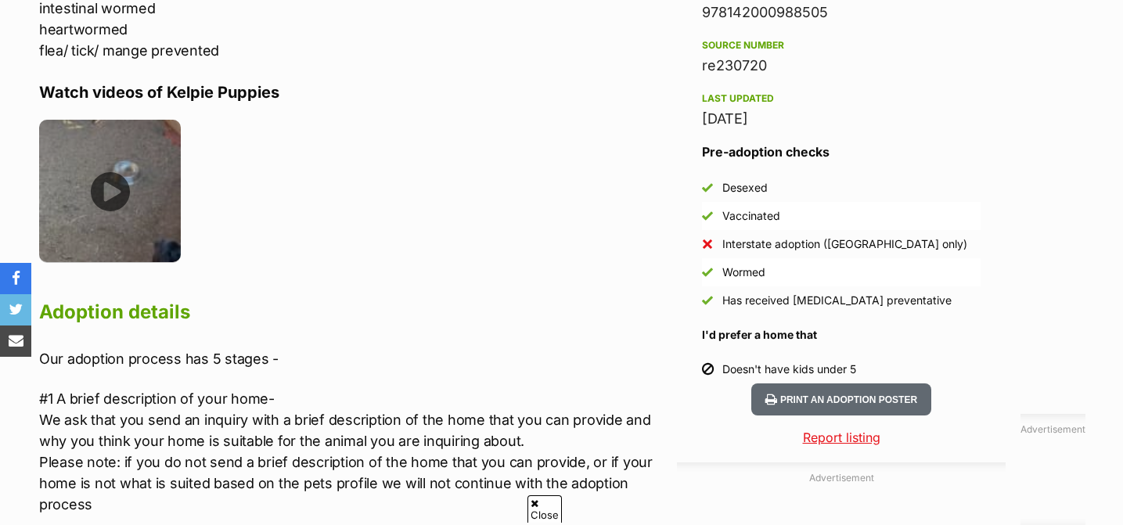
click at [152, 207] on img at bounding box center [110, 191] width 142 height 142
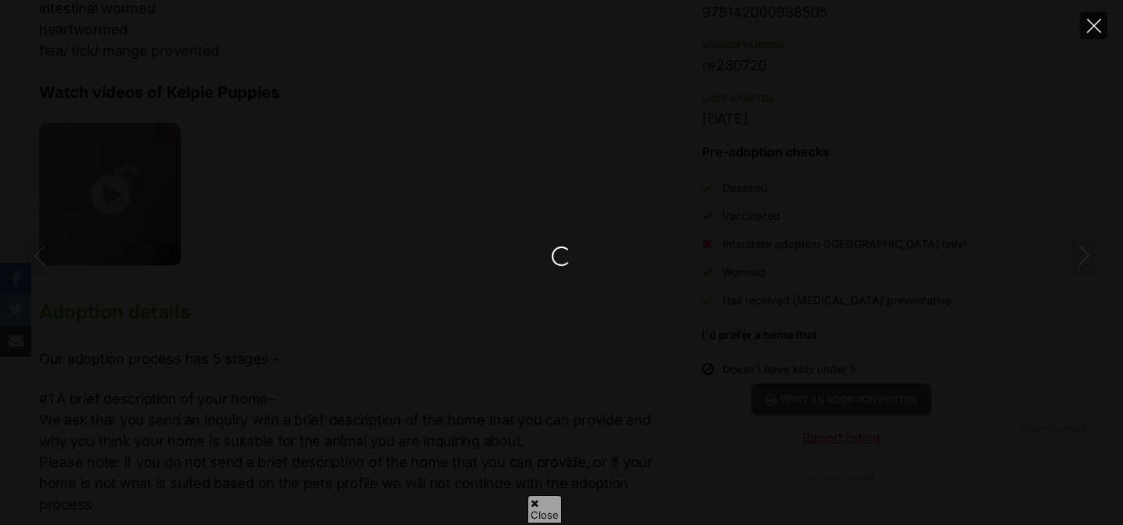
click at [1086, 19] on button "Close" at bounding box center [1093, 25] width 27 height 27
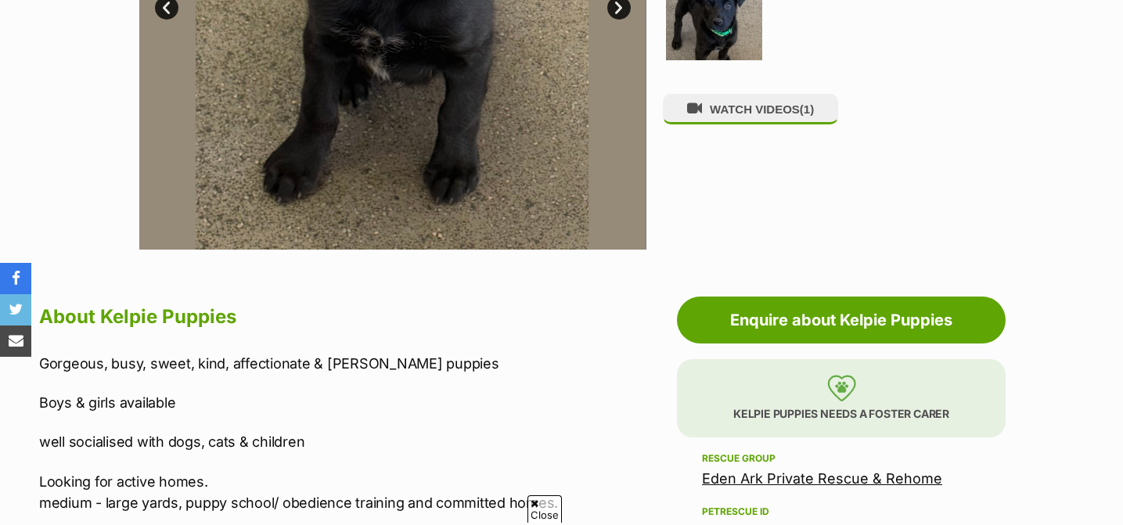
scroll to position [0, 0]
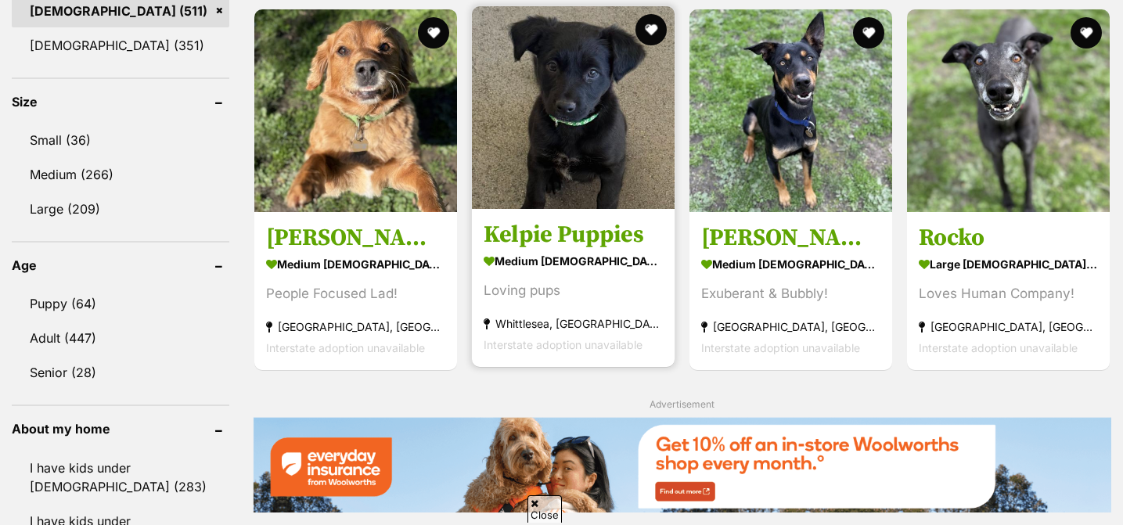
scroll to position [1409, 0]
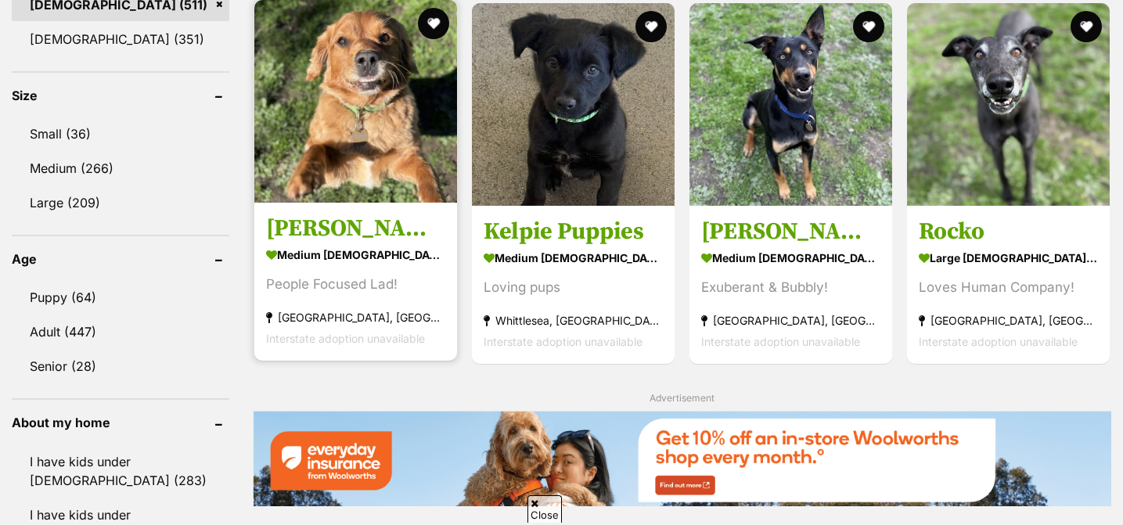
click at [365, 125] on img at bounding box center [355, 101] width 203 height 203
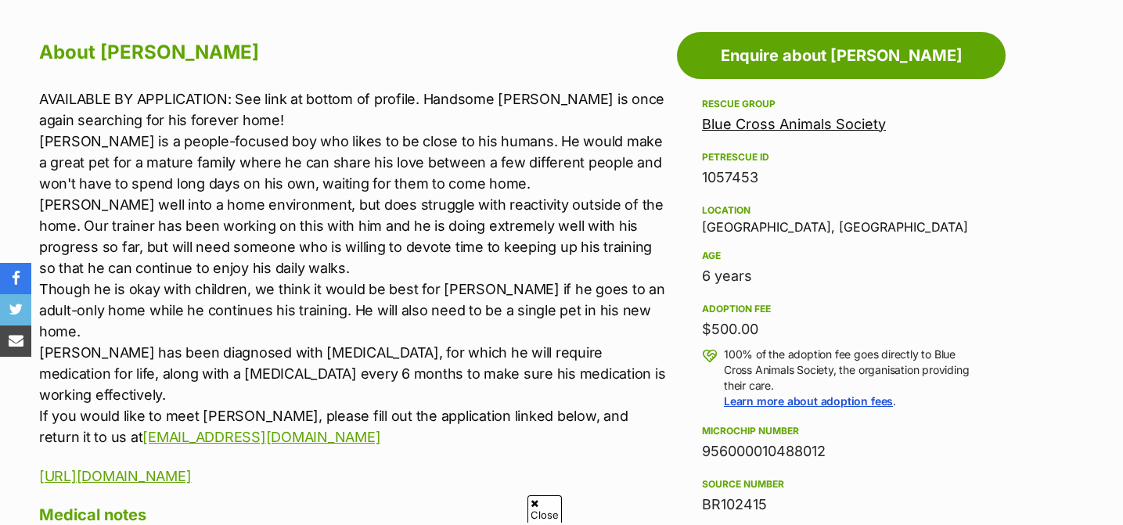
scroll to position [844, 0]
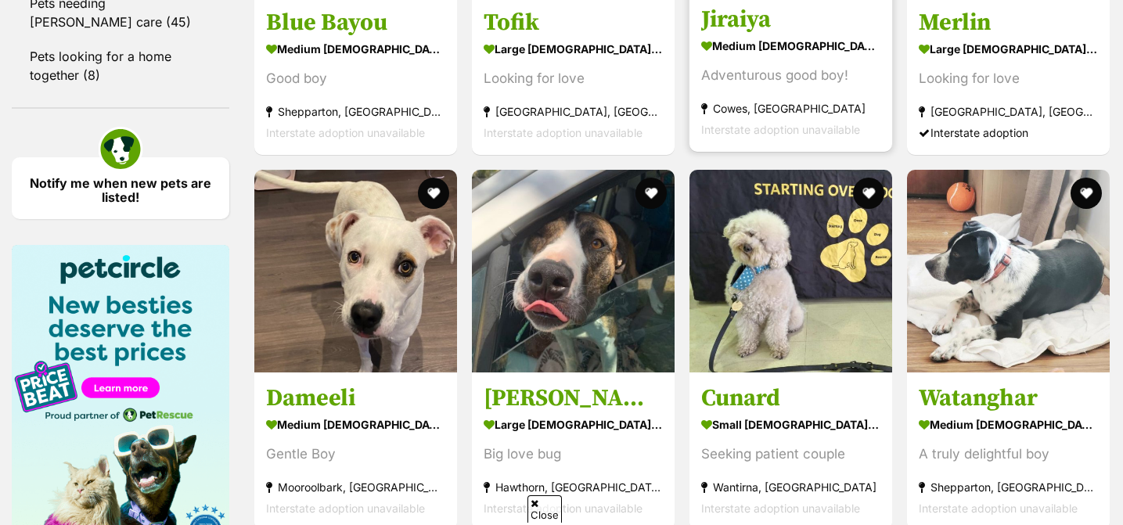
scroll to position [2168, 0]
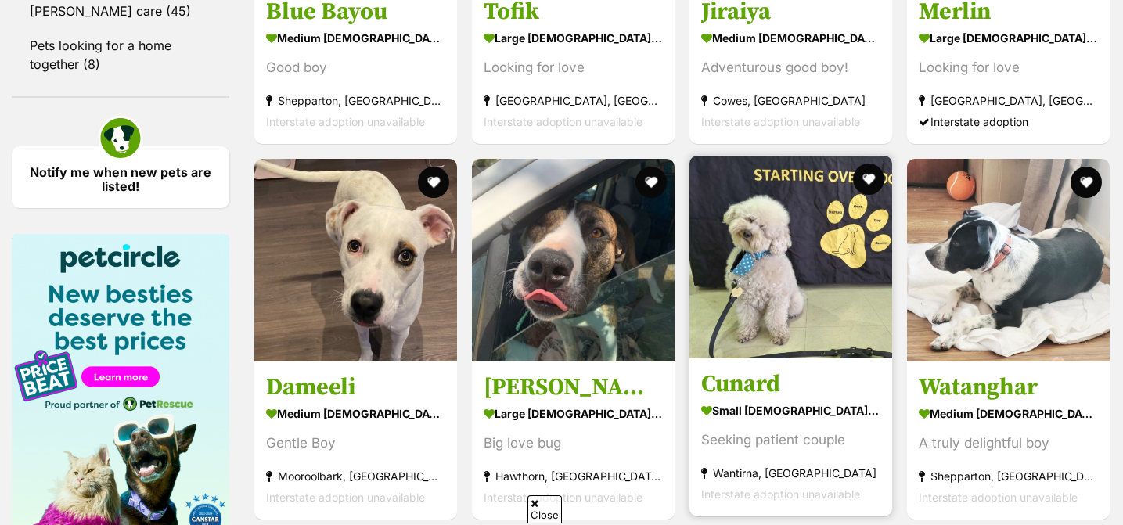
click at [809, 415] on strong "small male Dog" at bounding box center [790, 411] width 179 height 23
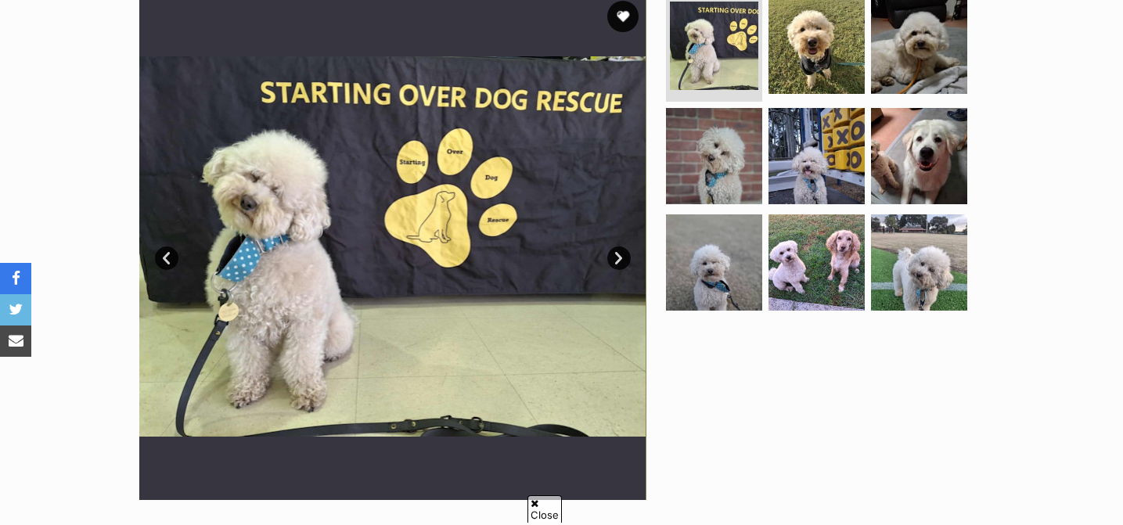
scroll to position [334, 0]
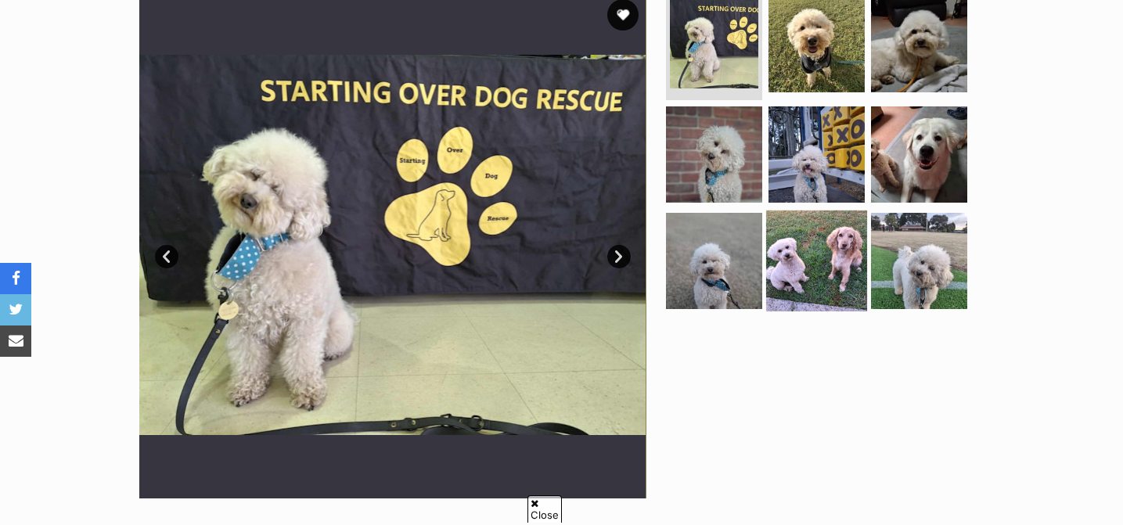
click at [848, 246] on img at bounding box center [816, 260] width 101 height 101
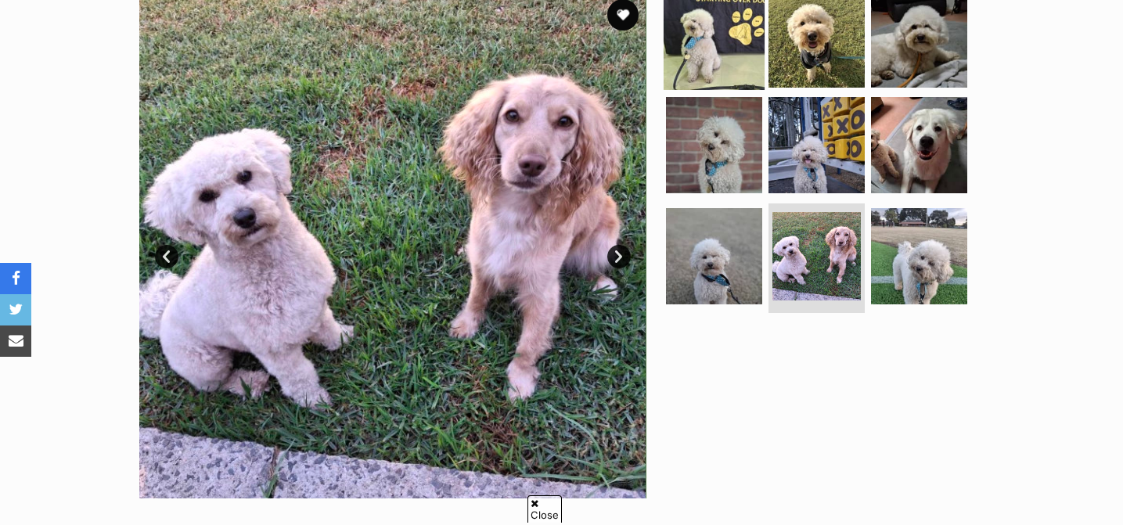
click at [686, 60] on img at bounding box center [714, 38] width 101 height 101
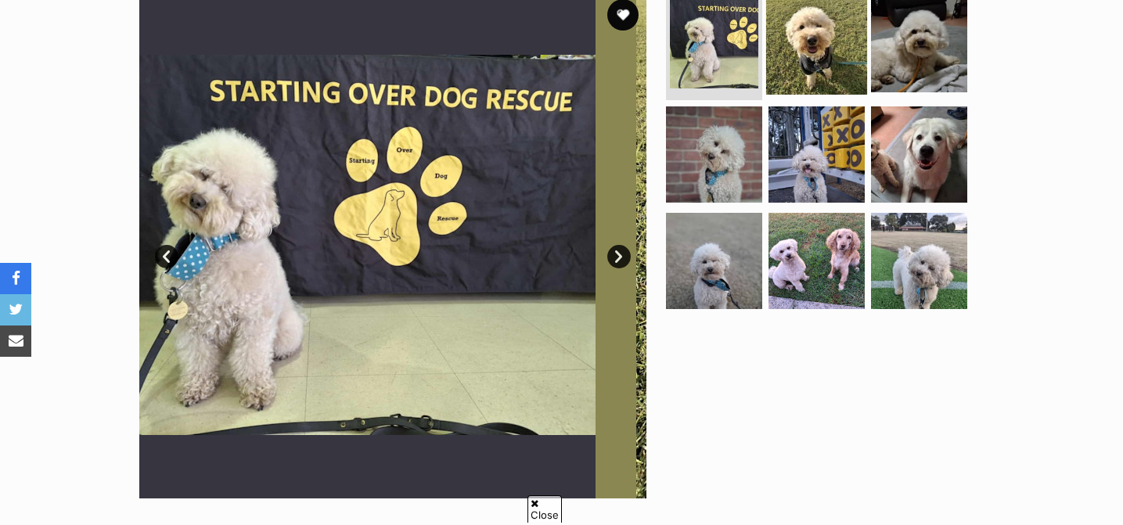
click at [846, 89] on img at bounding box center [816, 43] width 101 height 101
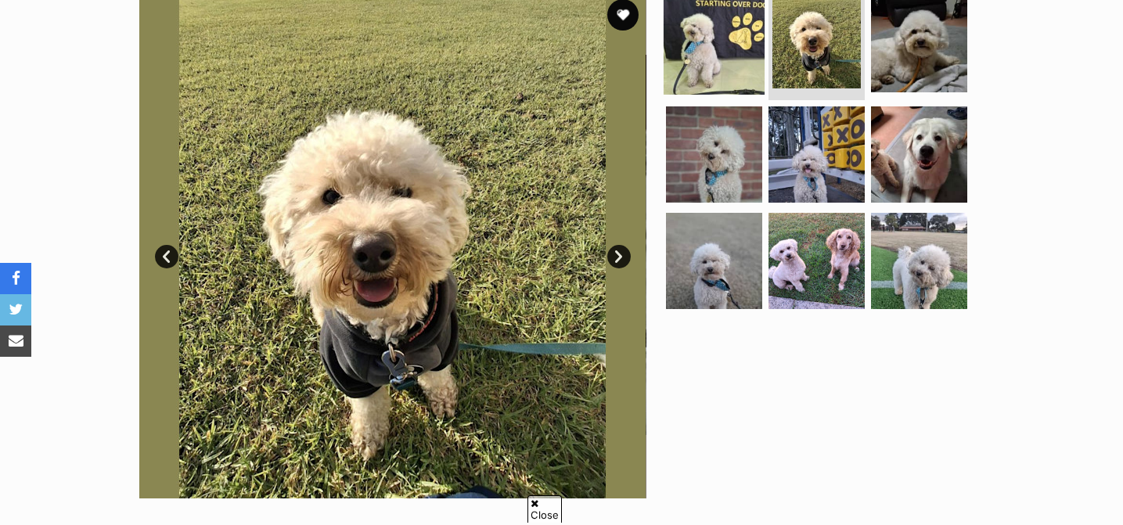
click at [725, 53] on img at bounding box center [714, 43] width 101 height 101
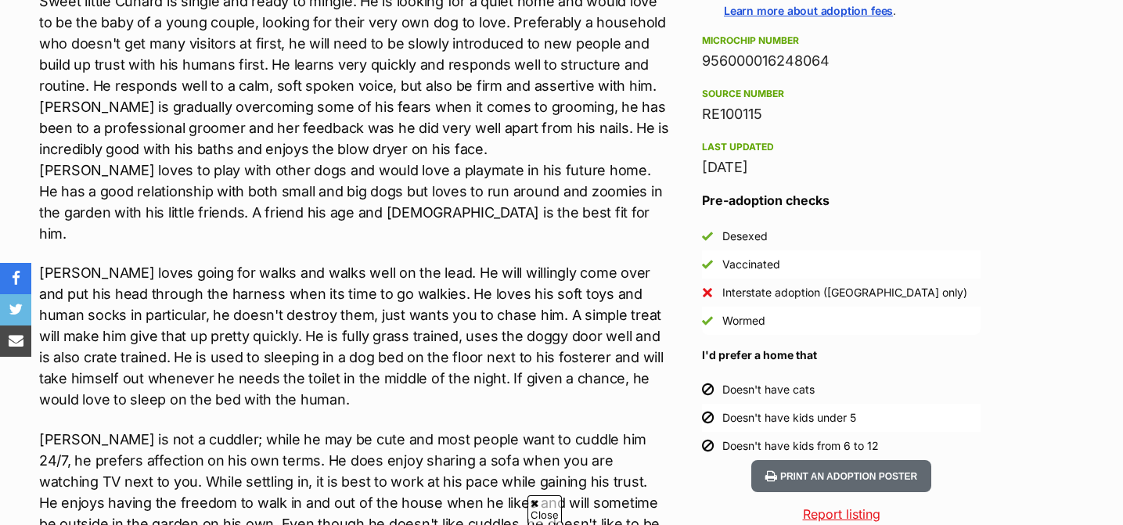
scroll to position [1285, 0]
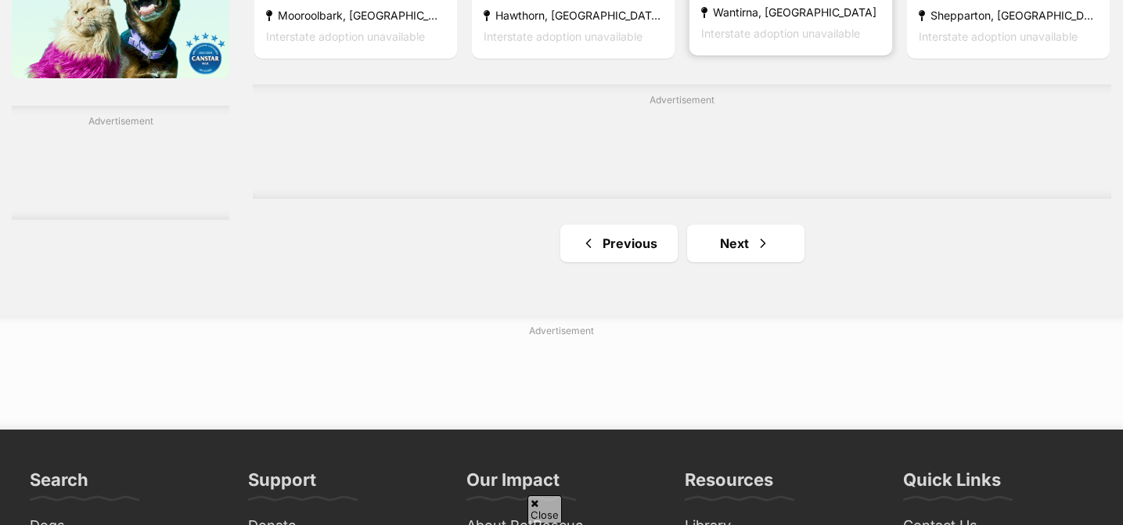
scroll to position [2636, 0]
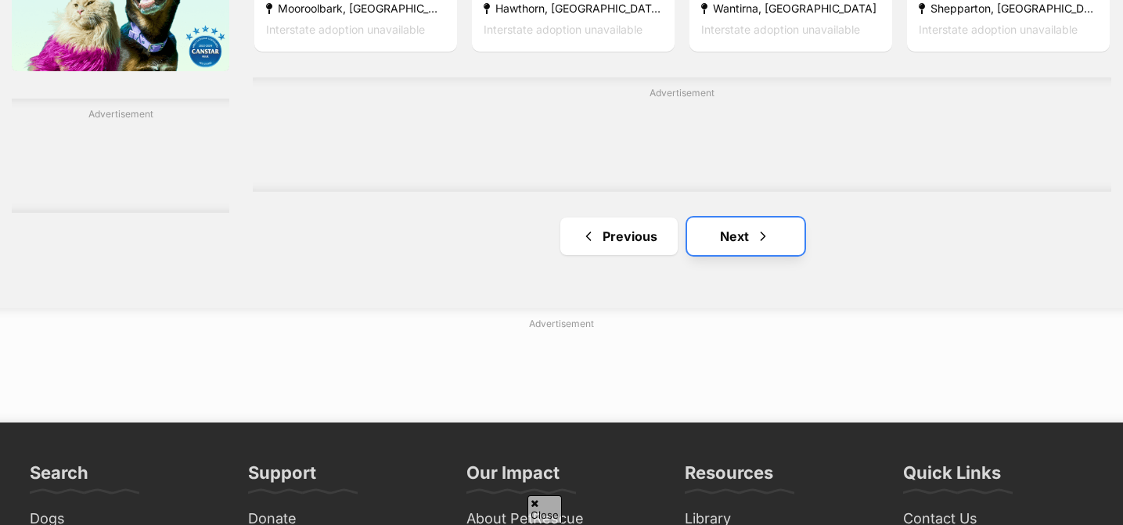
click at [725, 239] on link "Next" at bounding box center [745, 237] width 117 height 38
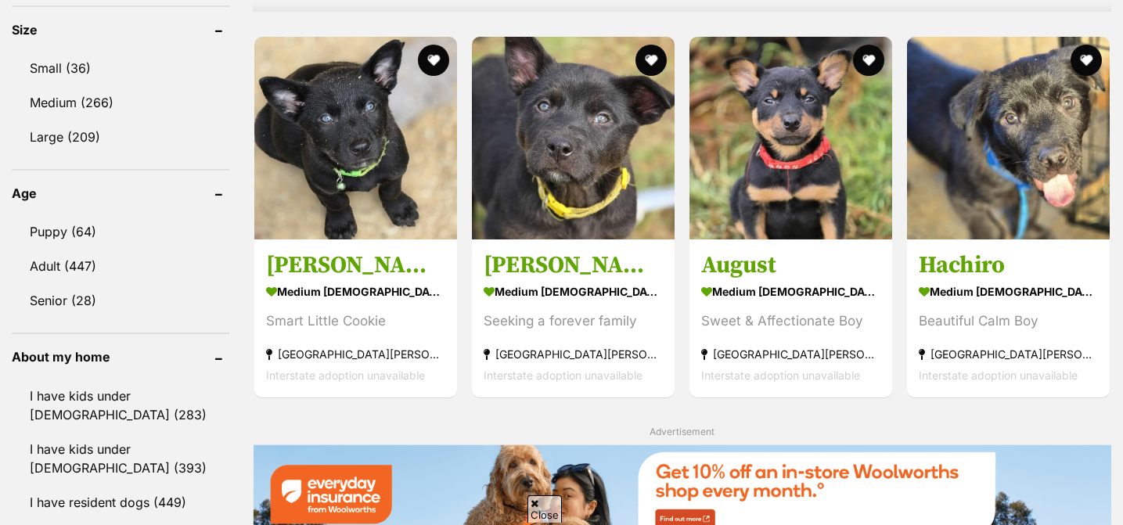
scroll to position [1468, 0]
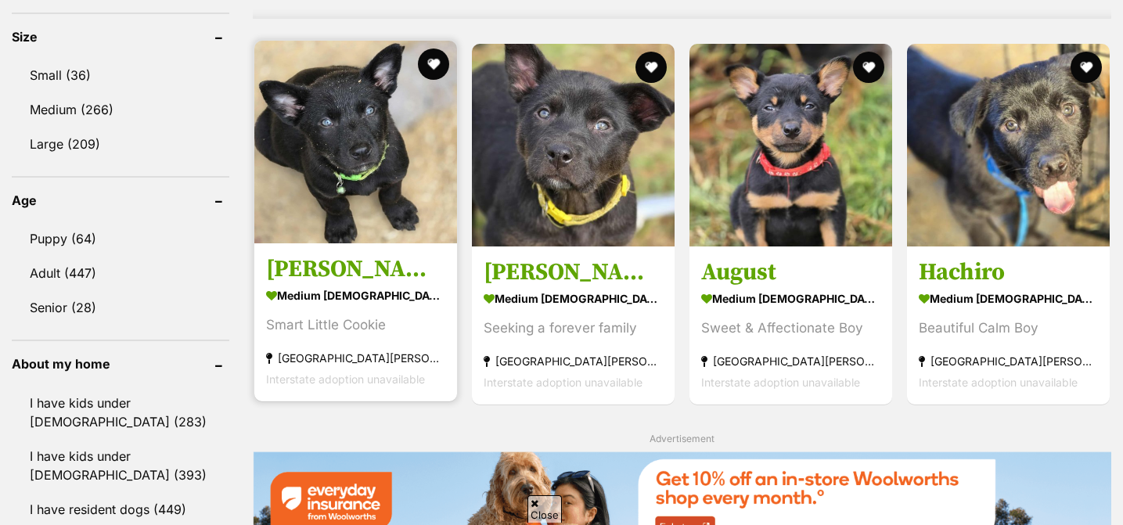
click at [351, 227] on img at bounding box center [355, 142] width 203 height 203
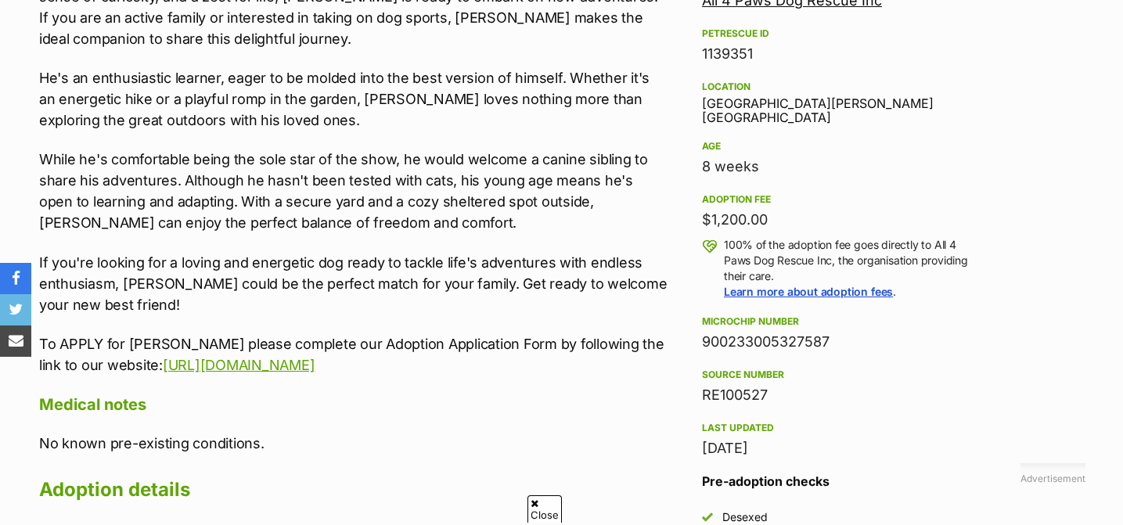
scroll to position [984, 0]
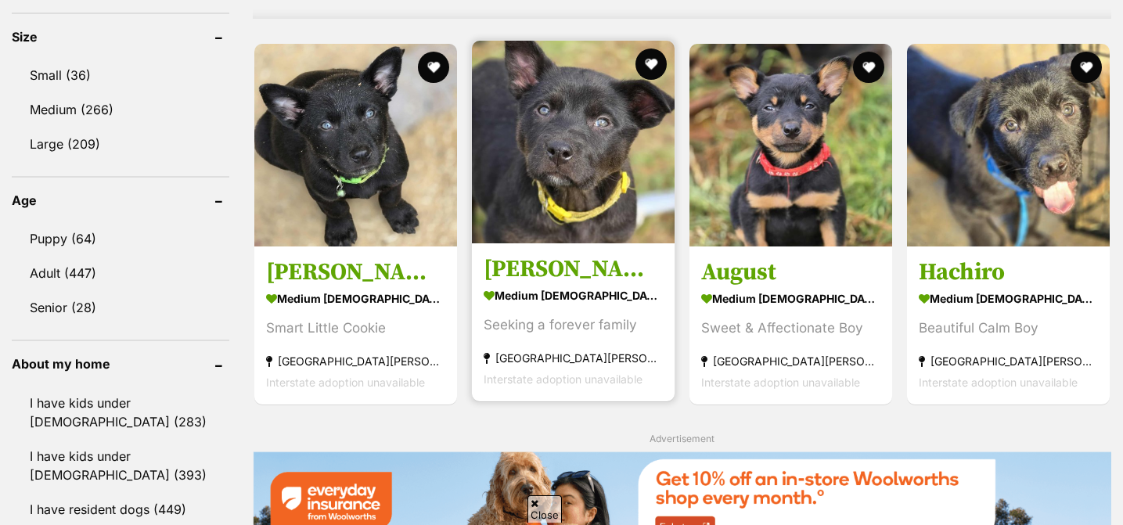
click at [616, 196] on img at bounding box center [573, 142] width 203 height 203
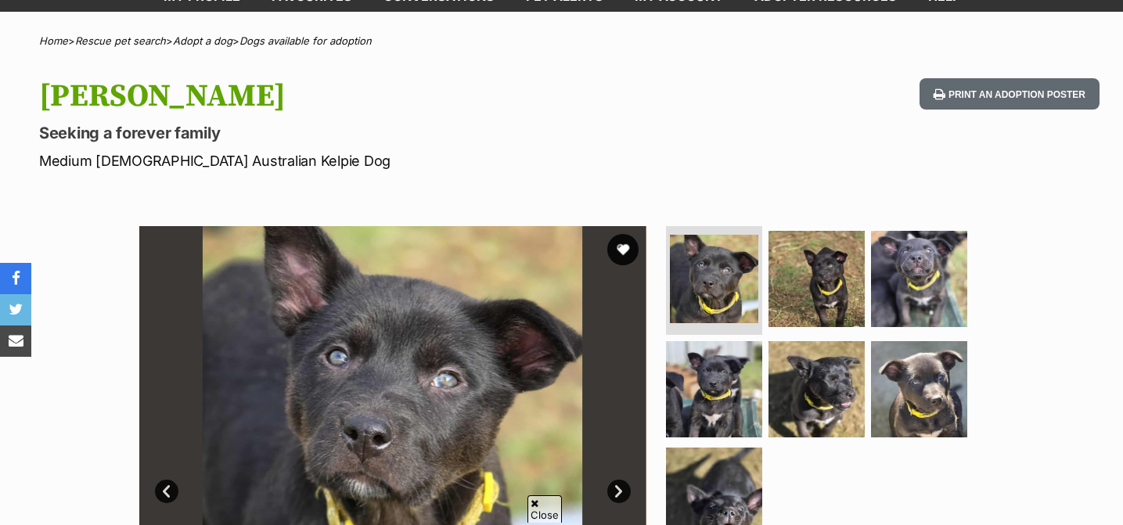
scroll to position [75, 0]
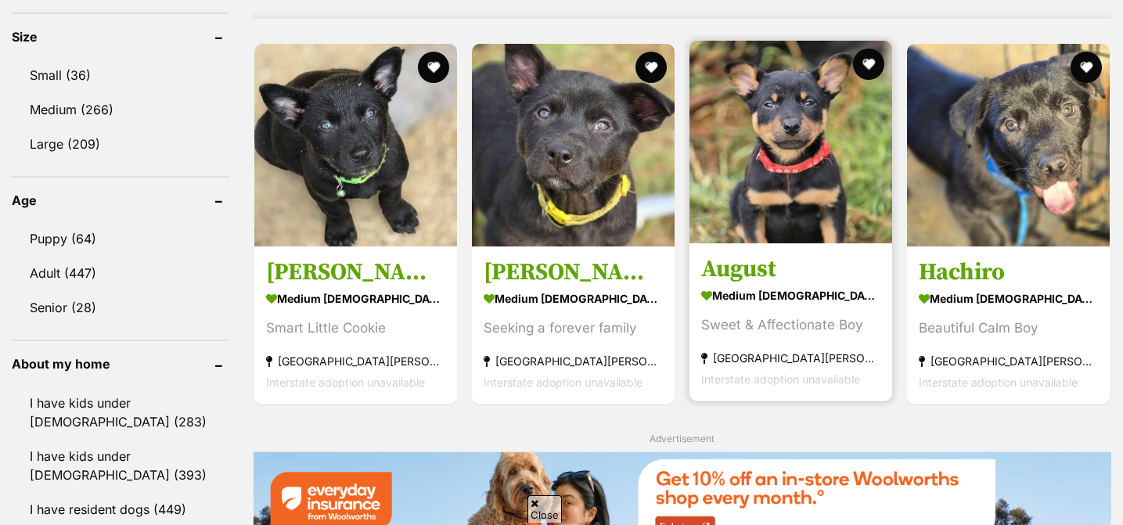
click at [833, 193] on img at bounding box center [790, 142] width 203 height 203
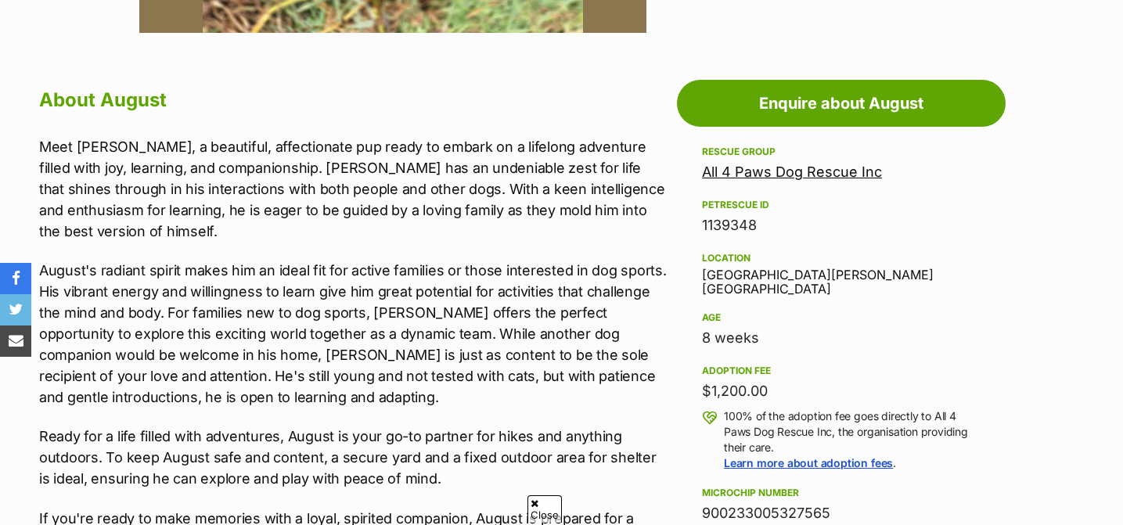
scroll to position [811, 0]
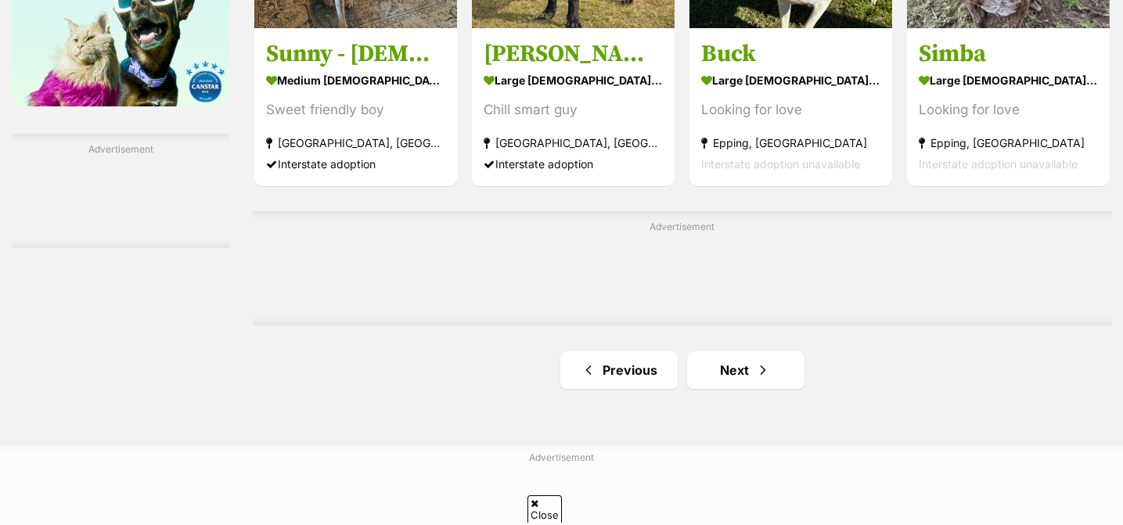
scroll to position [2605, 0]
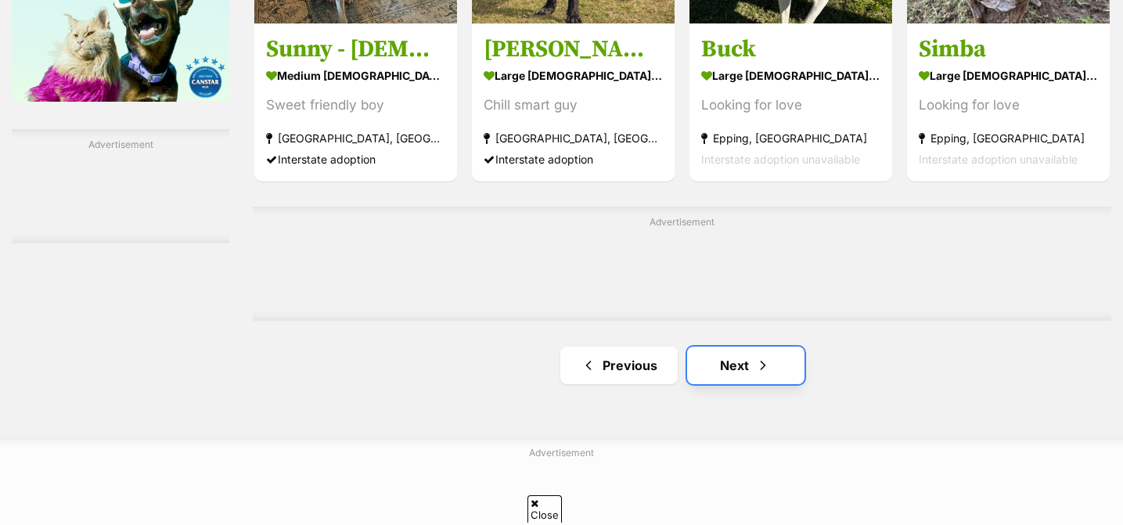
click at [739, 365] on link "Next" at bounding box center [745, 366] width 117 height 38
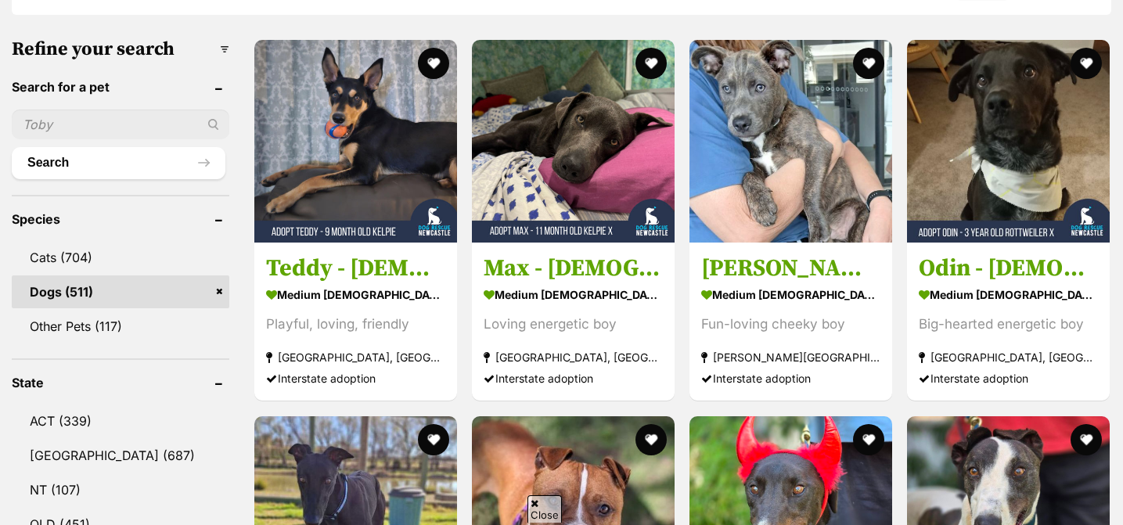
scroll to position [477, 0]
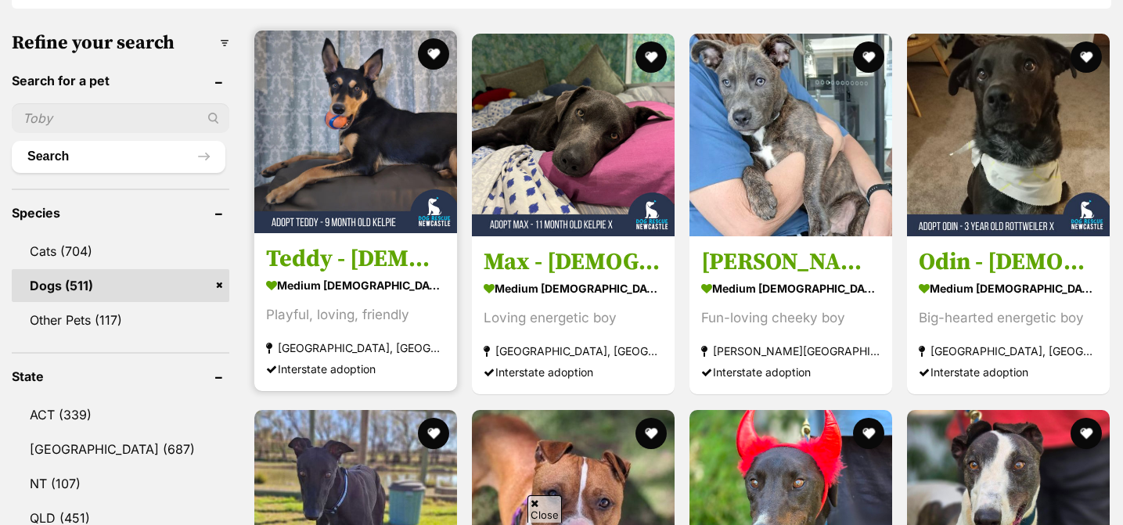
click at [406, 268] on h3 "Teddy - 9 Month Old Kelpie" at bounding box center [355, 260] width 179 height 30
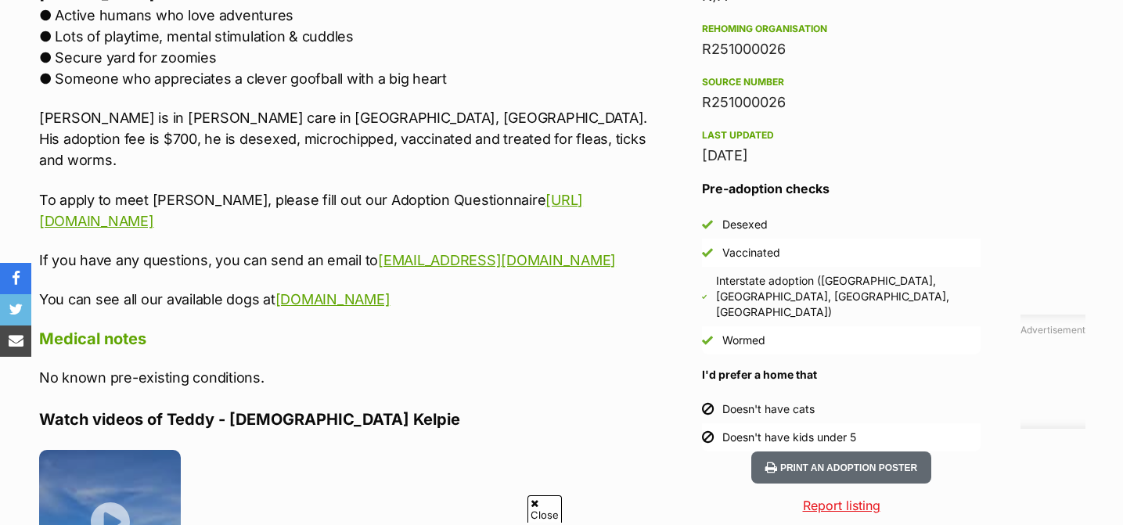
scroll to position [1382, 0]
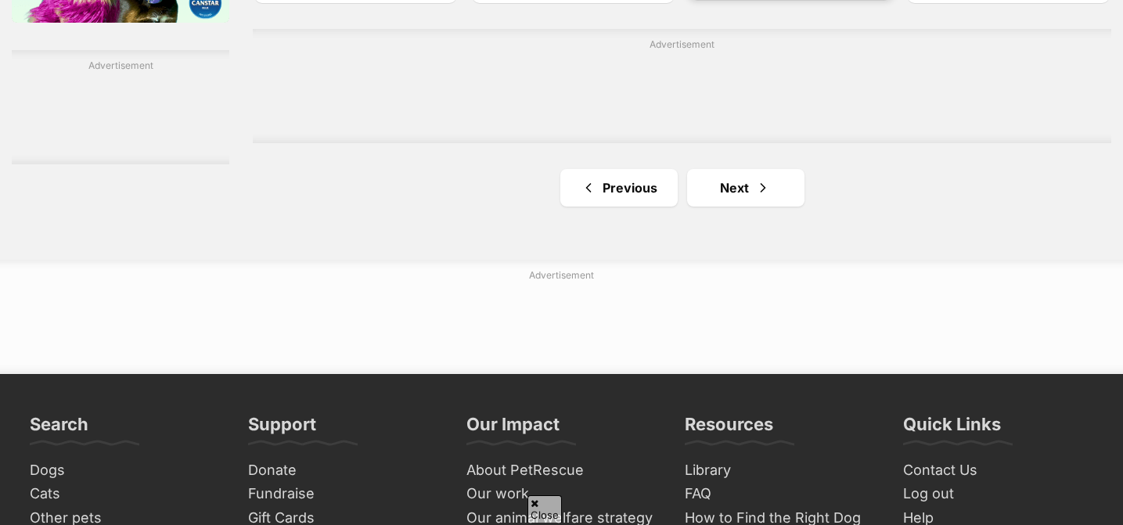
scroll to position [2692, 0]
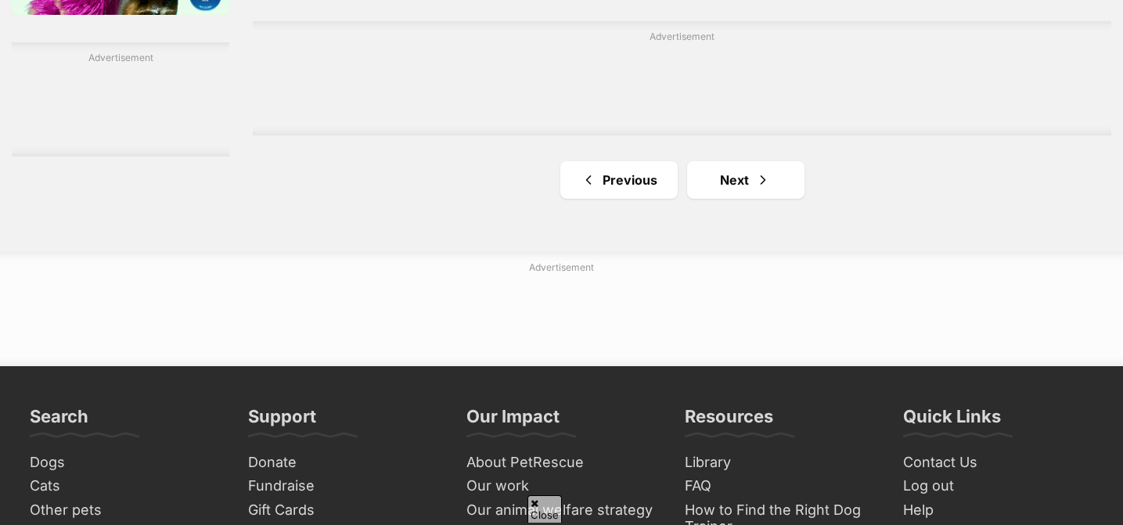
click at [714, 167] on link "Next" at bounding box center [745, 180] width 117 height 38
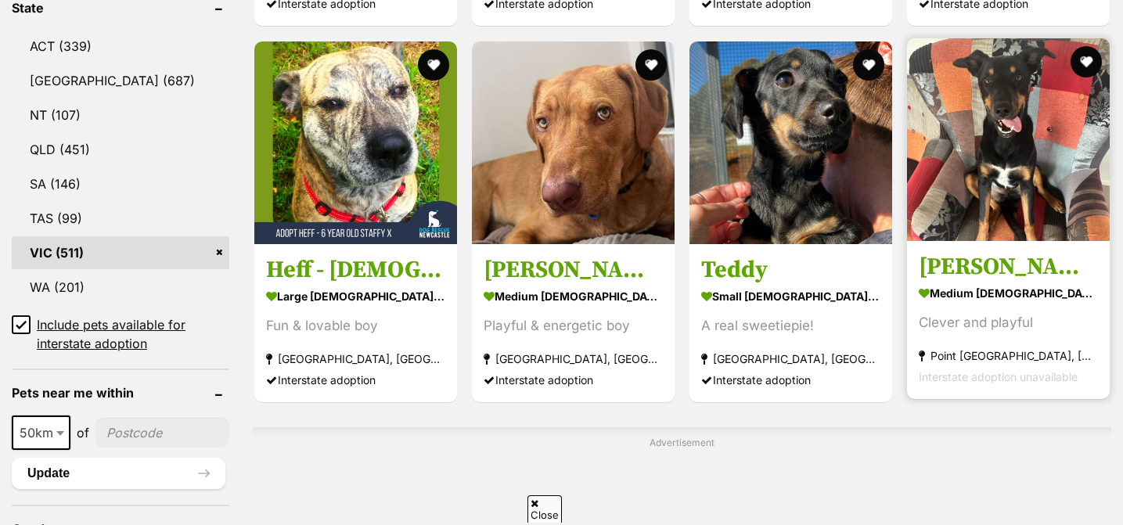
scroll to position [845, 0]
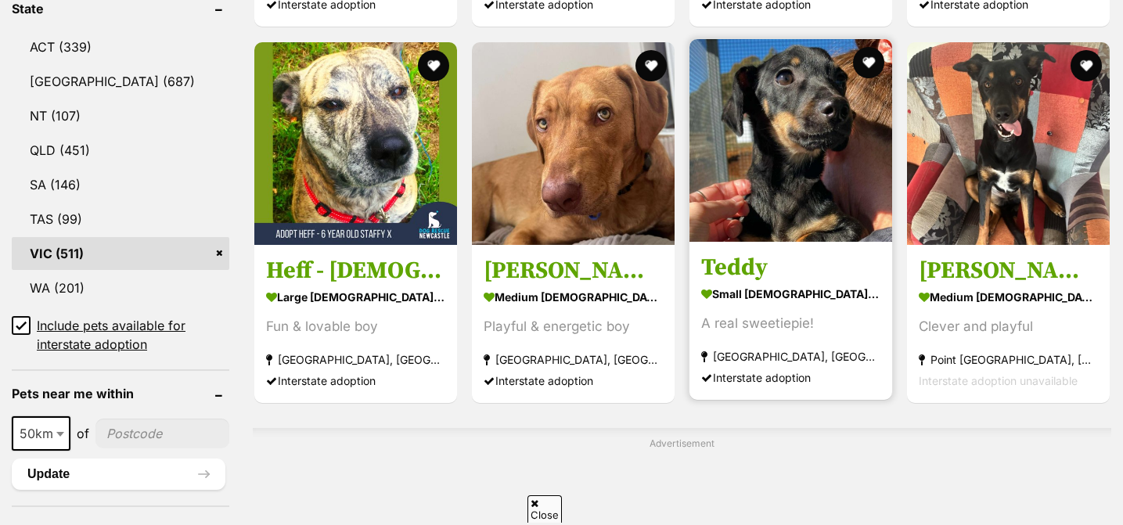
click at [819, 235] on img at bounding box center [790, 140] width 203 height 203
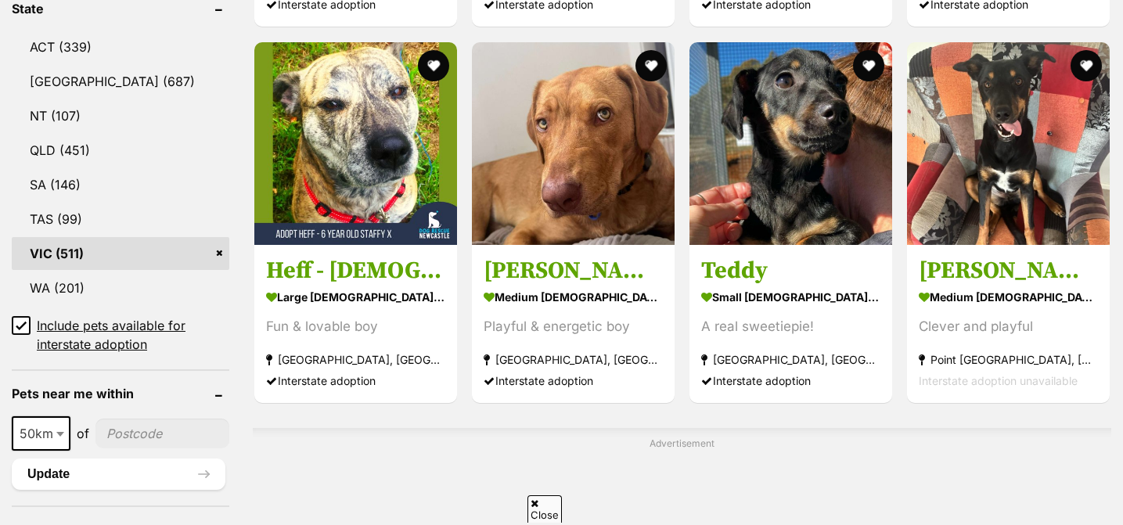
click at [18, 327] on icon at bounding box center [20, 325] width 9 height 7
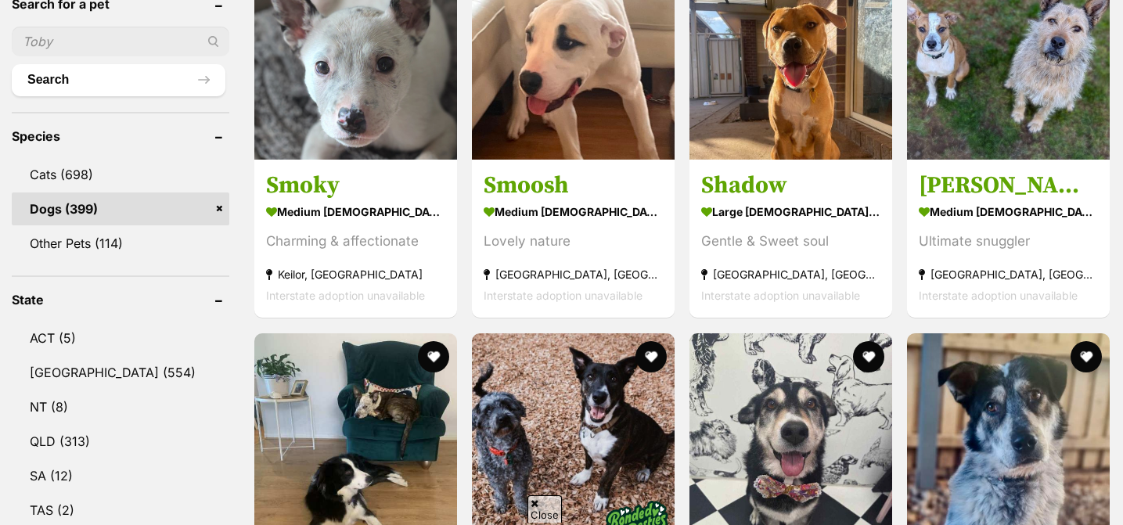
scroll to position [555, 0]
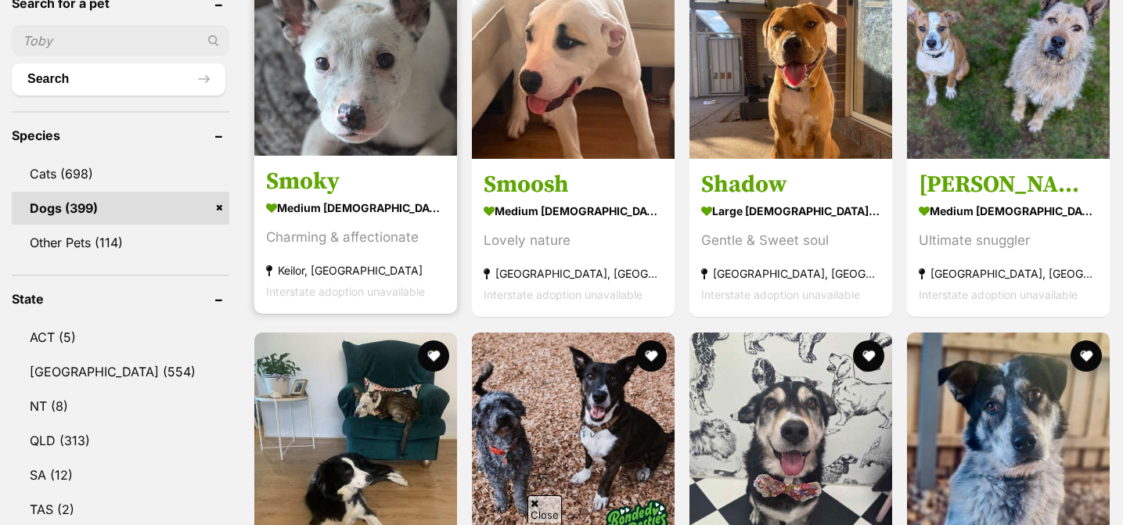
click at [365, 122] on img at bounding box center [355, 54] width 203 height 203
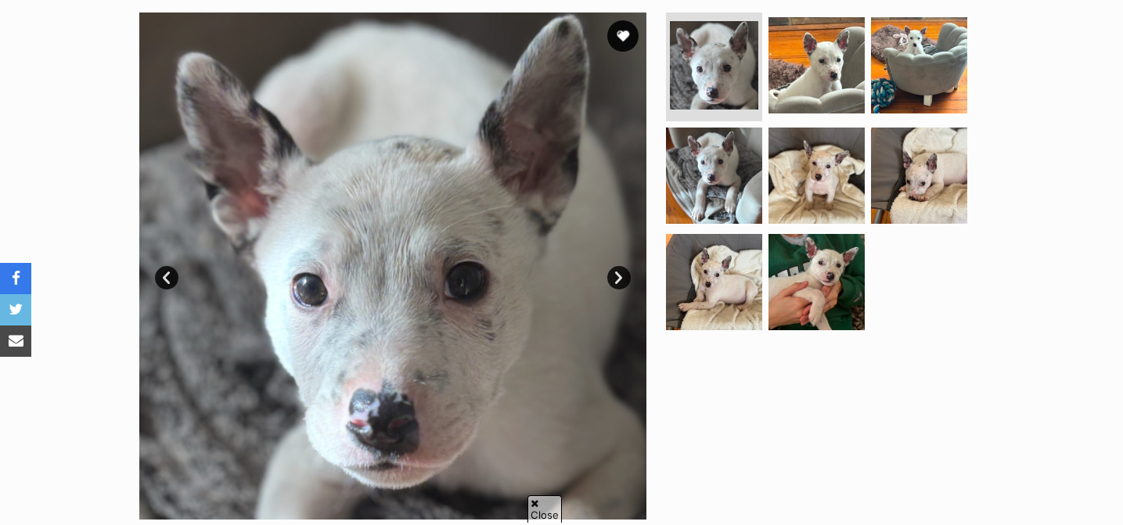
scroll to position [325, 0]
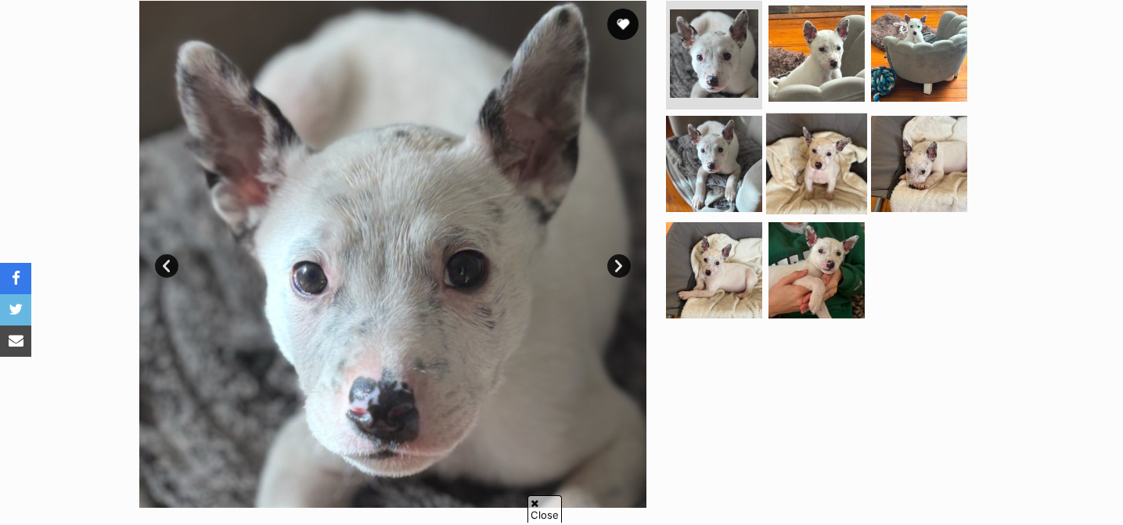
click at [793, 165] on img at bounding box center [816, 163] width 101 height 101
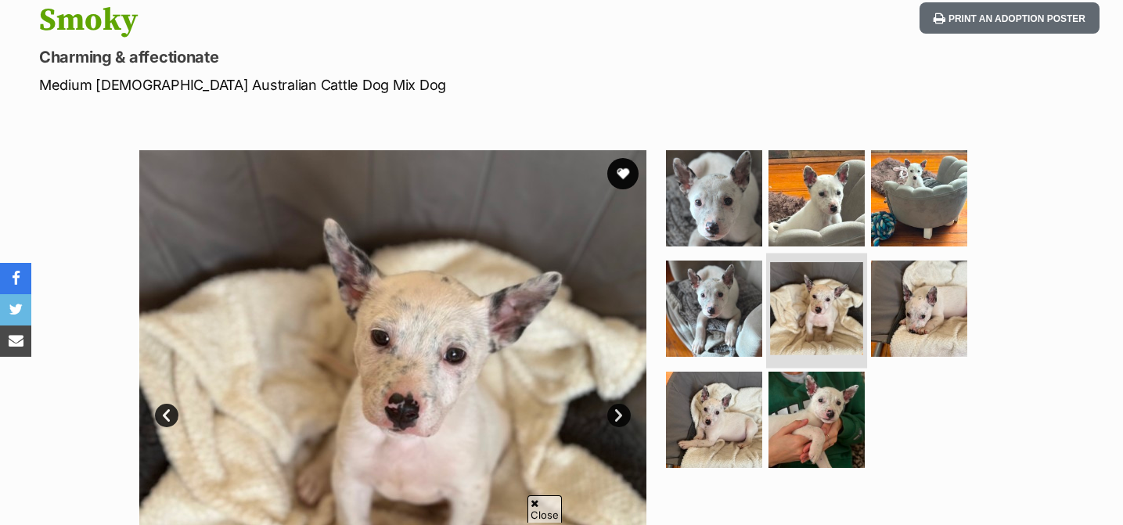
scroll to position [0, 0]
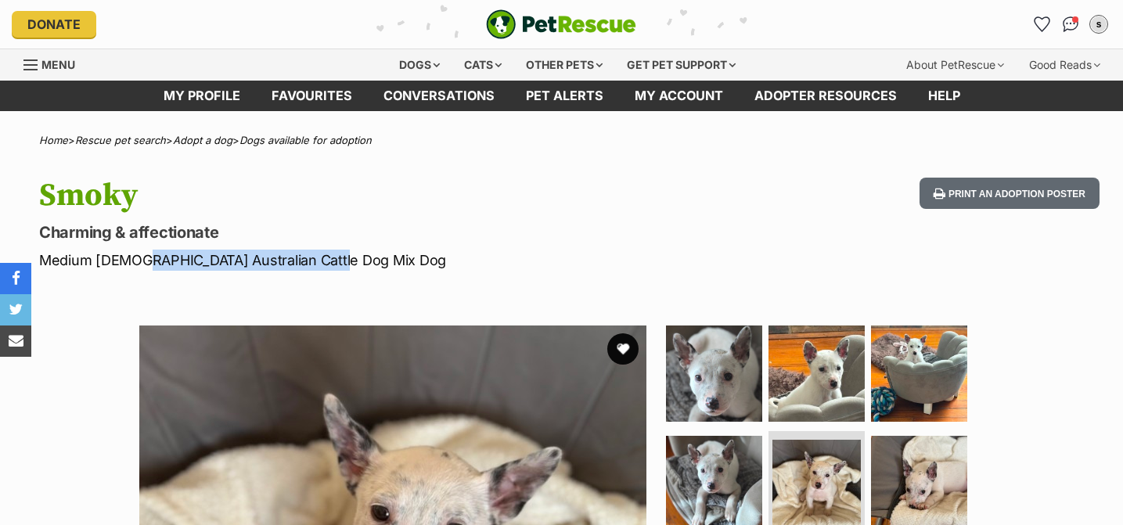
drag, startPoint x: 131, startPoint y: 261, endPoint x: 383, endPoint y: 263, distance: 252.0
click at [383, 263] on p "Medium Male Australian Cattle Dog Mix Dog" at bounding box center [362, 260] width 646 height 21
copy p "Australian Cattle Dog Mix Dog"
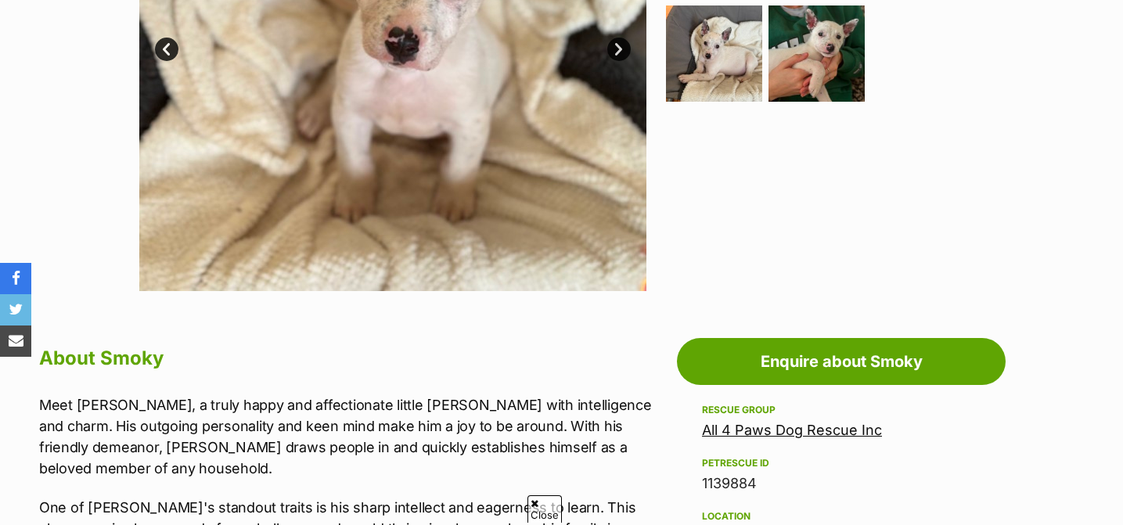
scroll to position [329, 0]
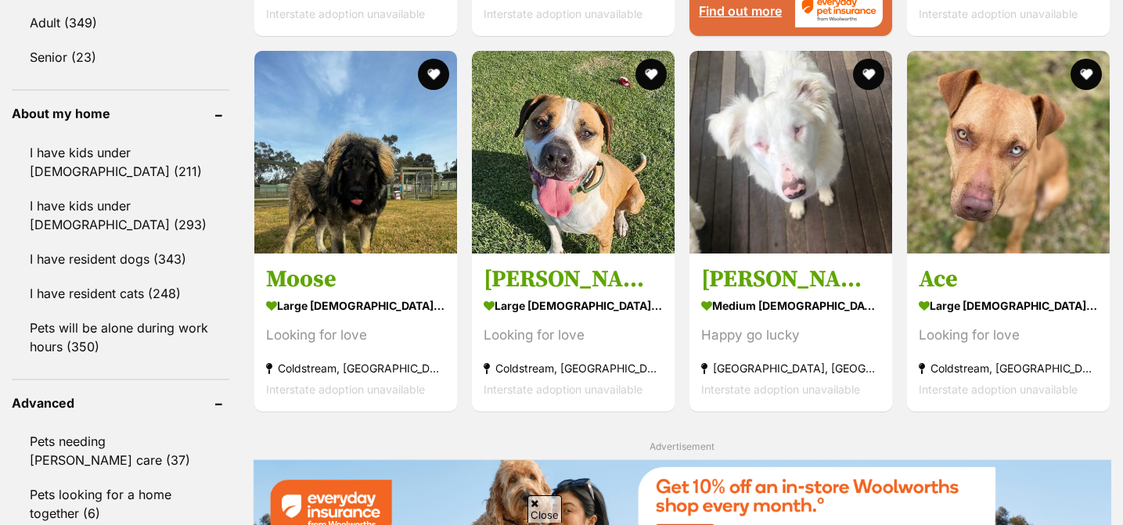
scroll to position [1736, 0]
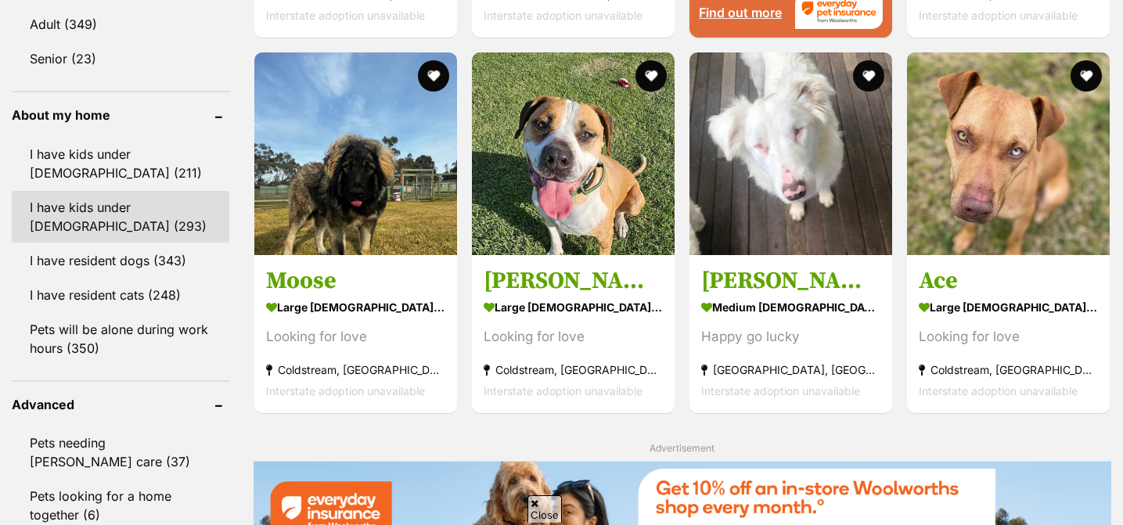
click at [100, 198] on link "I have kids under 12 years old (293)" at bounding box center [121, 217] width 218 height 52
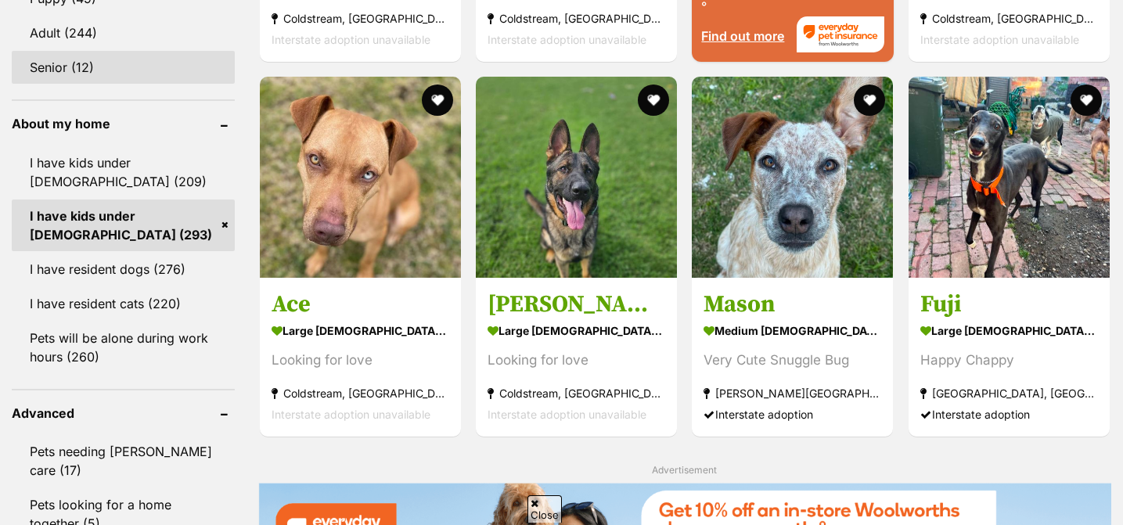
scroll to position [1713, 0]
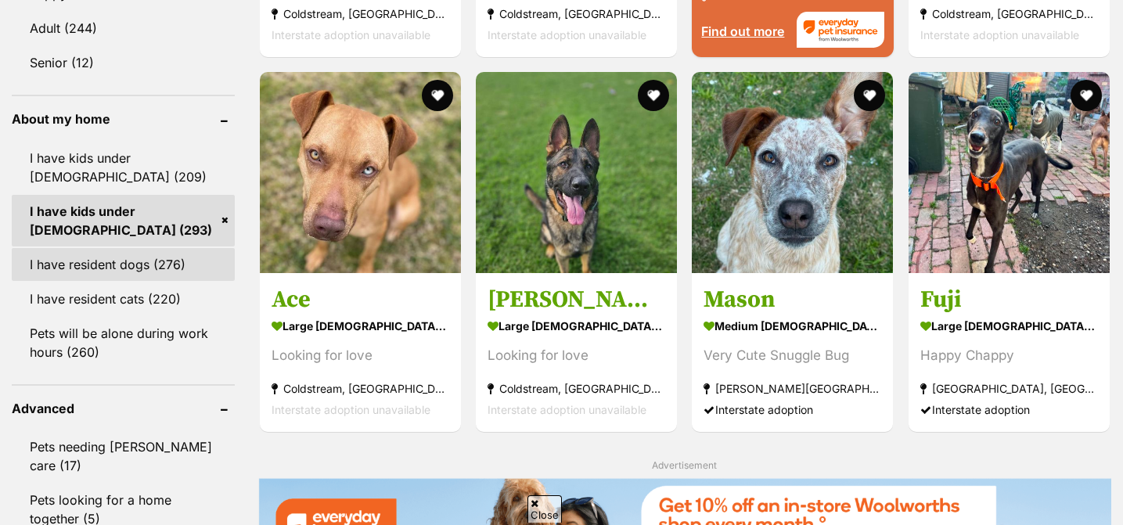
click at [120, 257] on link "I have resident dogs (276)" at bounding box center [123, 264] width 223 height 33
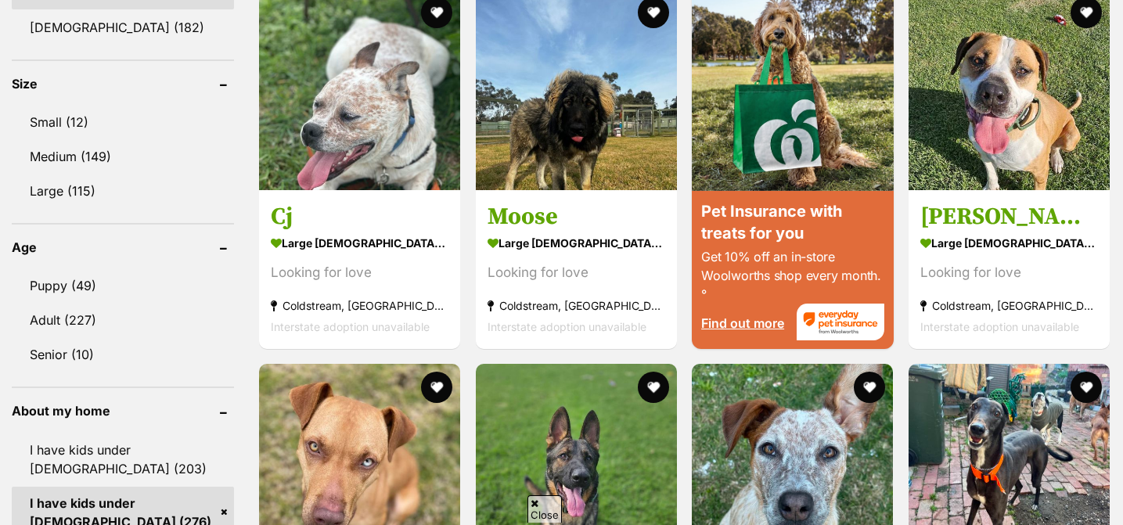
scroll to position [1427, 0]
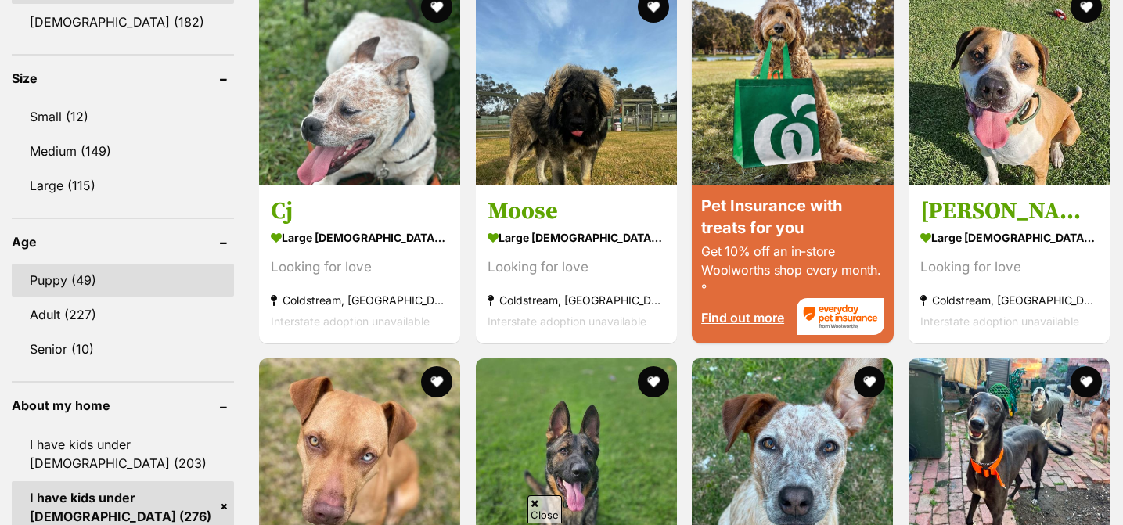
click at [96, 280] on link "Puppy (49)" at bounding box center [123, 280] width 222 height 33
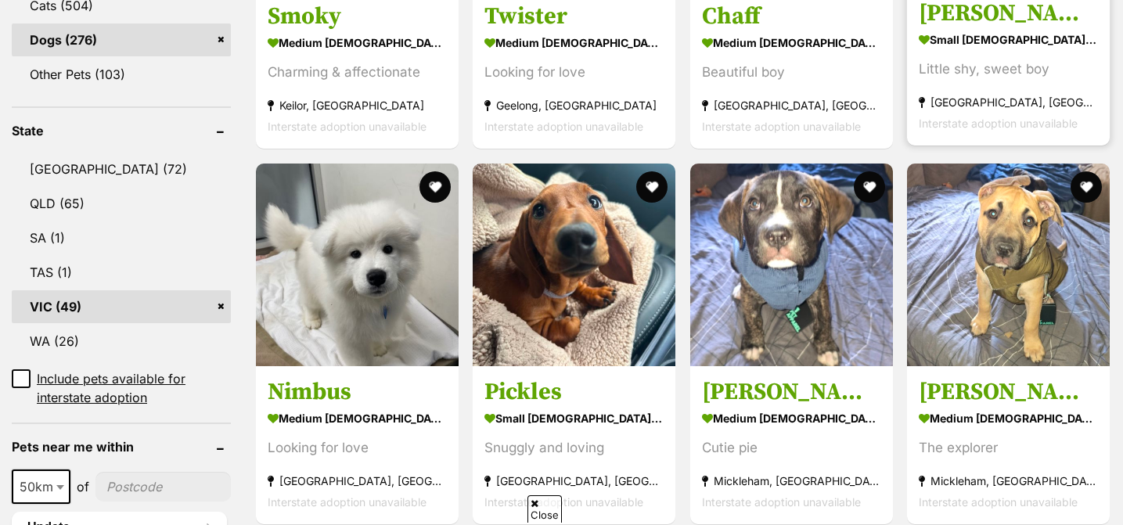
scroll to position [733, 0]
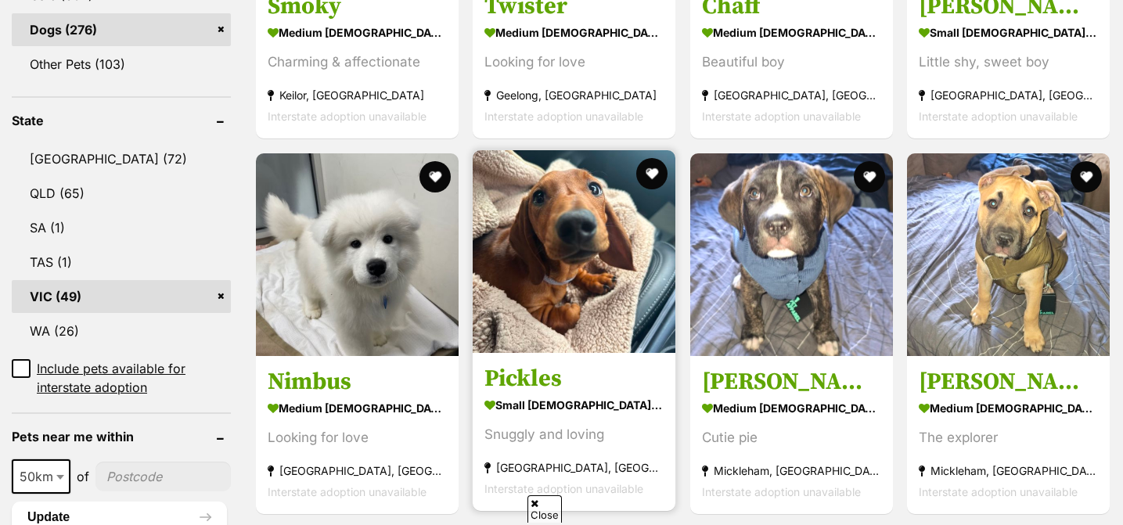
click at [599, 243] on img at bounding box center [574, 251] width 203 height 203
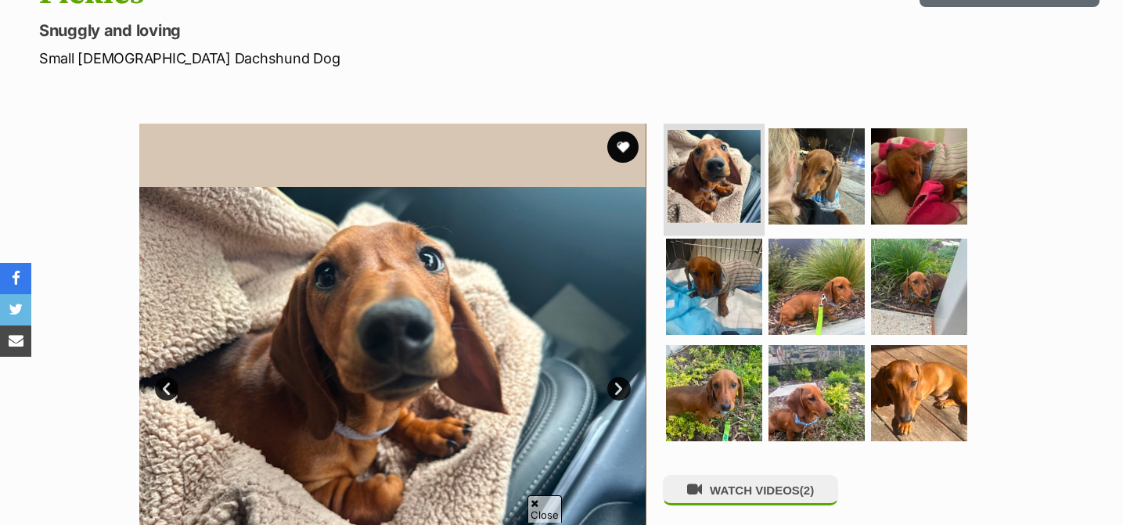
scroll to position [228, 0]
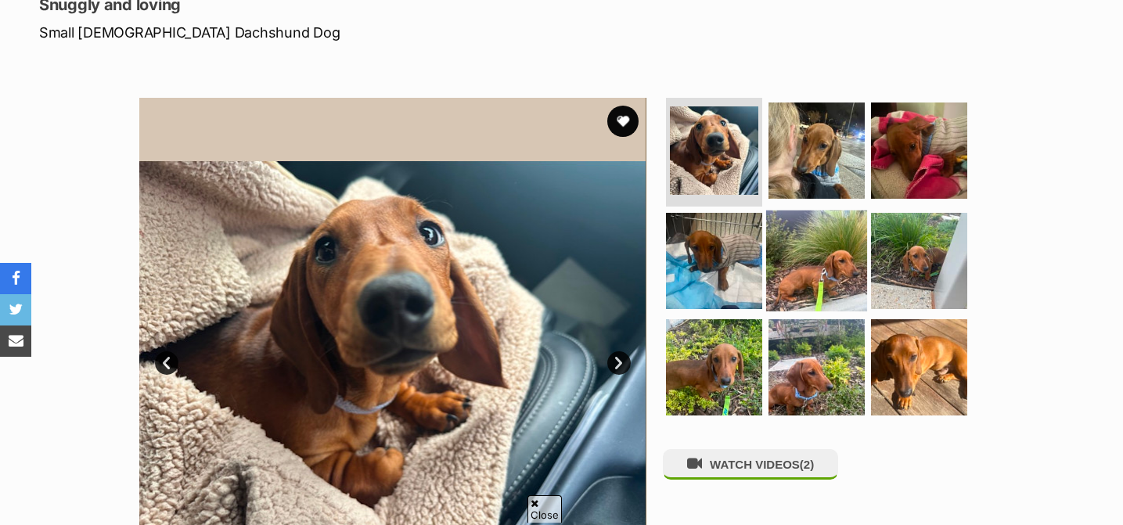
click at [810, 278] on img at bounding box center [816, 260] width 101 height 101
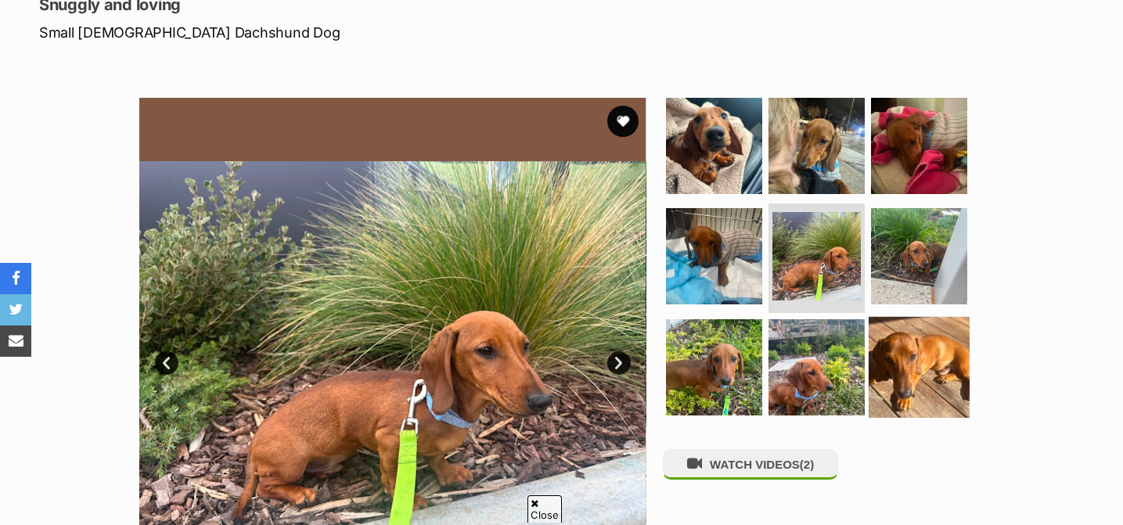
click at [891, 359] on img at bounding box center [919, 367] width 101 height 101
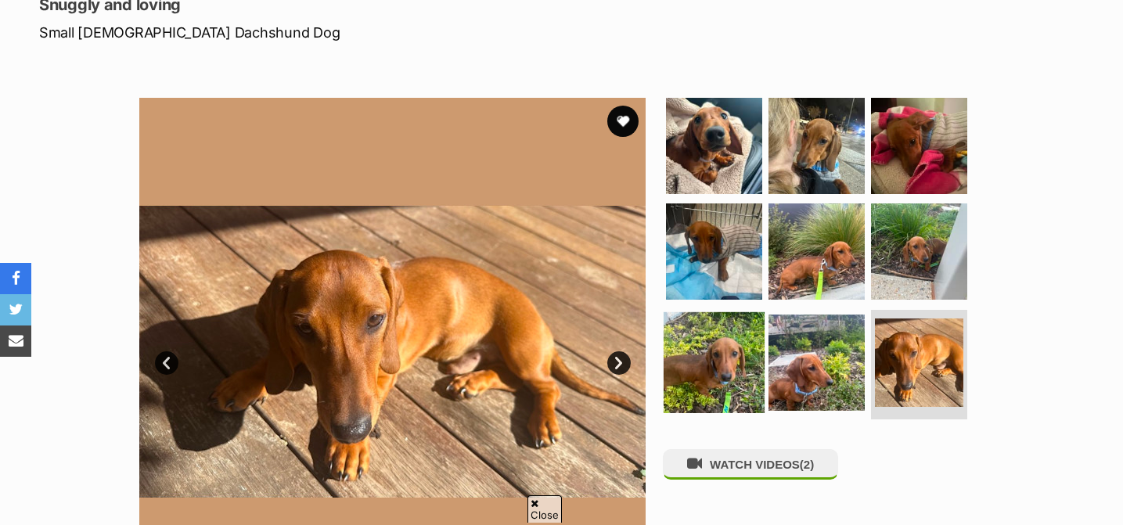
click at [752, 372] on img at bounding box center [714, 362] width 101 height 101
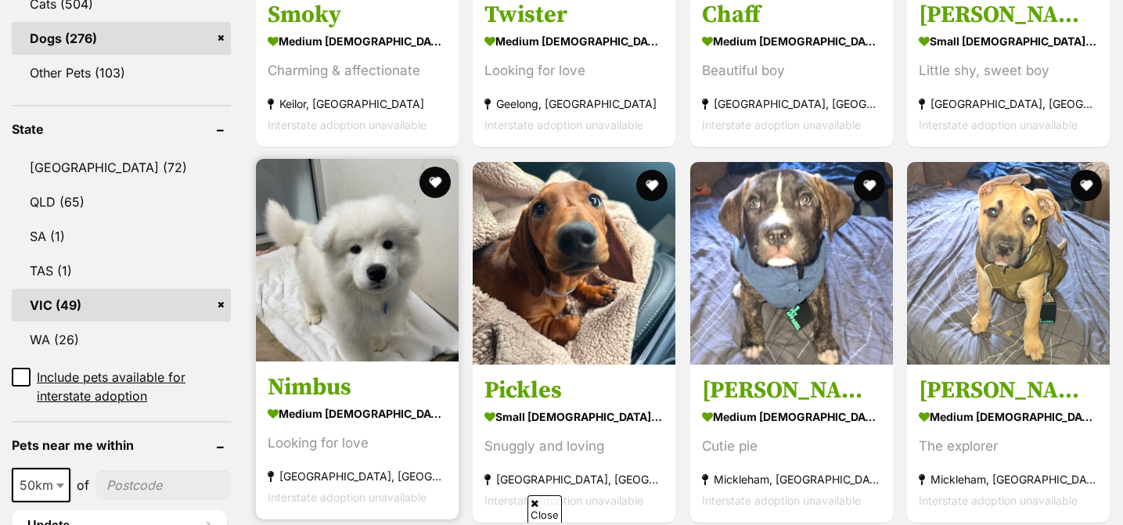
click at [369, 279] on img at bounding box center [357, 260] width 203 height 203
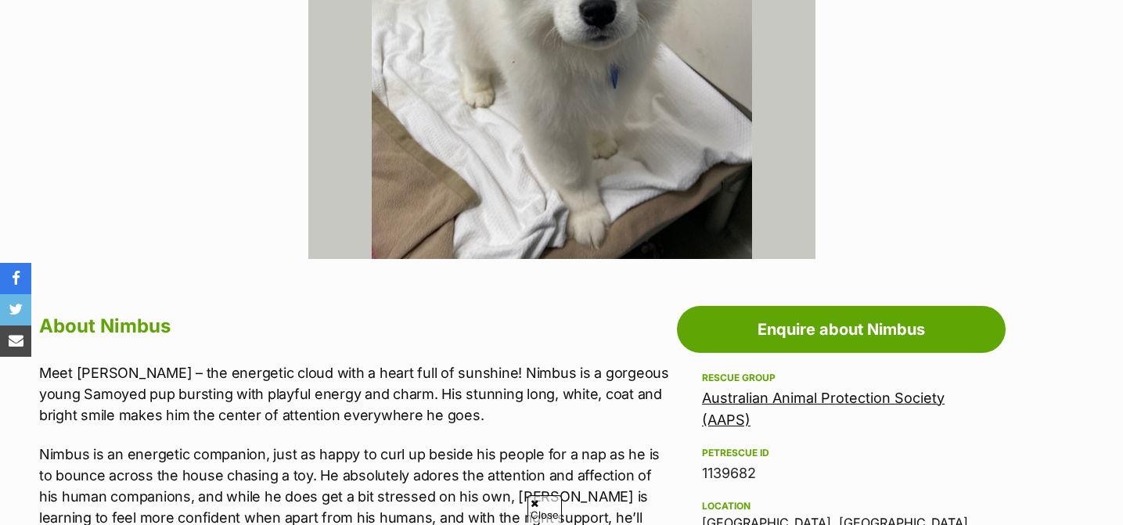
scroll to position [564, 0]
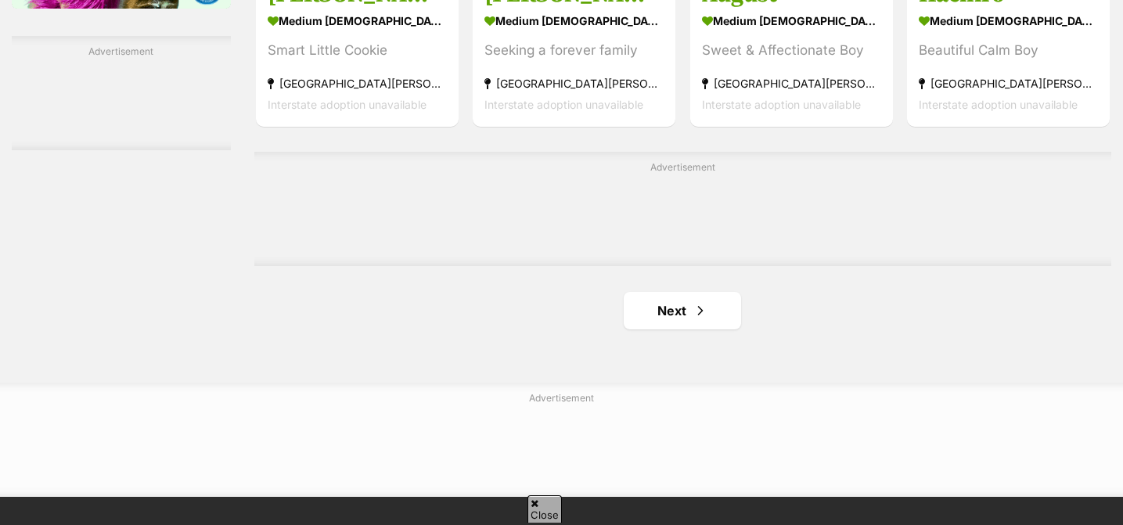
scroll to position [2571, 0]
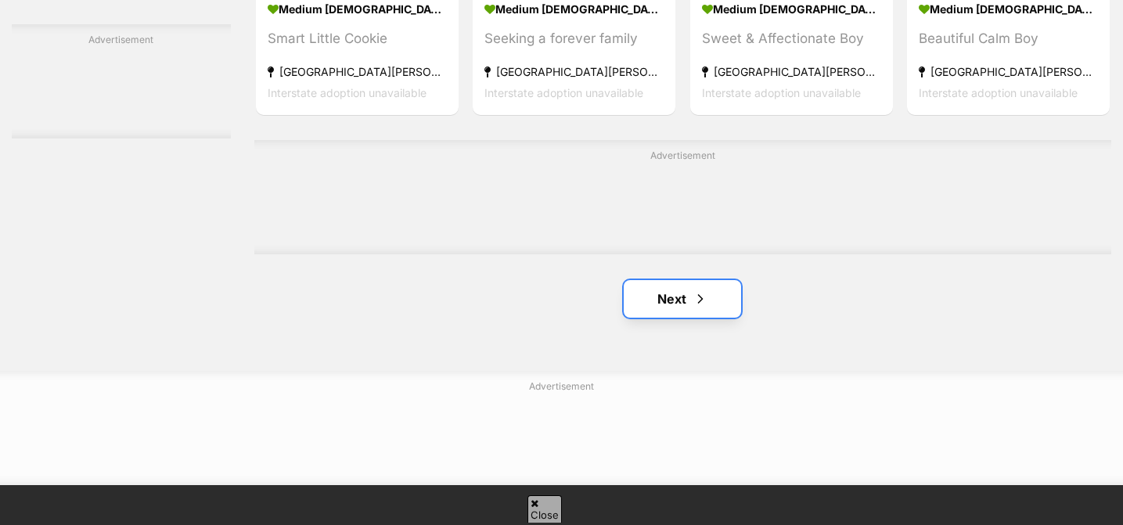
click at [665, 301] on link "Next" at bounding box center [682, 299] width 117 height 38
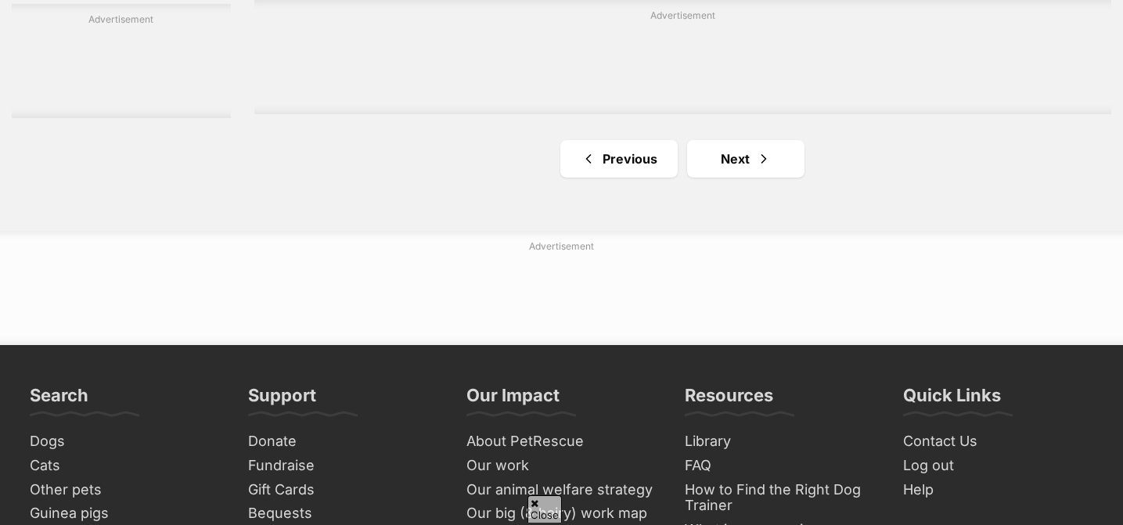
scroll to position [2721, 0]
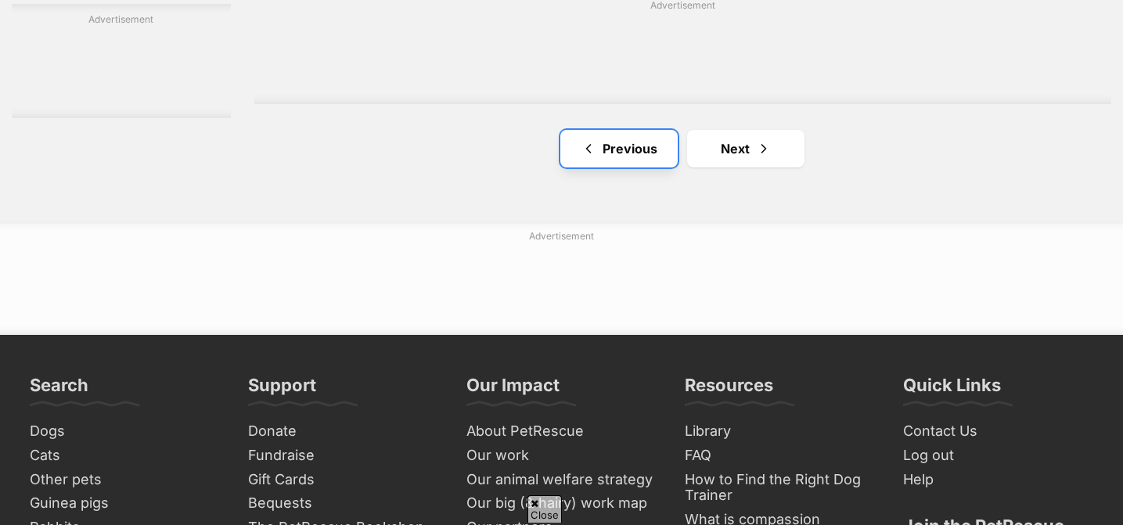
click at [614, 167] on link "Previous" at bounding box center [618, 149] width 117 height 38
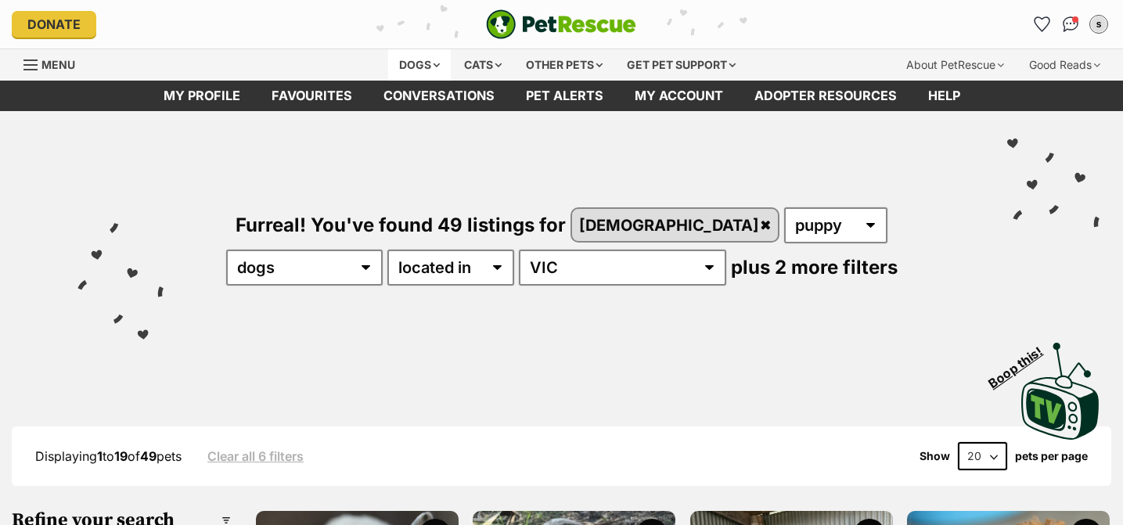
click at [406, 63] on div "Dogs" at bounding box center [419, 64] width 63 height 31
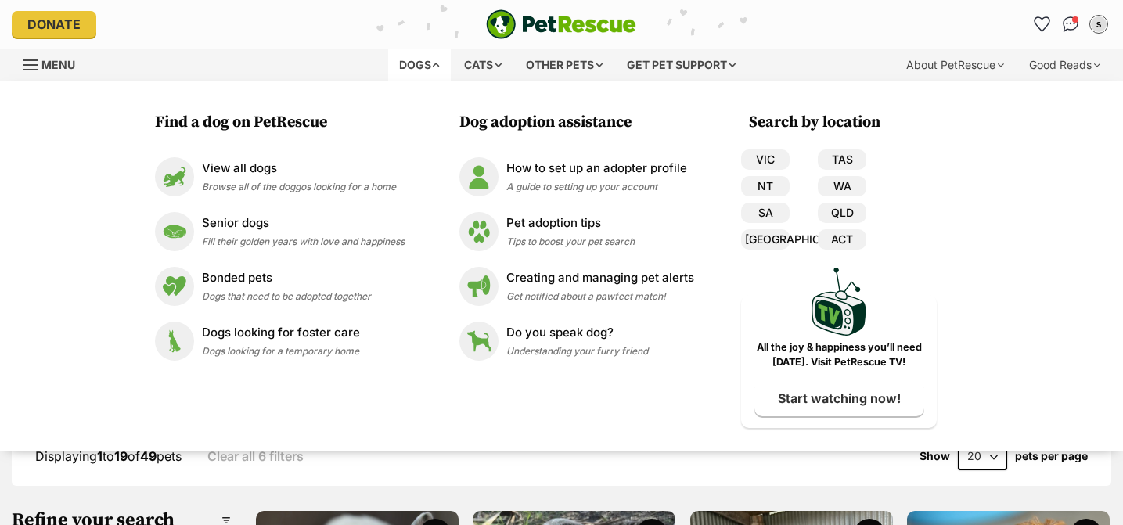
click at [427, 67] on div "Dogs" at bounding box center [419, 64] width 63 height 31
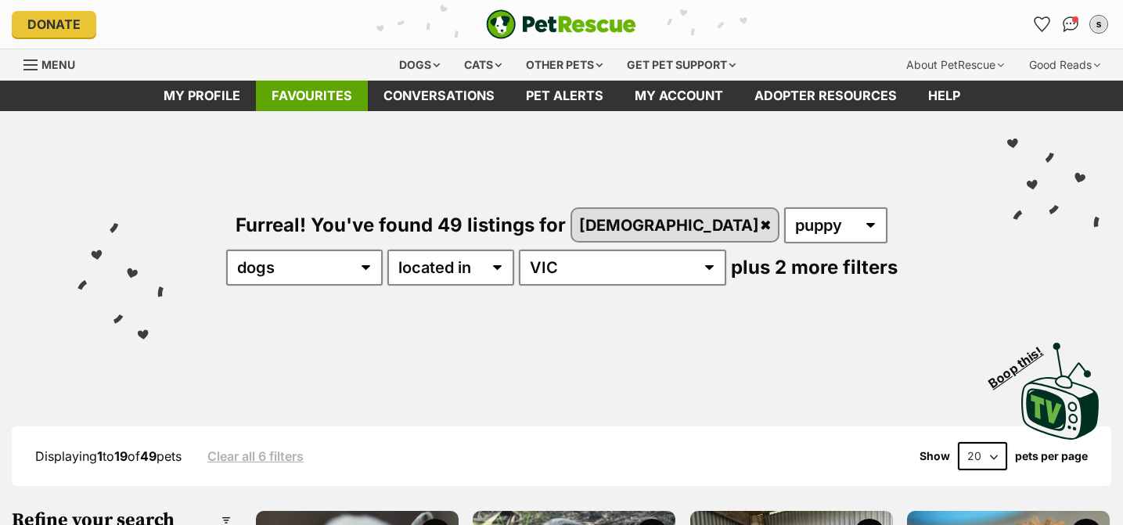
click at [318, 100] on link "Favourites" at bounding box center [312, 96] width 112 height 31
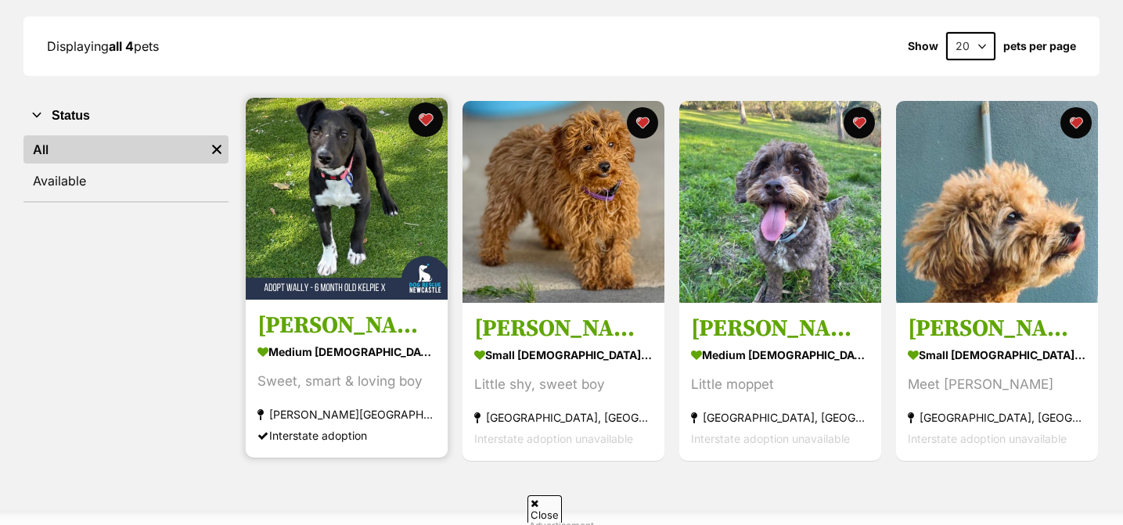
click at [427, 115] on button "favourite" at bounding box center [425, 120] width 34 height 34
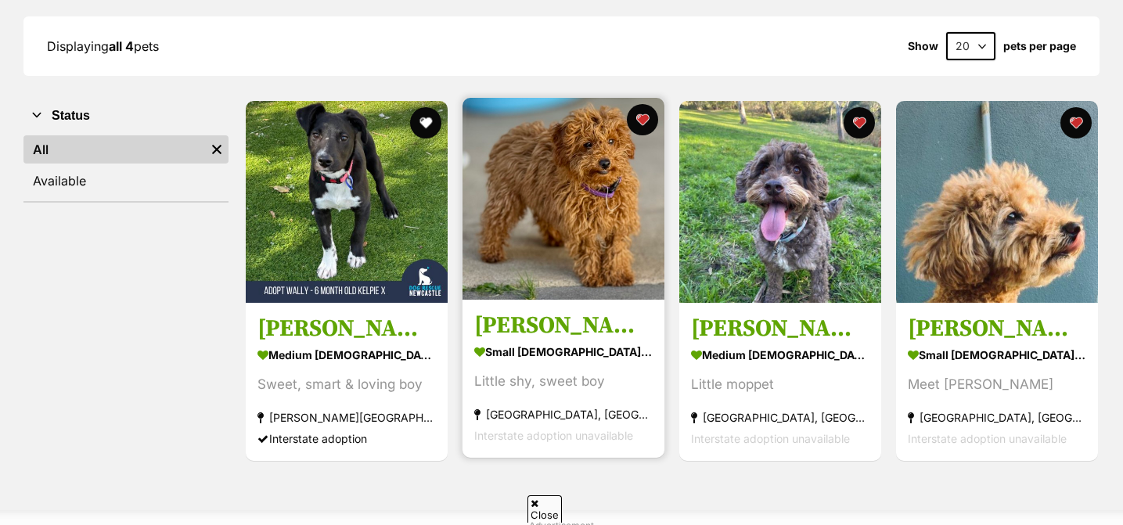
click at [551, 243] on img at bounding box center [563, 199] width 202 height 202
click at [568, 193] on img at bounding box center [563, 199] width 202 height 202
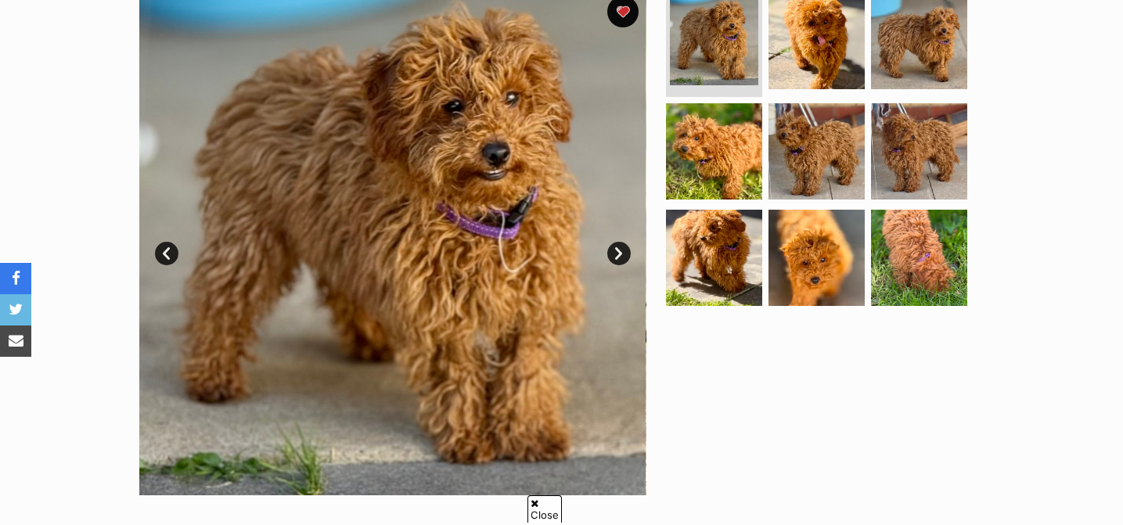
scroll to position [327, 0]
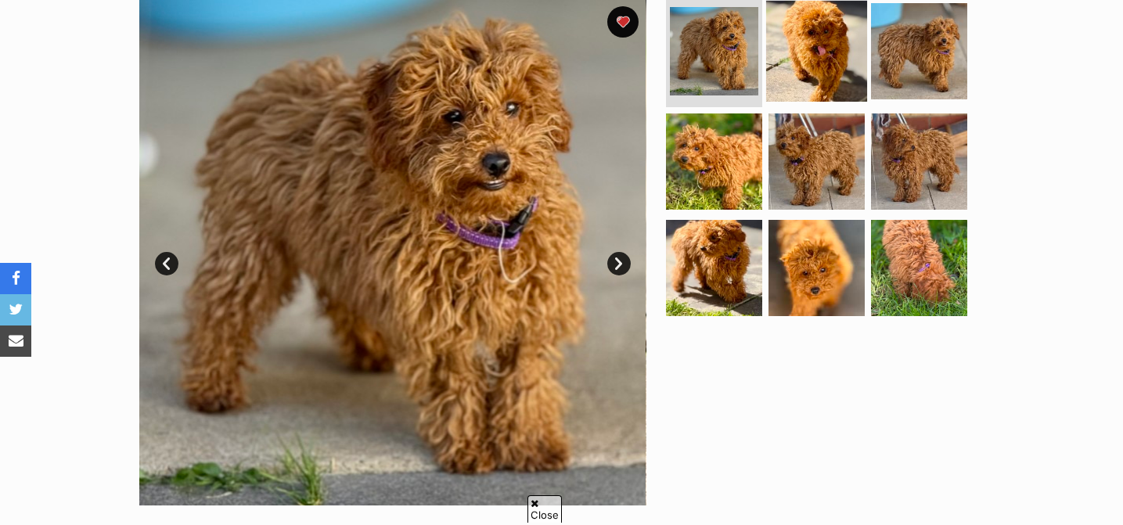
click at [808, 31] on img at bounding box center [816, 50] width 101 height 101
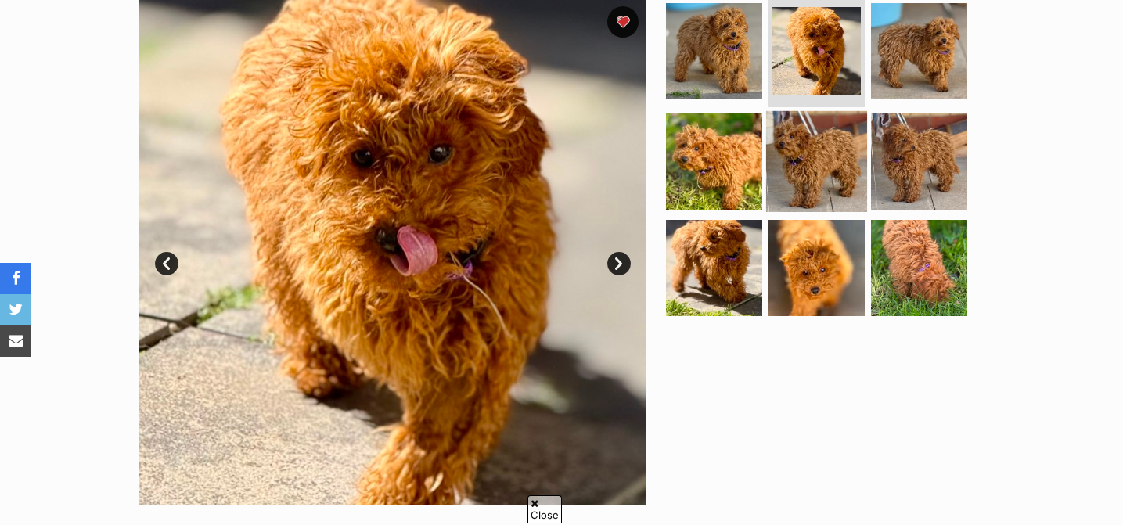
click at [802, 129] on img at bounding box center [816, 161] width 101 height 101
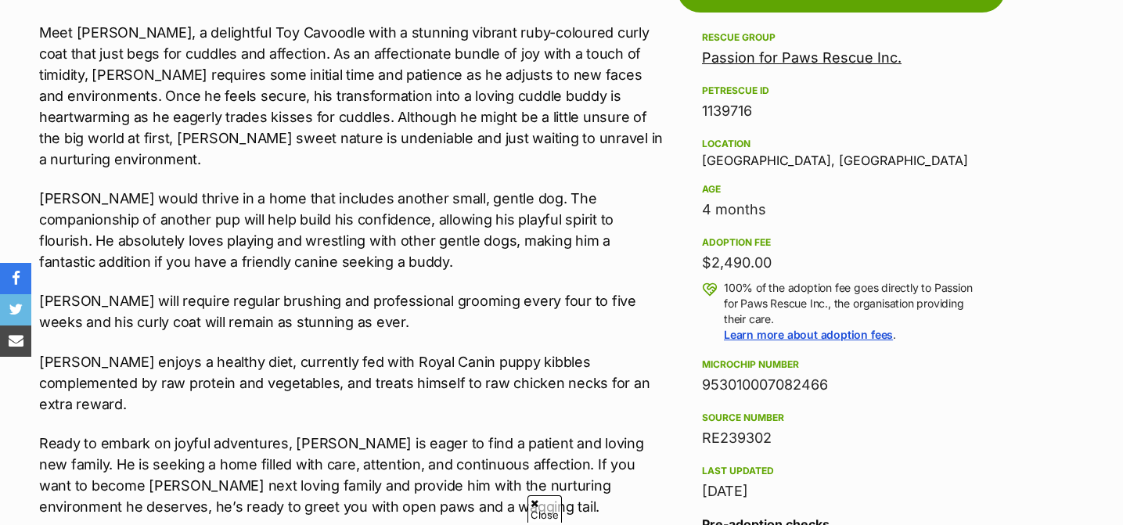
scroll to position [920, 0]
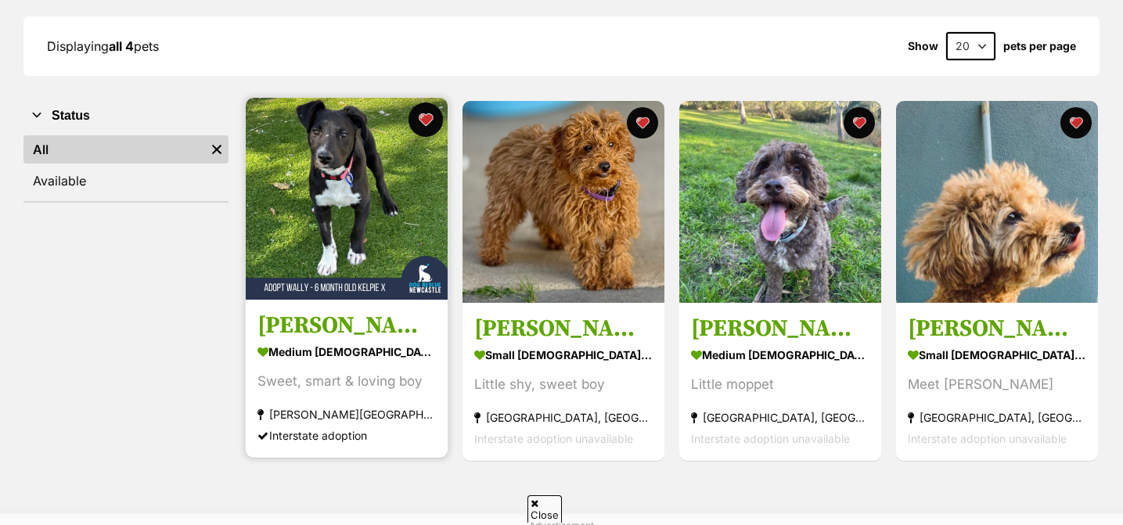
click at [423, 121] on button "favourite" at bounding box center [425, 120] width 34 height 34
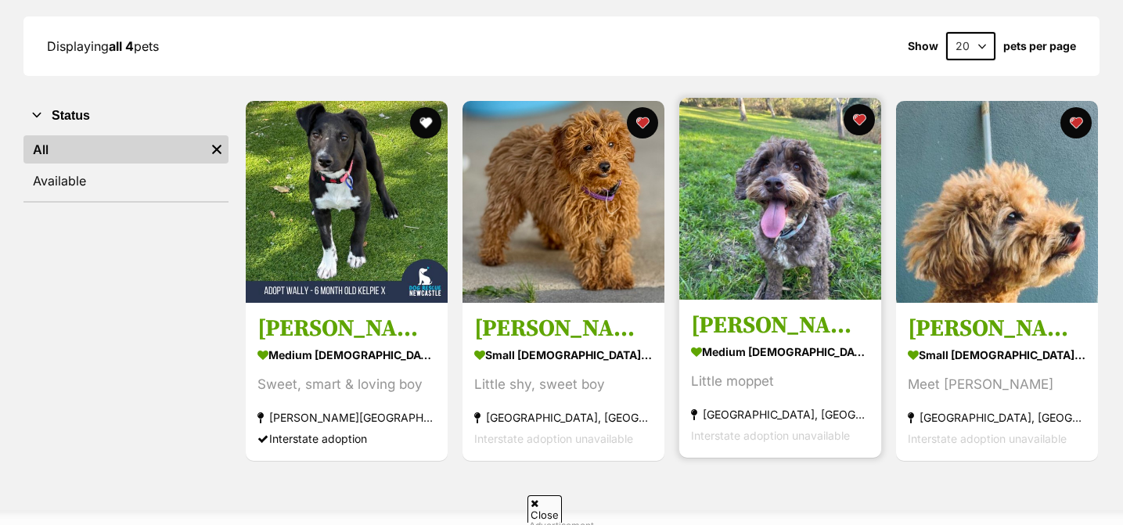
click at [758, 270] on img at bounding box center [780, 199] width 202 height 202
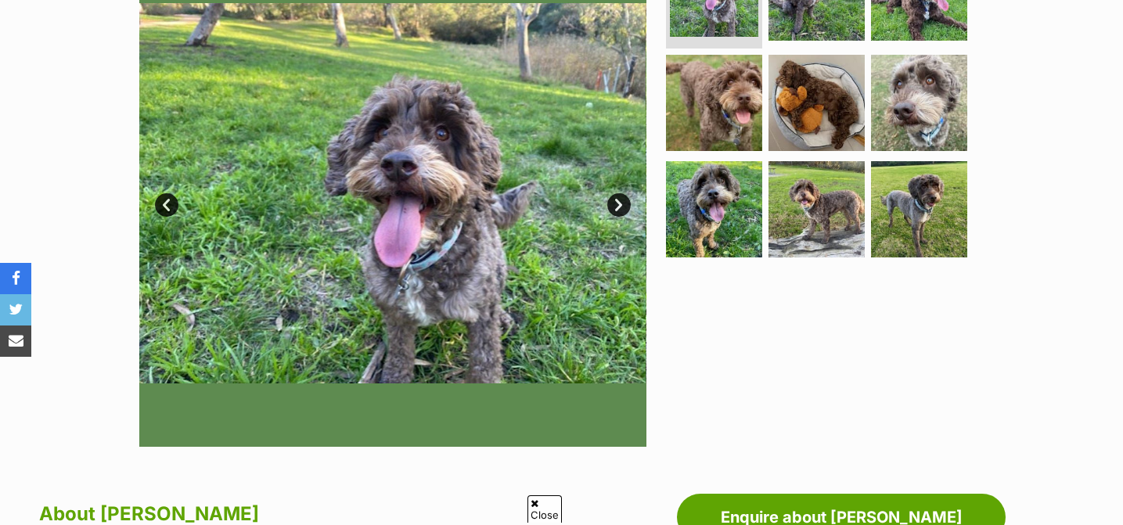
scroll to position [278, 0]
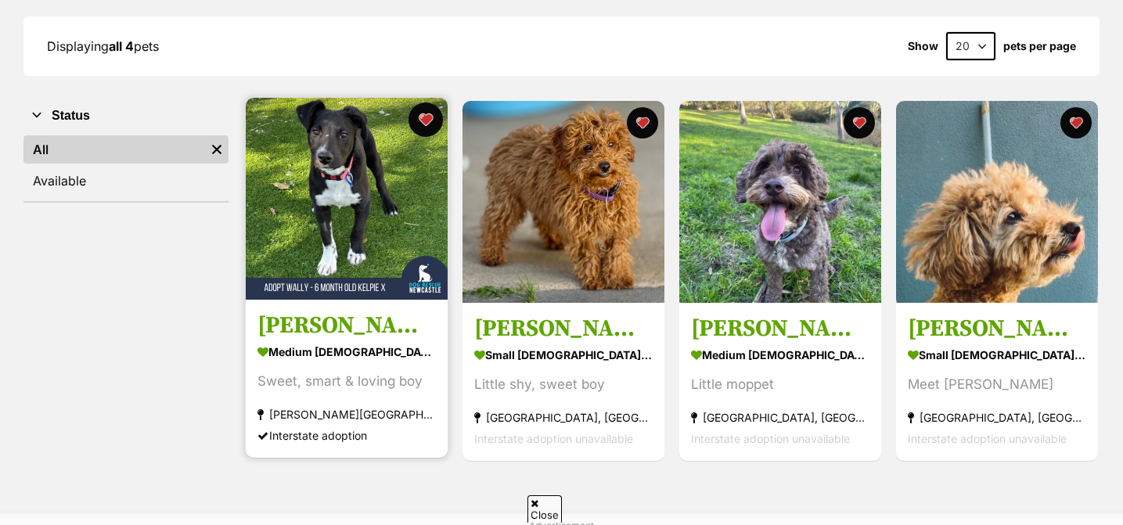
click at [420, 121] on button "favourite" at bounding box center [425, 120] width 34 height 34
click at [389, 360] on div "medium male Dog" at bounding box center [346, 352] width 178 height 23
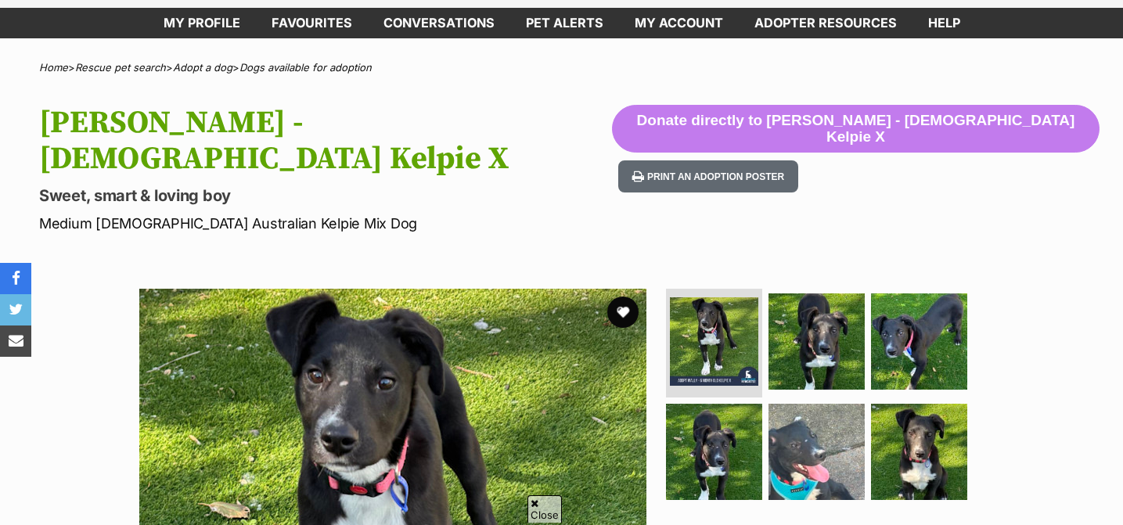
scroll to position [85, 0]
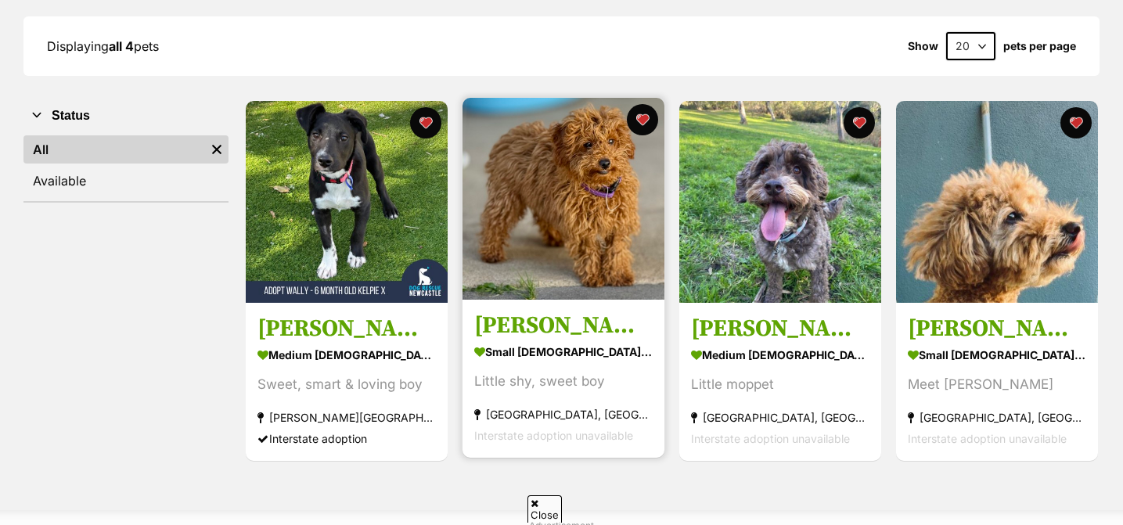
click at [631, 334] on h3 "[PERSON_NAME]" at bounding box center [563, 326] width 178 height 30
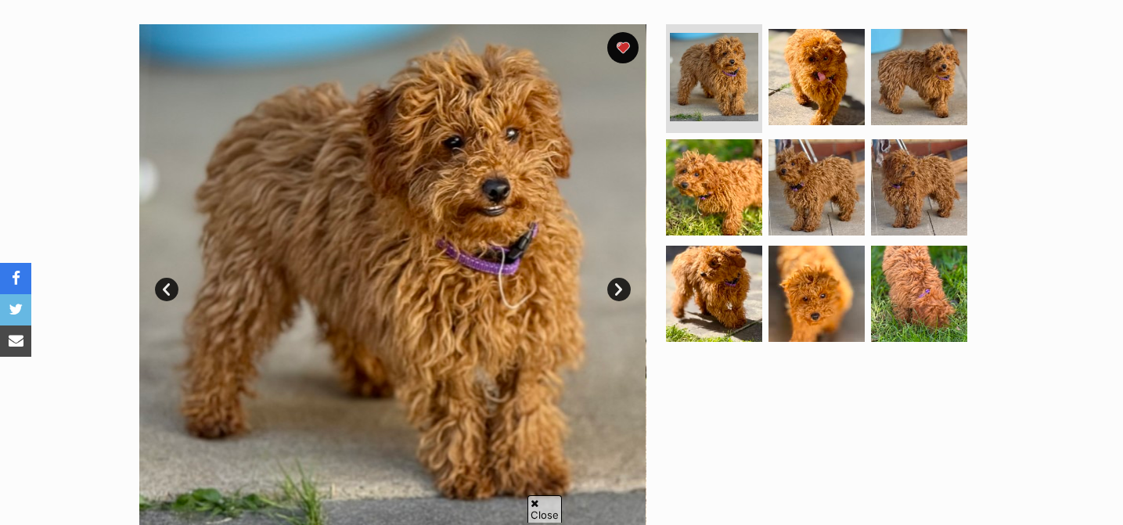
scroll to position [300, 0]
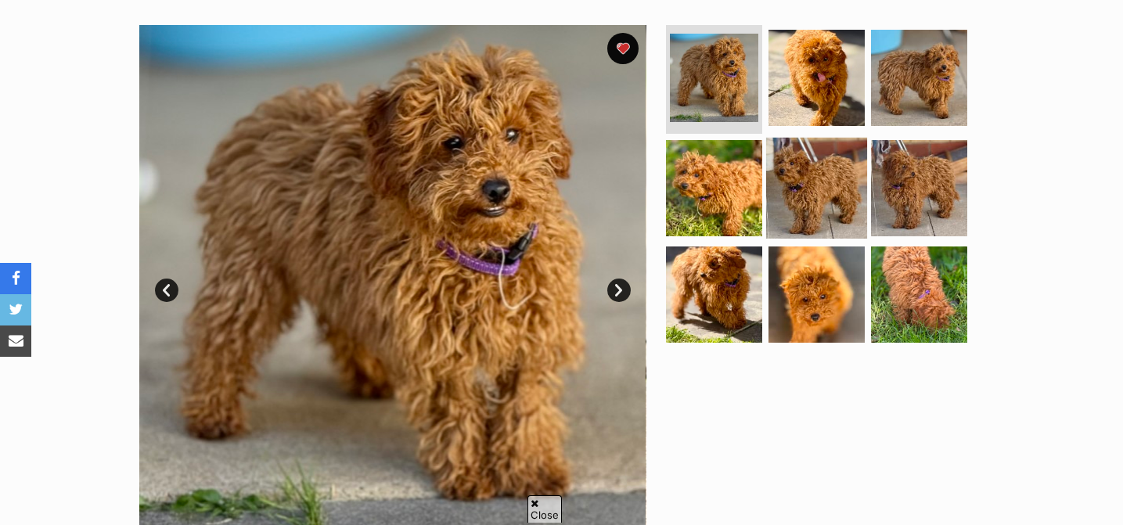
click at [777, 160] on img at bounding box center [816, 188] width 101 height 101
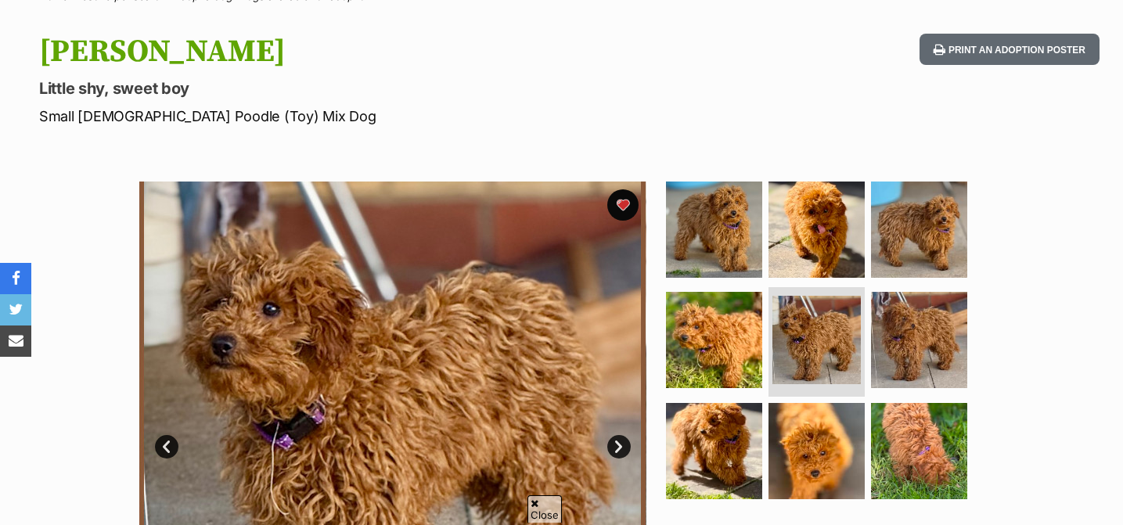
scroll to position [0, 0]
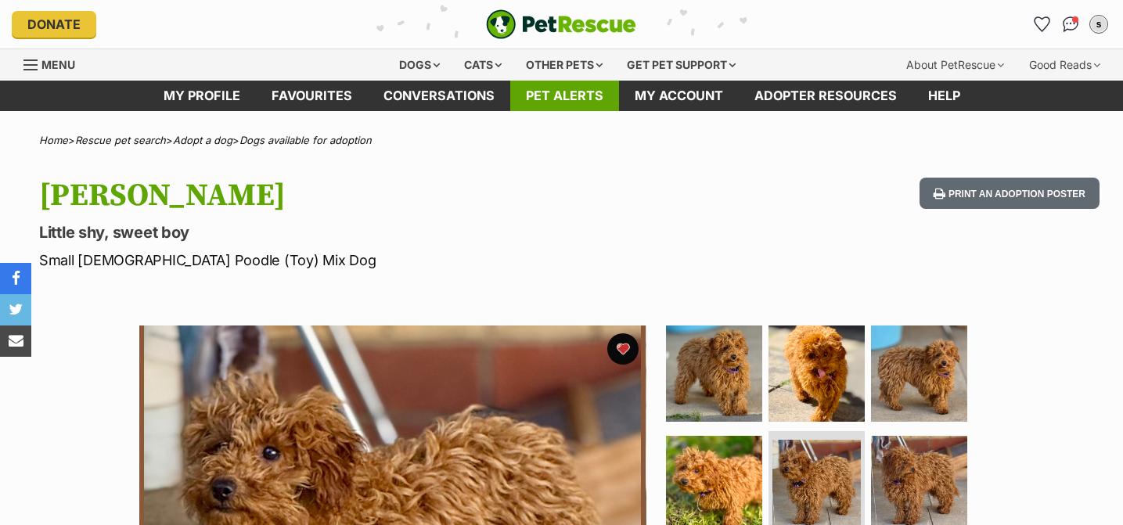
click at [588, 106] on link "Pet alerts" at bounding box center [564, 96] width 109 height 31
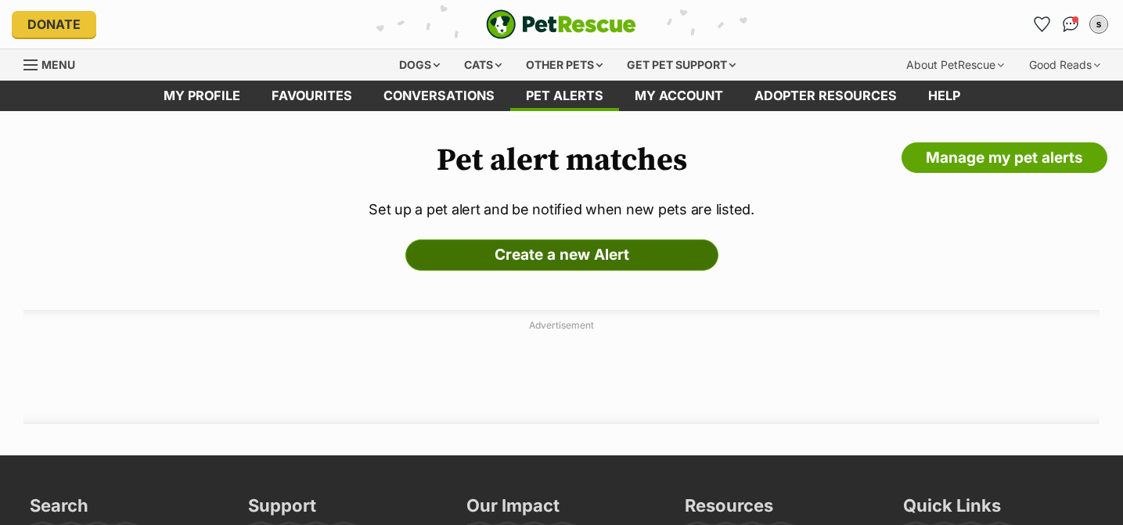
click at [607, 265] on link "Create a new Alert" at bounding box center [561, 254] width 313 height 31
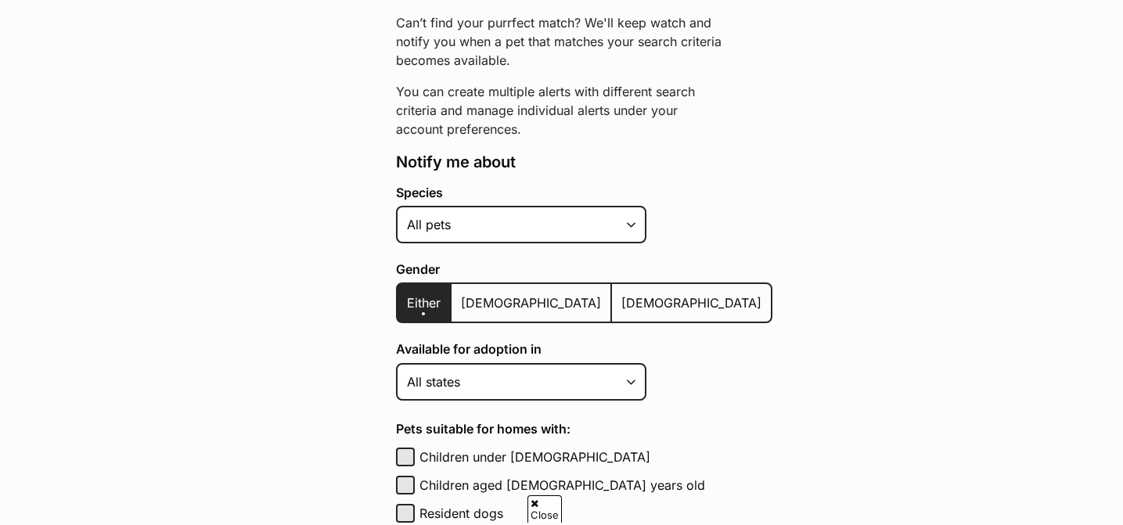
scroll to position [213, 0]
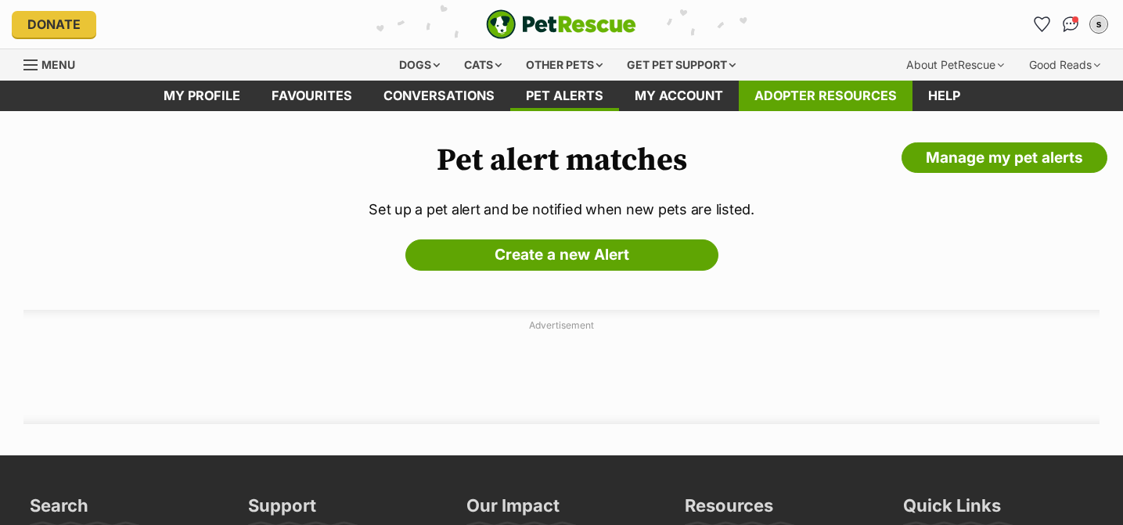
click at [800, 108] on link "Adopter resources" at bounding box center [826, 96] width 174 height 31
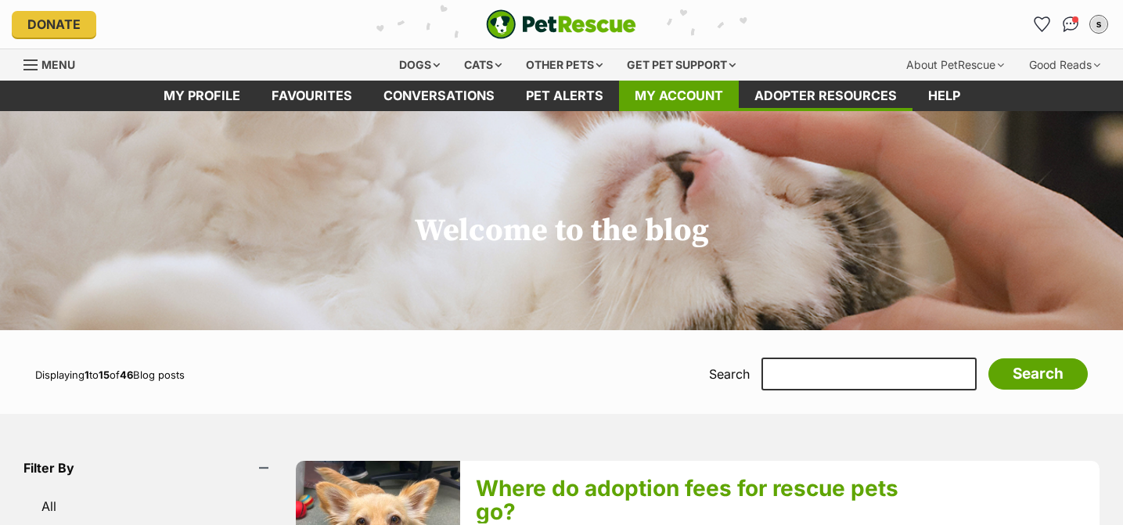
click at [688, 109] on link "My account" at bounding box center [679, 96] width 120 height 31
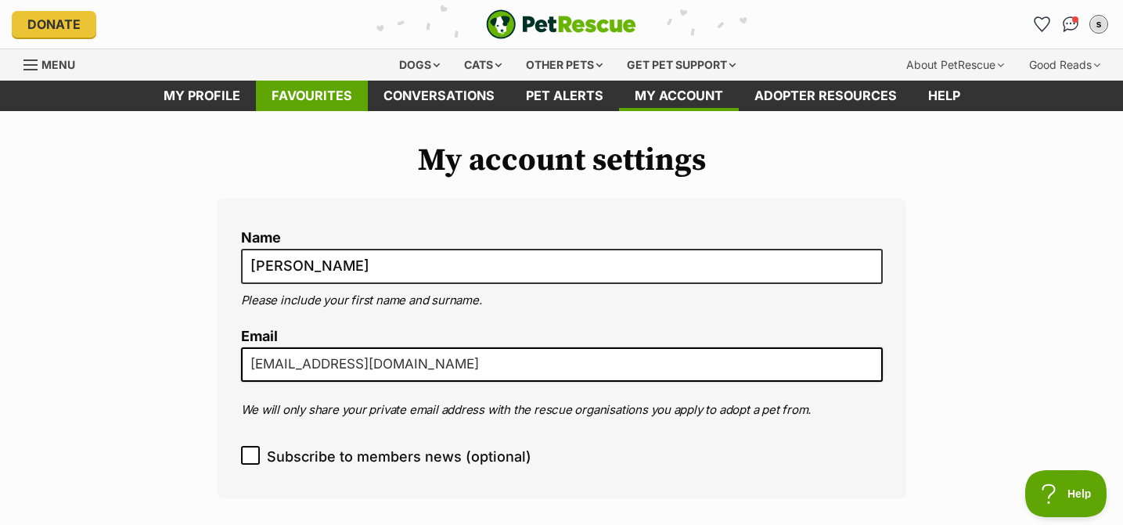
click at [335, 106] on link "Favourites" at bounding box center [312, 96] width 112 height 31
click at [343, 100] on link "Favourites" at bounding box center [312, 96] width 112 height 31
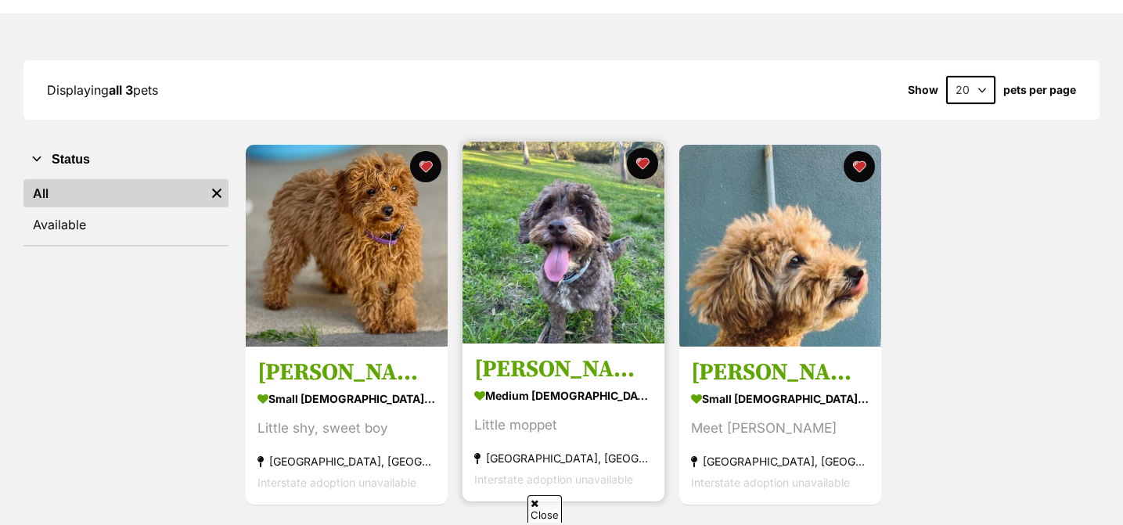
scroll to position [178, 0]
